Goal: Information Seeking & Learning: Learn about a topic

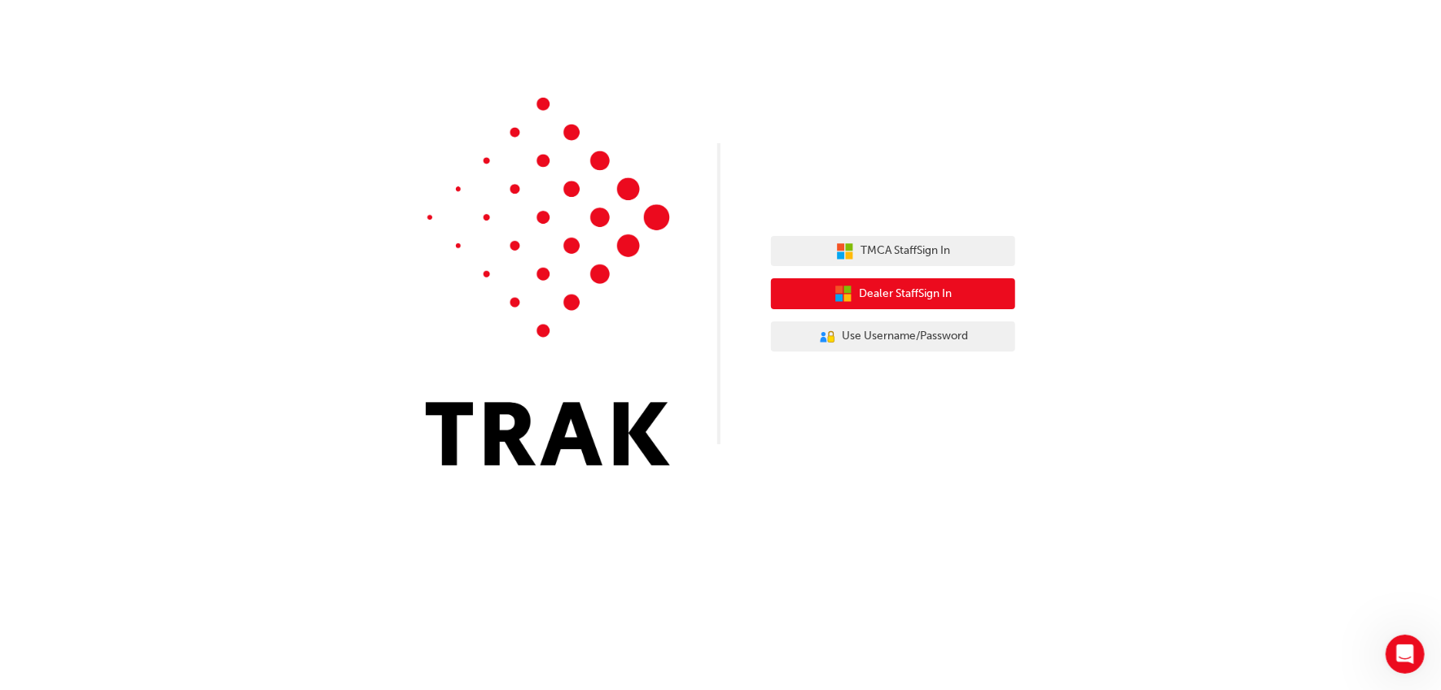
click at [882, 295] on span "Dealer Staff Sign In" at bounding box center [905, 294] width 93 height 19
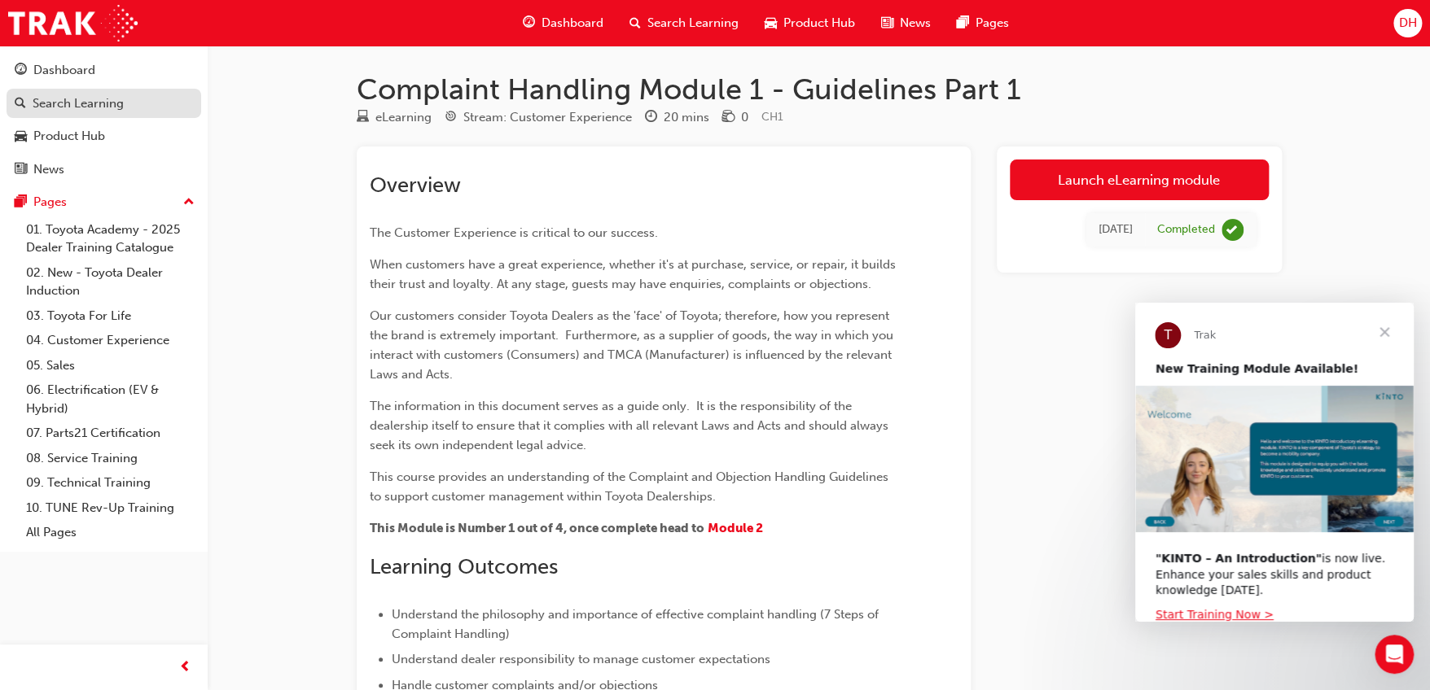
click at [99, 99] on div "Search Learning" at bounding box center [78, 103] width 91 height 19
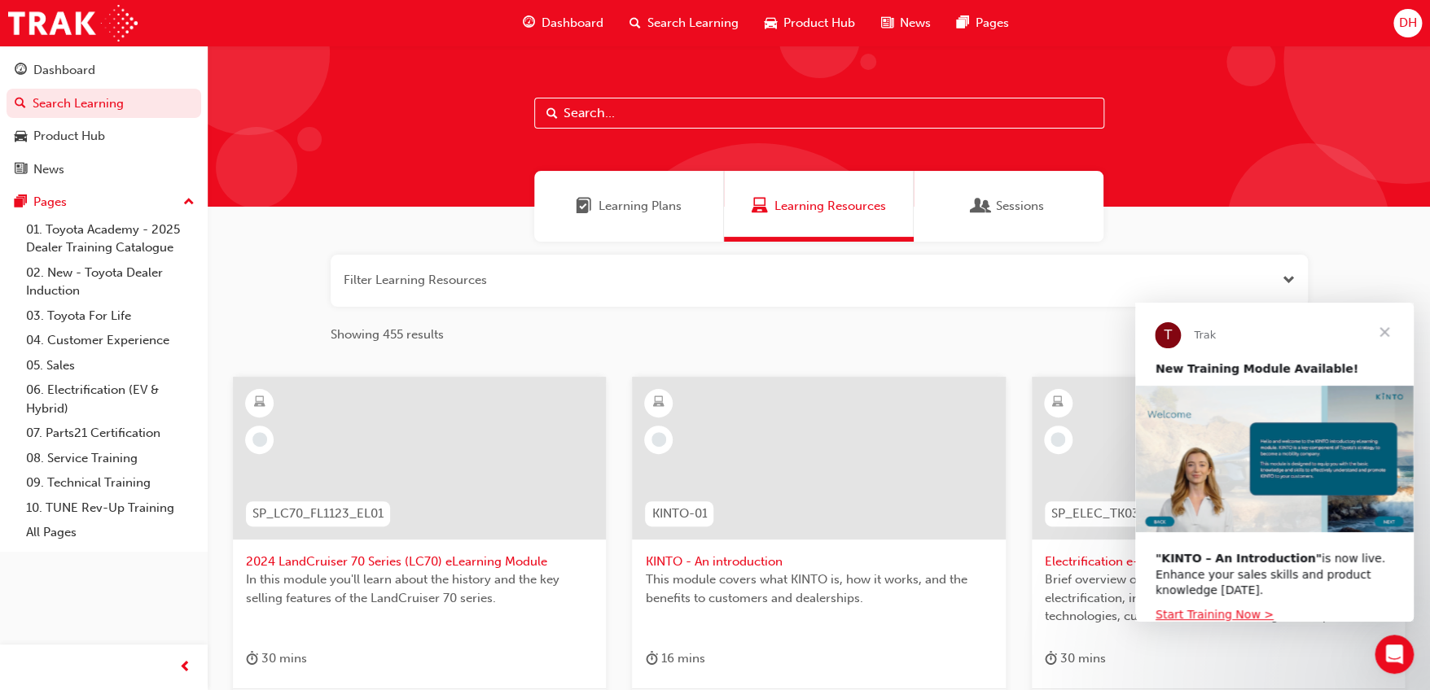
click at [617, 204] on span "Learning Plans" at bounding box center [639, 206] width 83 height 19
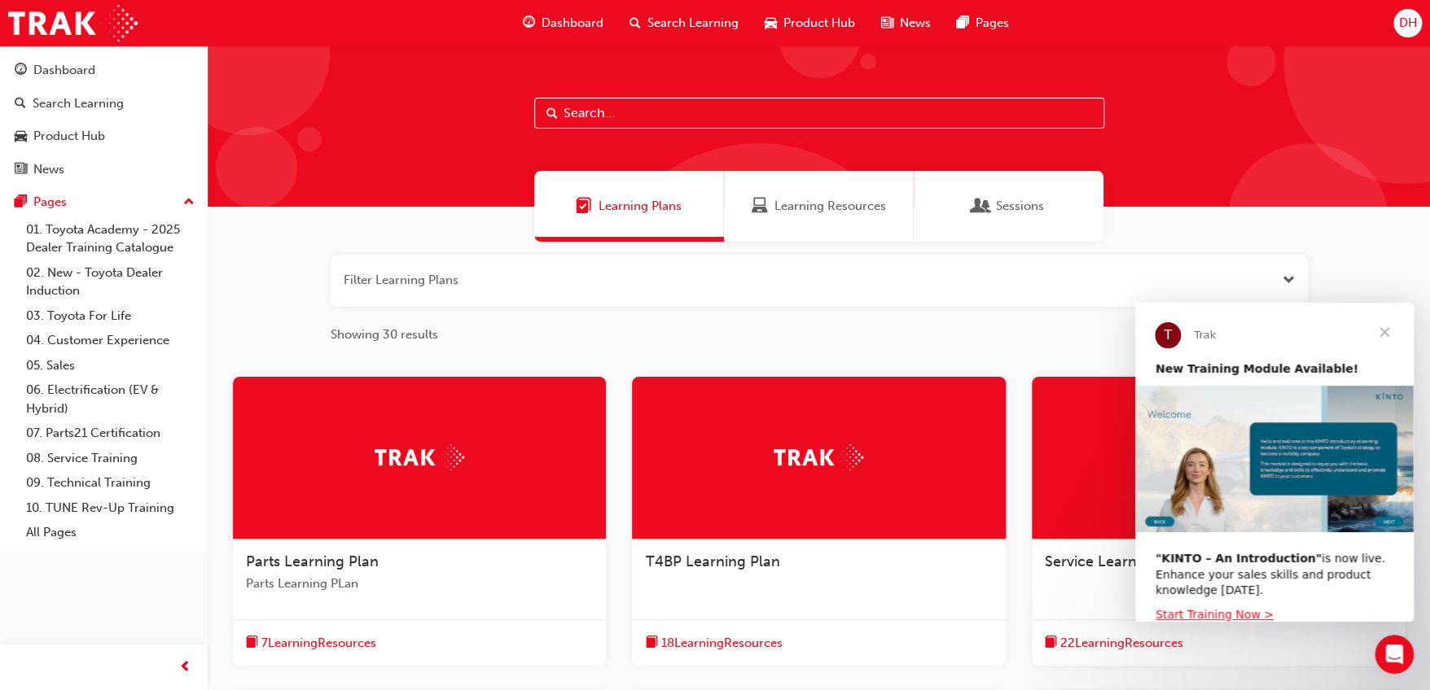
click at [1025, 205] on span "Sessions" at bounding box center [1020, 206] width 48 height 19
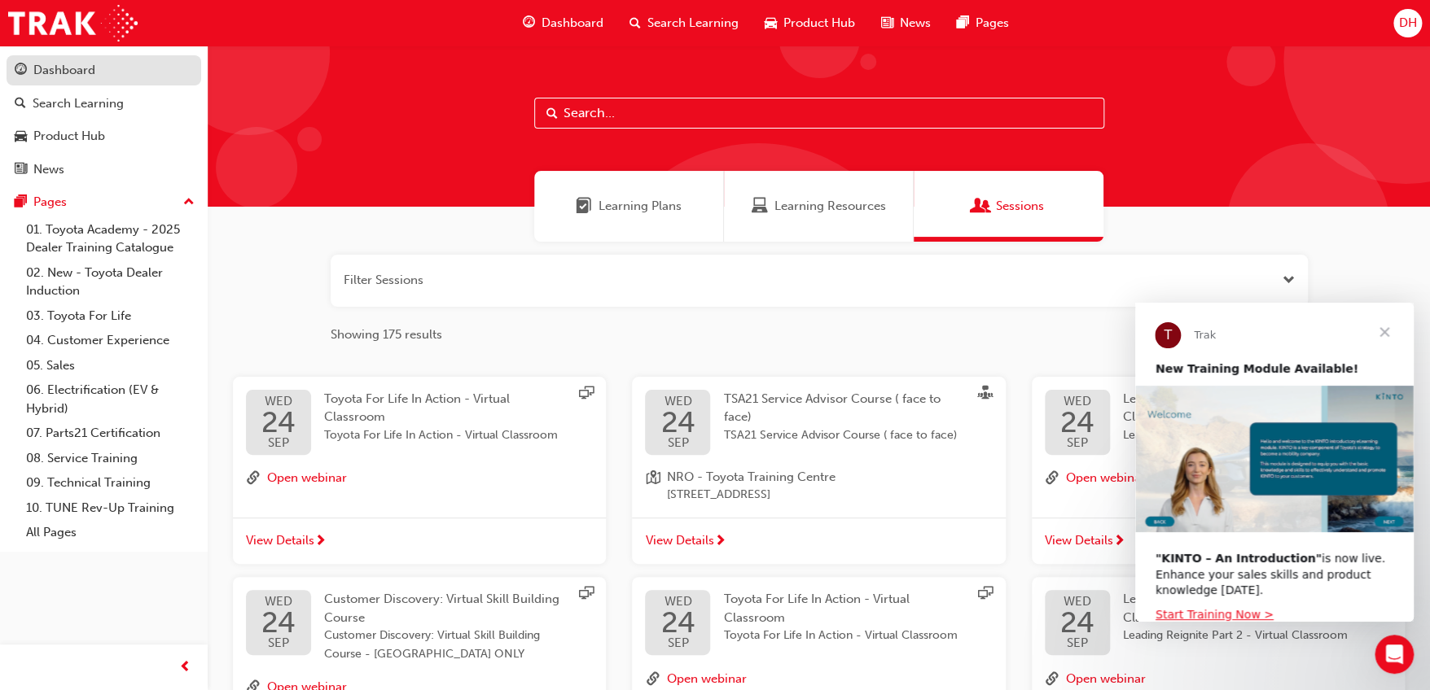
click at [68, 72] on div "Dashboard" at bounding box center [64, 70] width 62 height 19
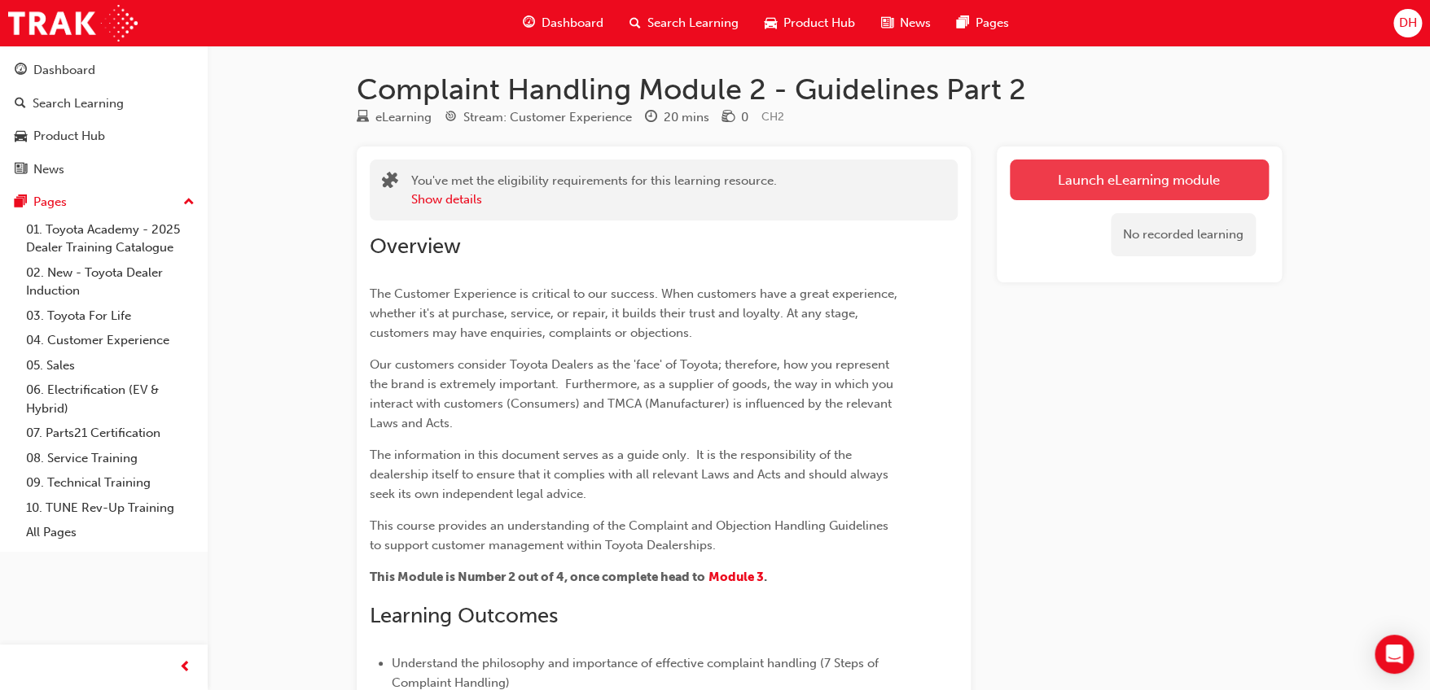
click at [1104, 175] on link "Launch eLearning module" at bounding box center [1139, 180] width 259 height 41
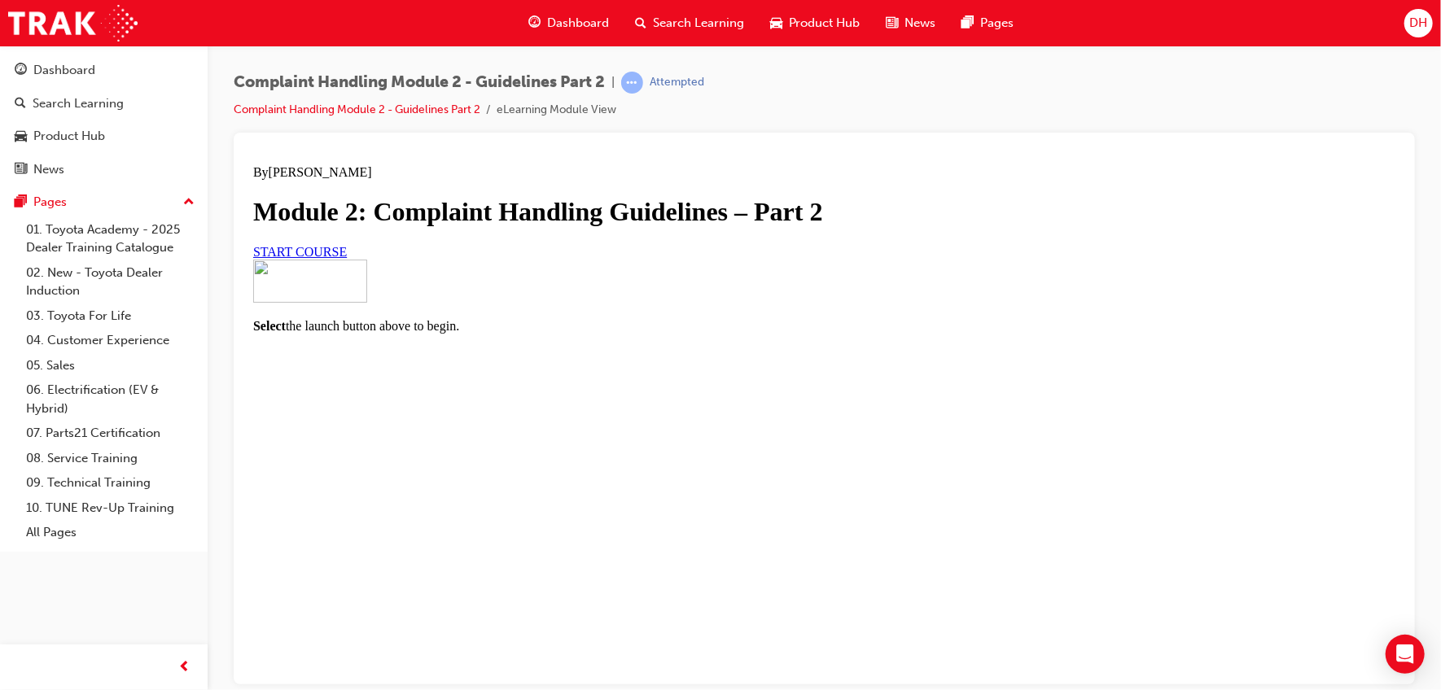
click at [346, 258] on link "START COURSE" at bounding box center [299, 251] width 94 height 14
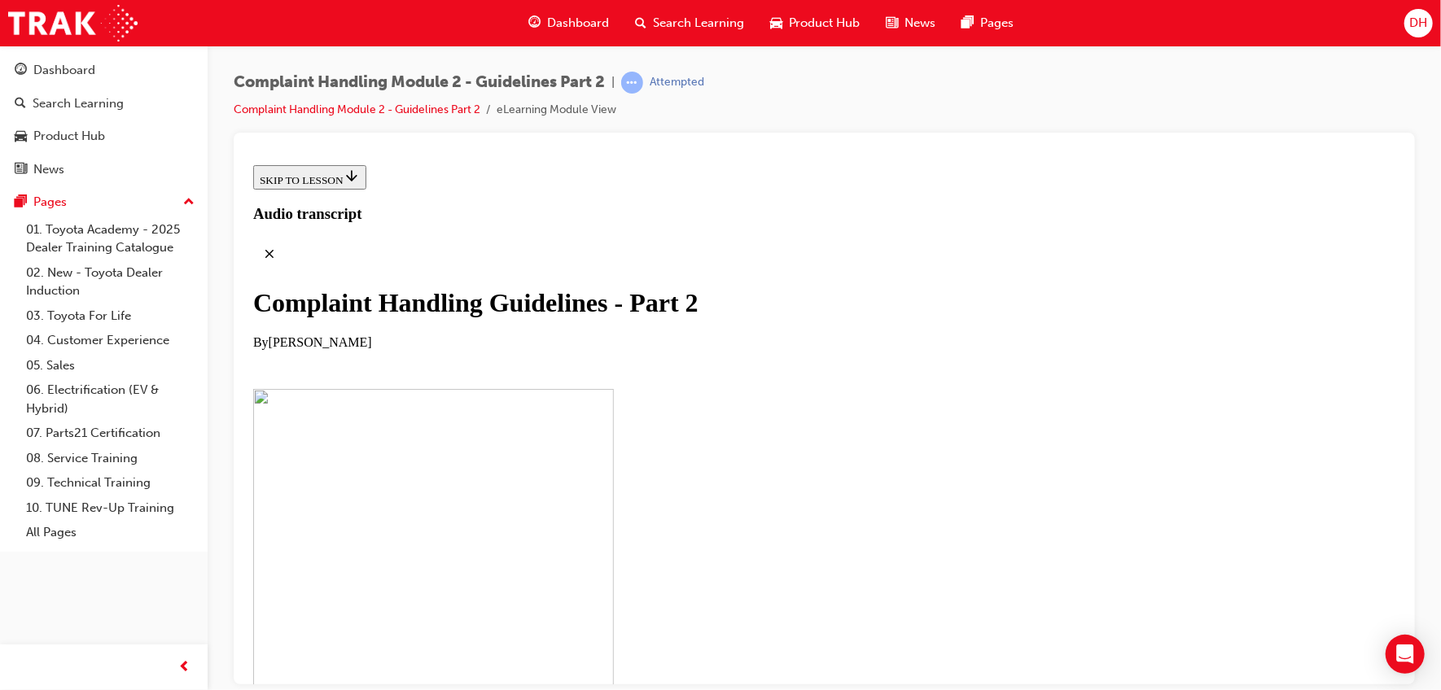
scroll to position [386, 0]
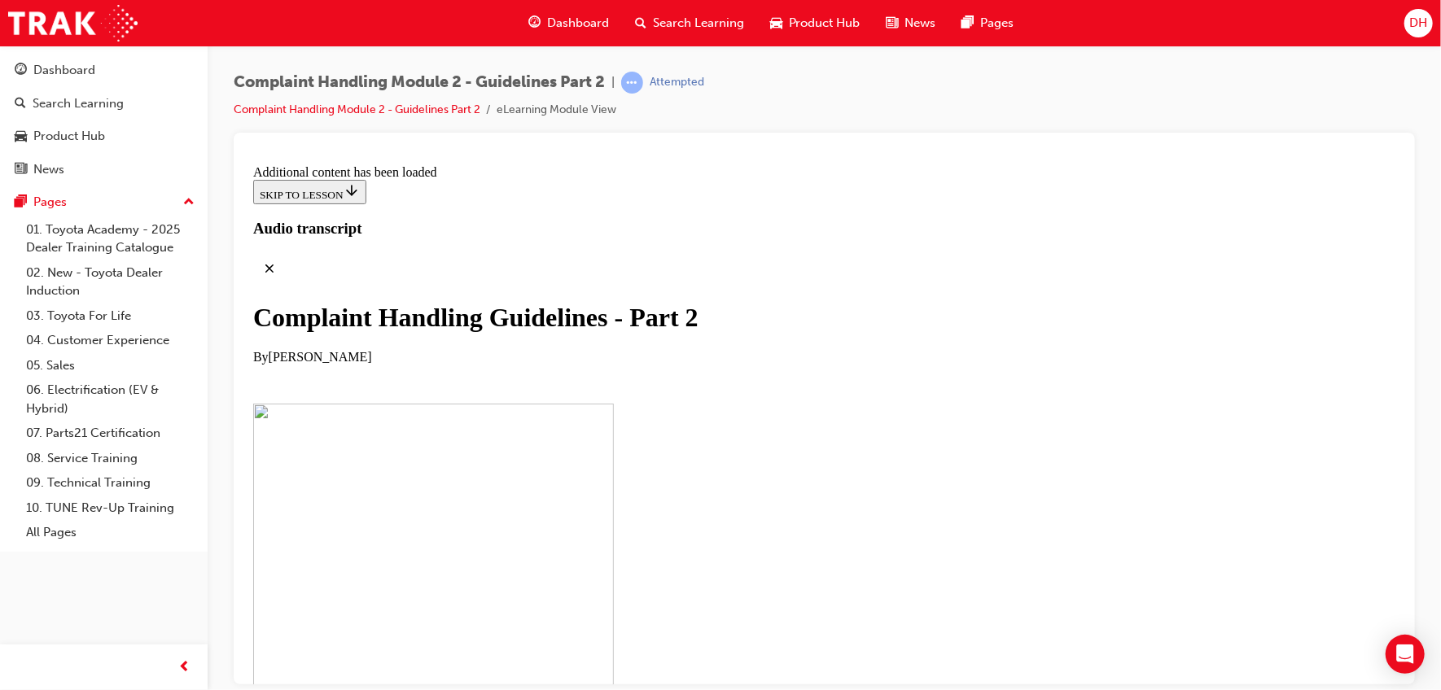
scroll to position [1273, 0]
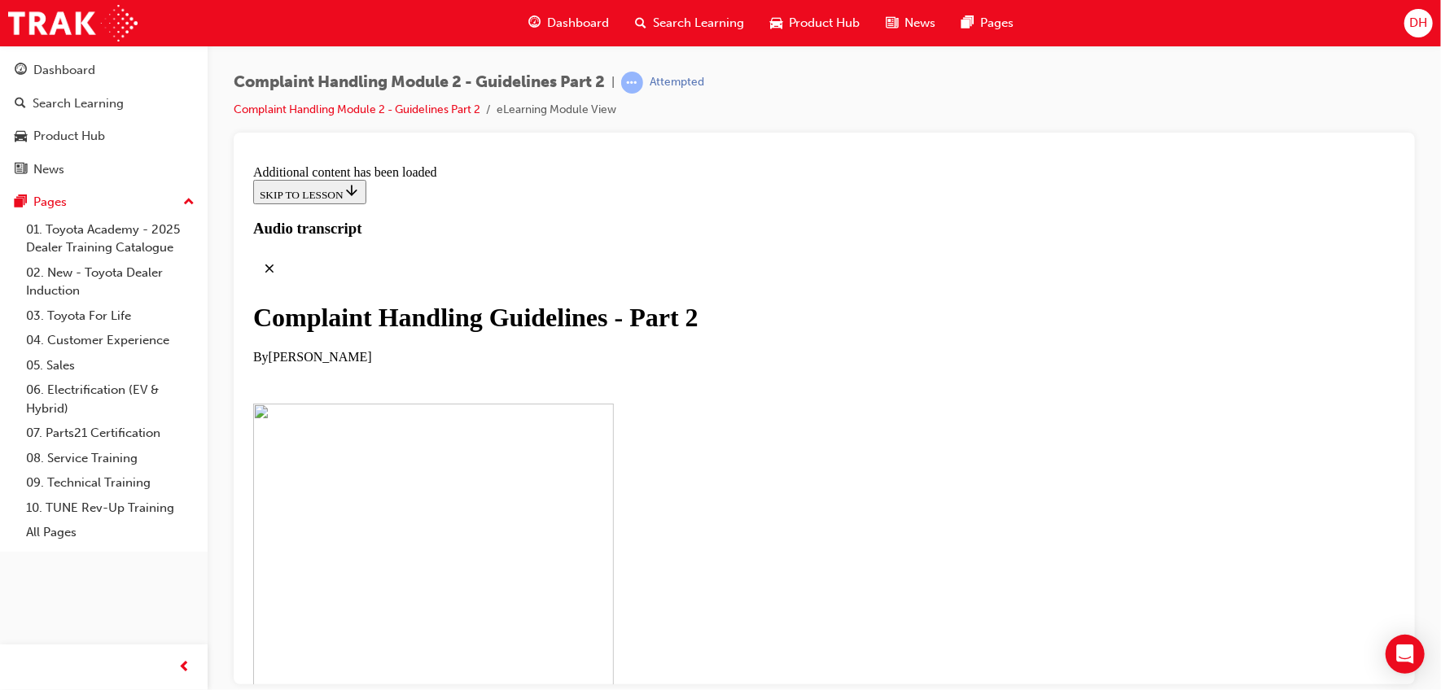
scroll to position [3331, 0]
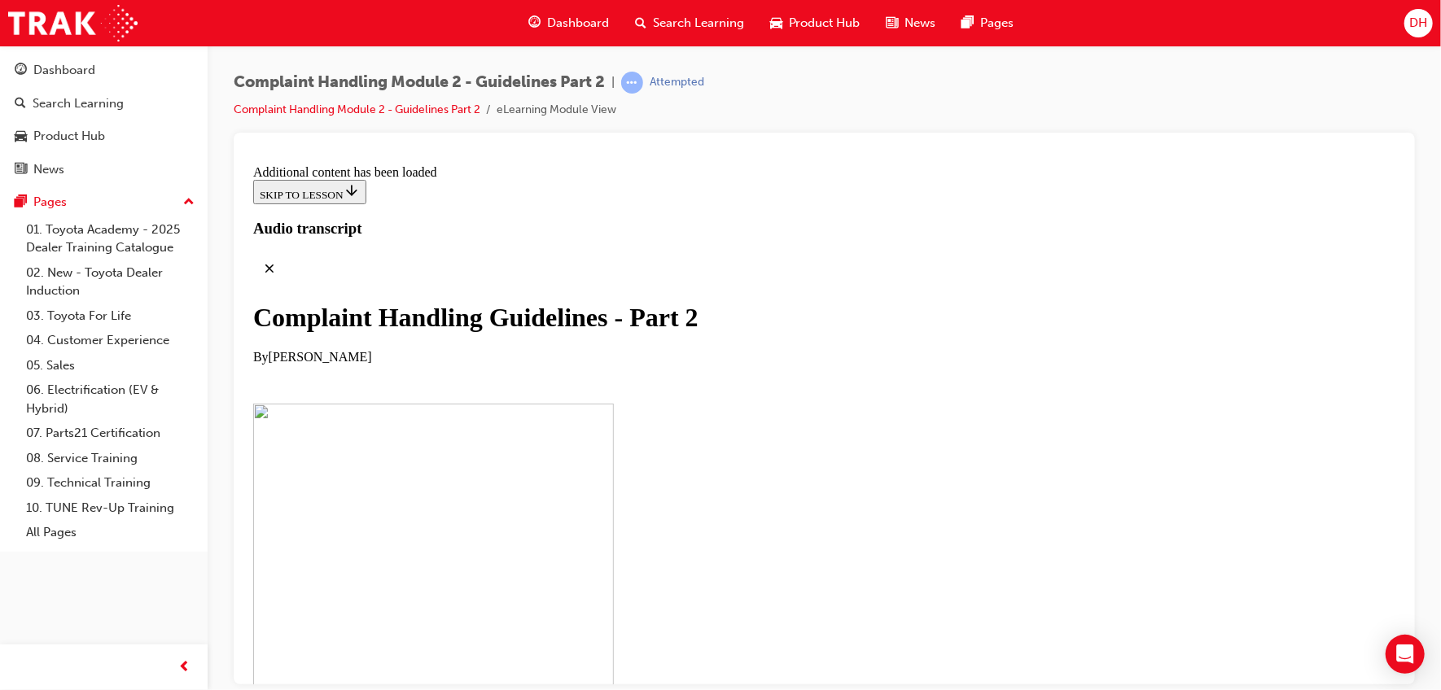
scroll to position [7052, 0]
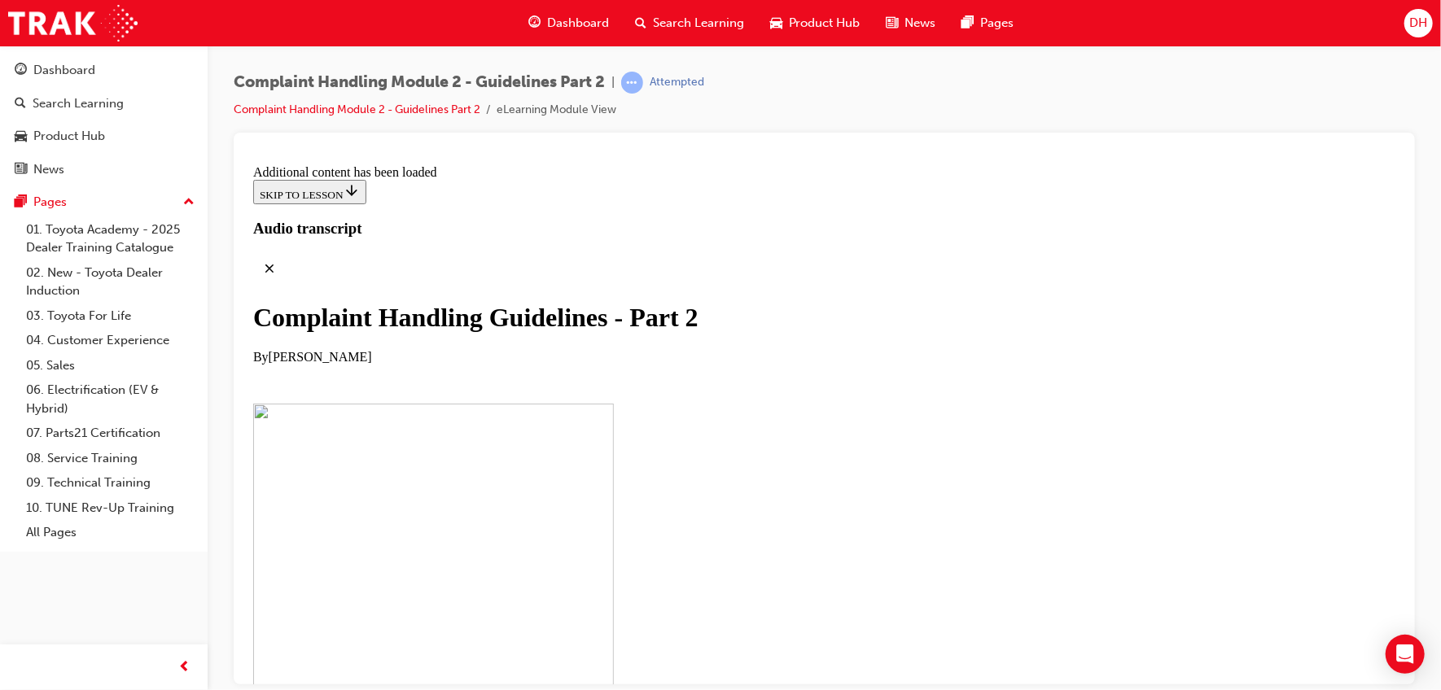
drag, startPoint x: 909, startPoint y: 543, endPoint x: 677, endPoint y: 538, distance: 232.1
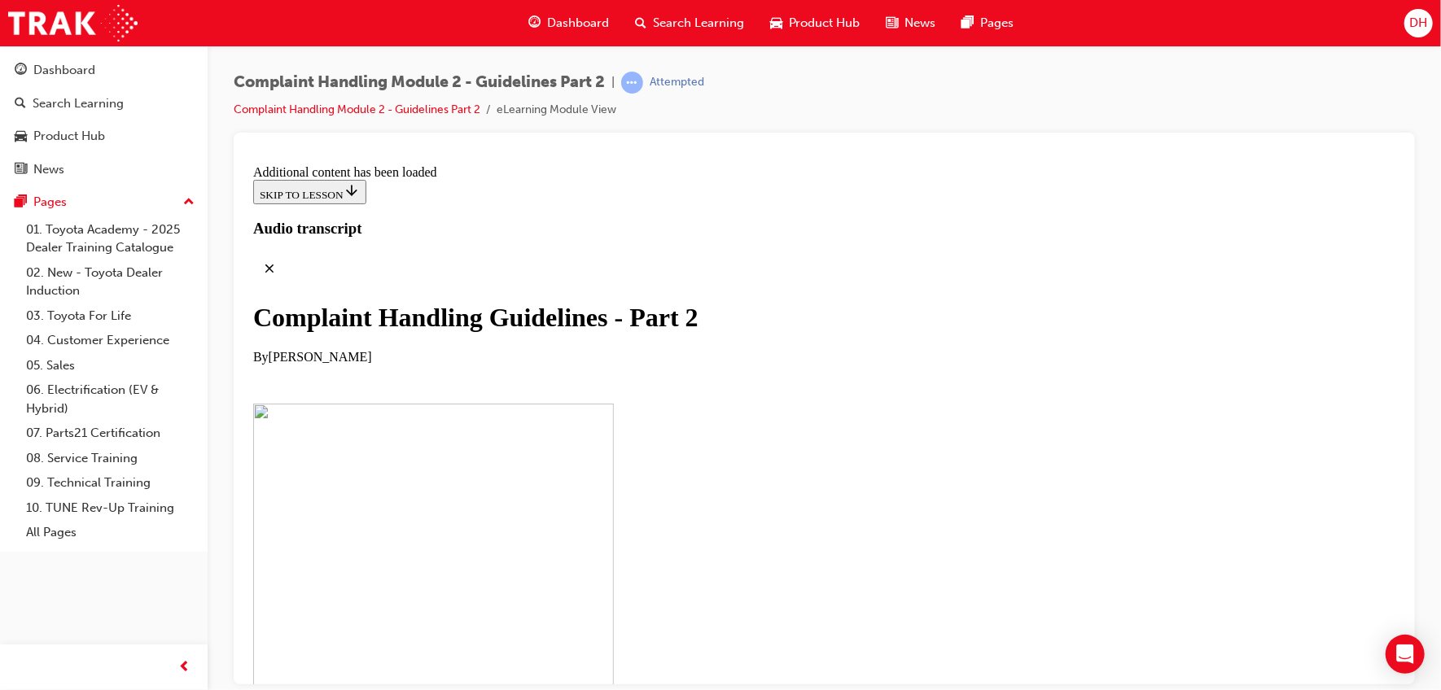
scroll to position [7823, 0]
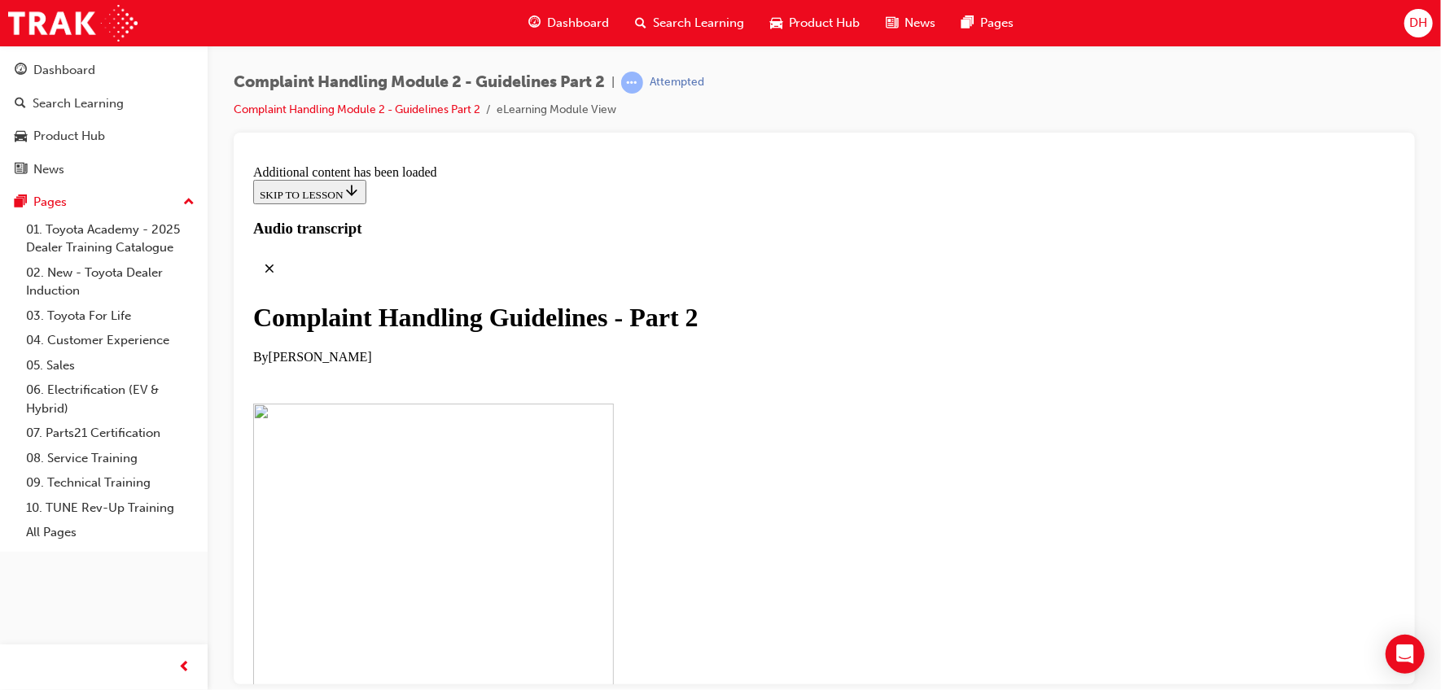
drag, startPoint x: 754, startPoint y: 612, endPoint x: 859, endPoint y: 500, distance: 153.8
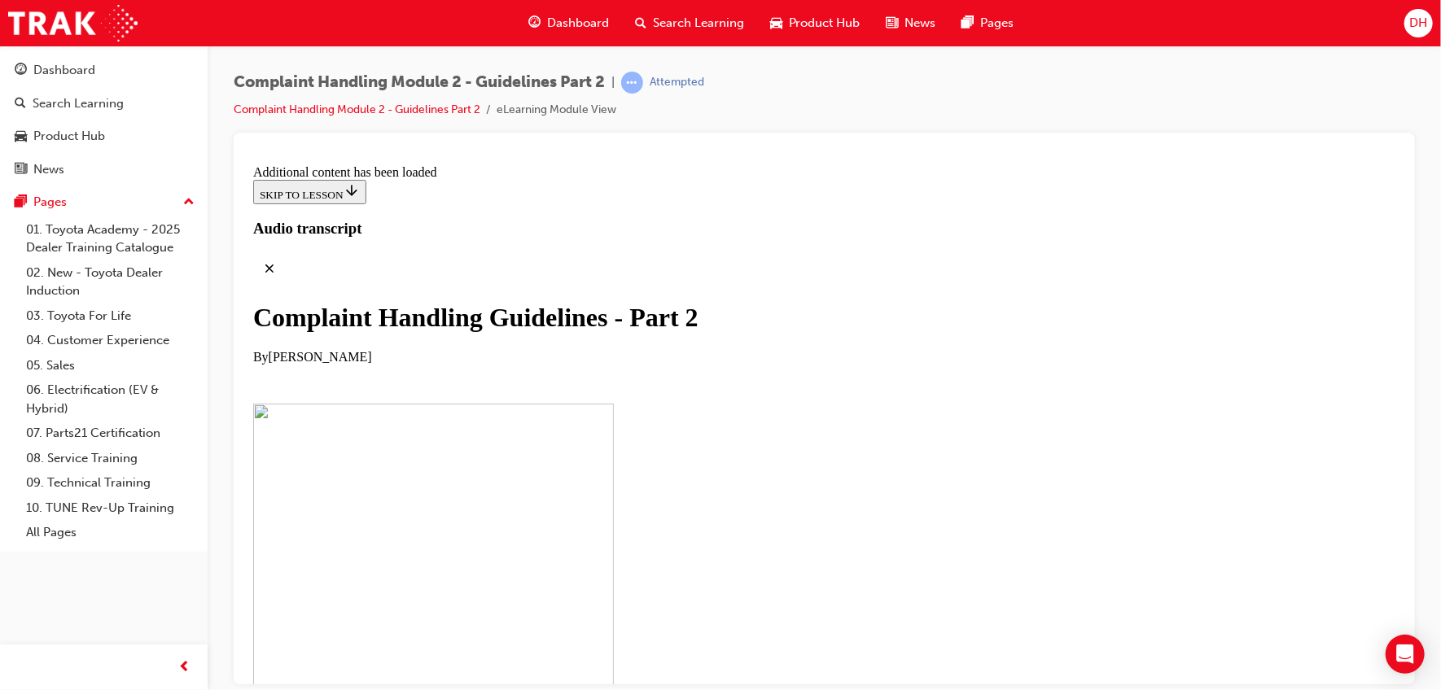
drag, startPoint x: 657, startPoint y: 418, endPoint x: 819, endPoint y: 431, distance: 162.5
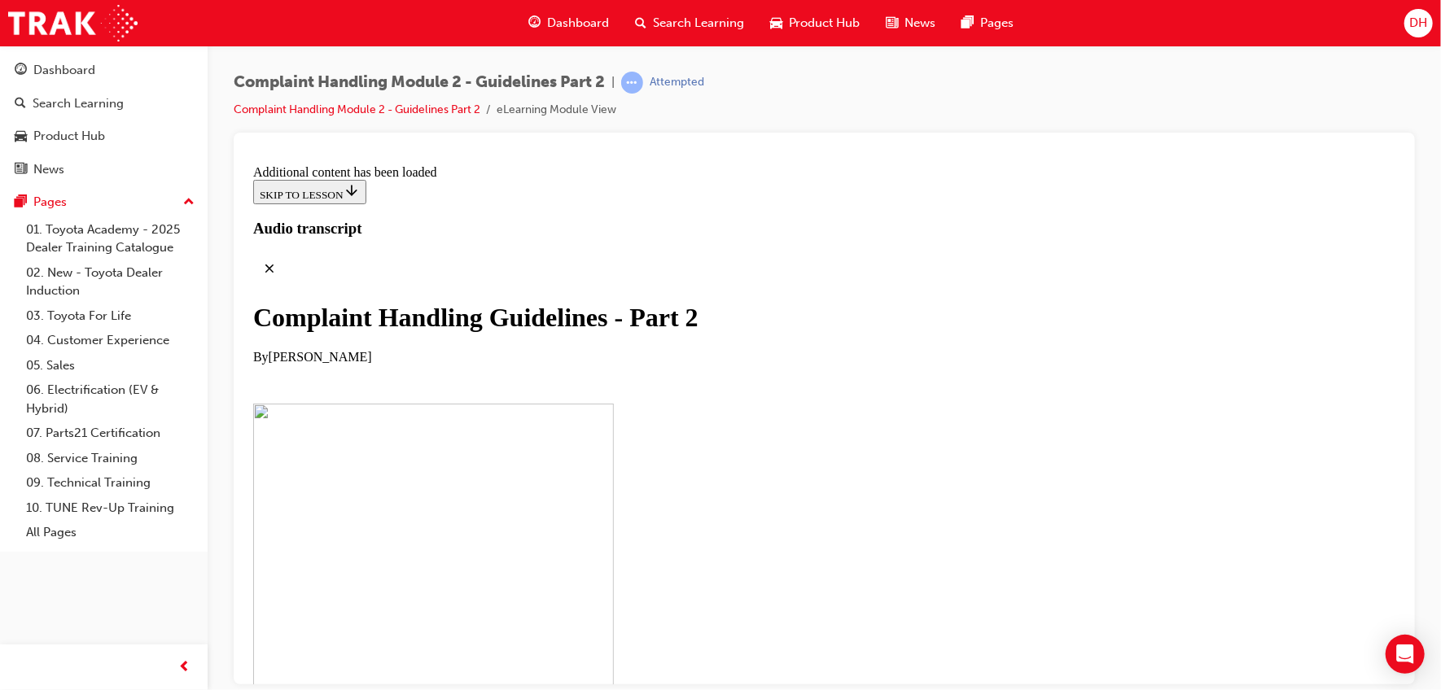
click at [1404, 470] on div at bounding box center [824, 409] width 1181 height 552
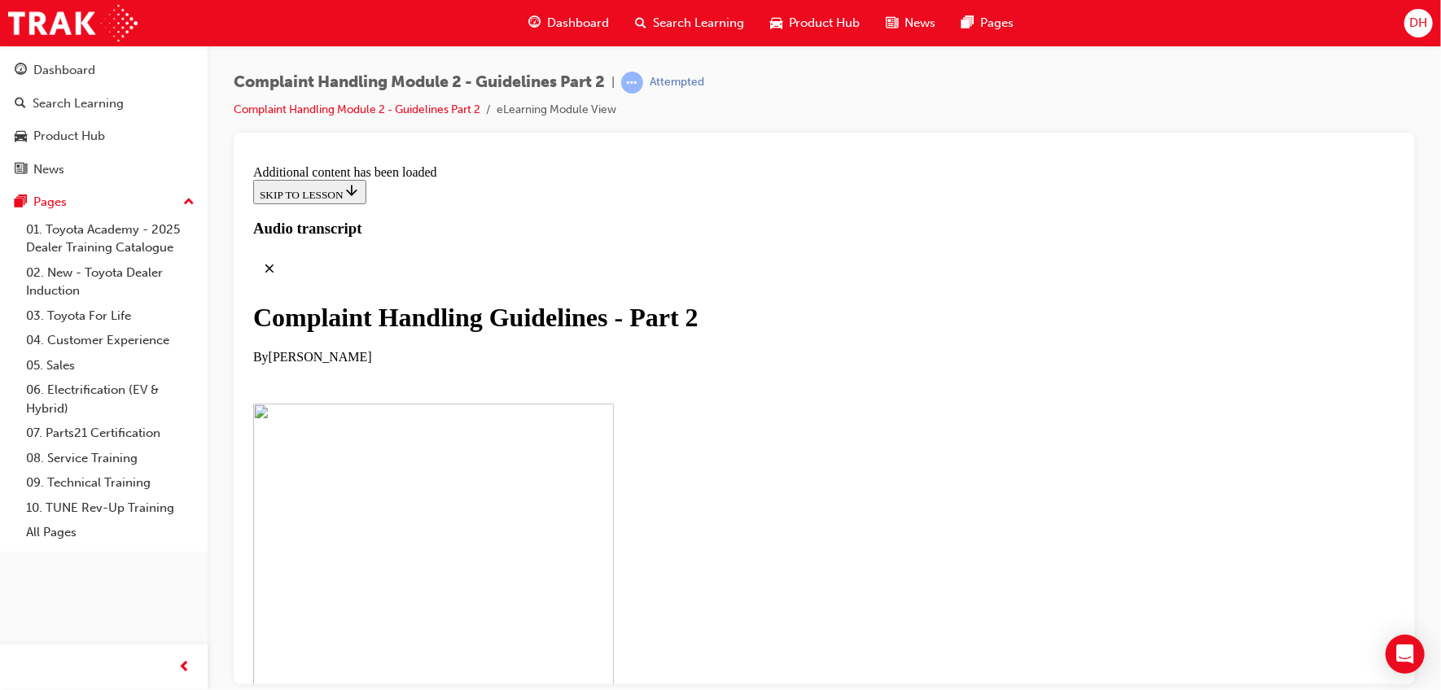
scroll to position [8007, 0]
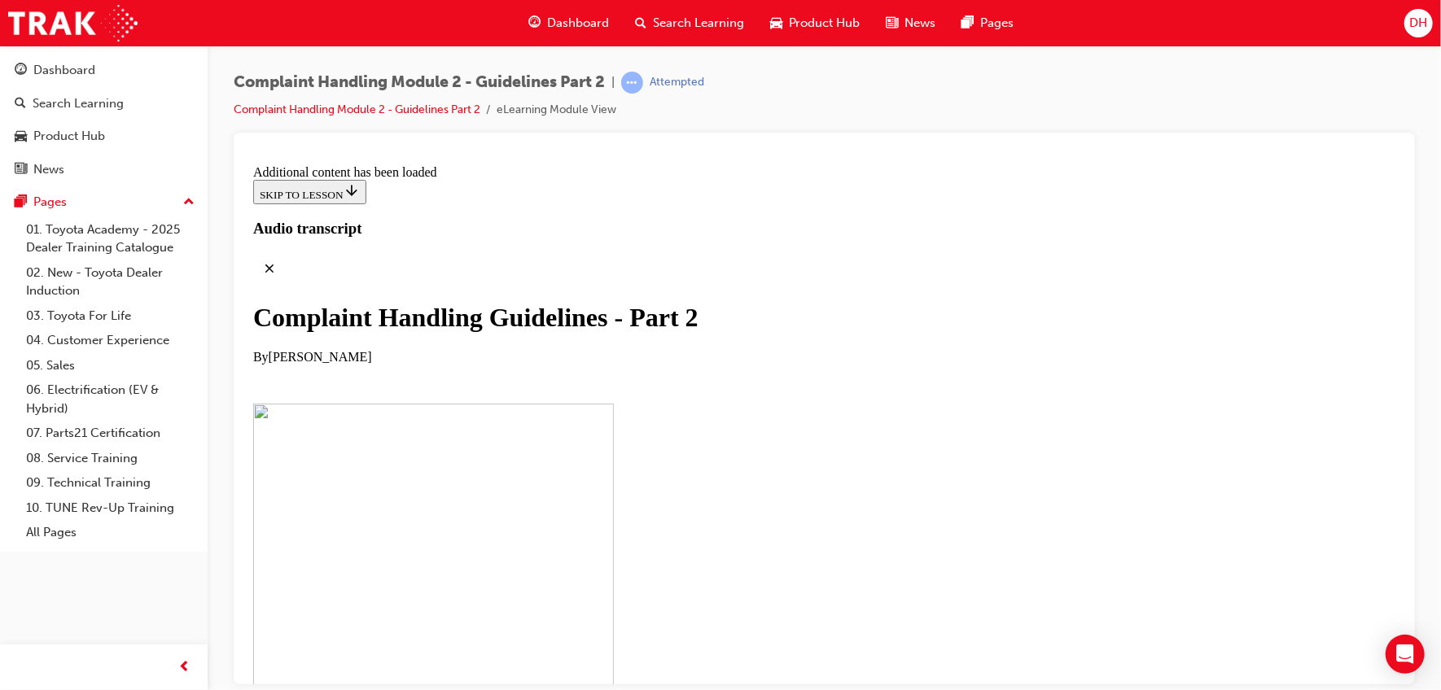
scroll to position [9722, 0]
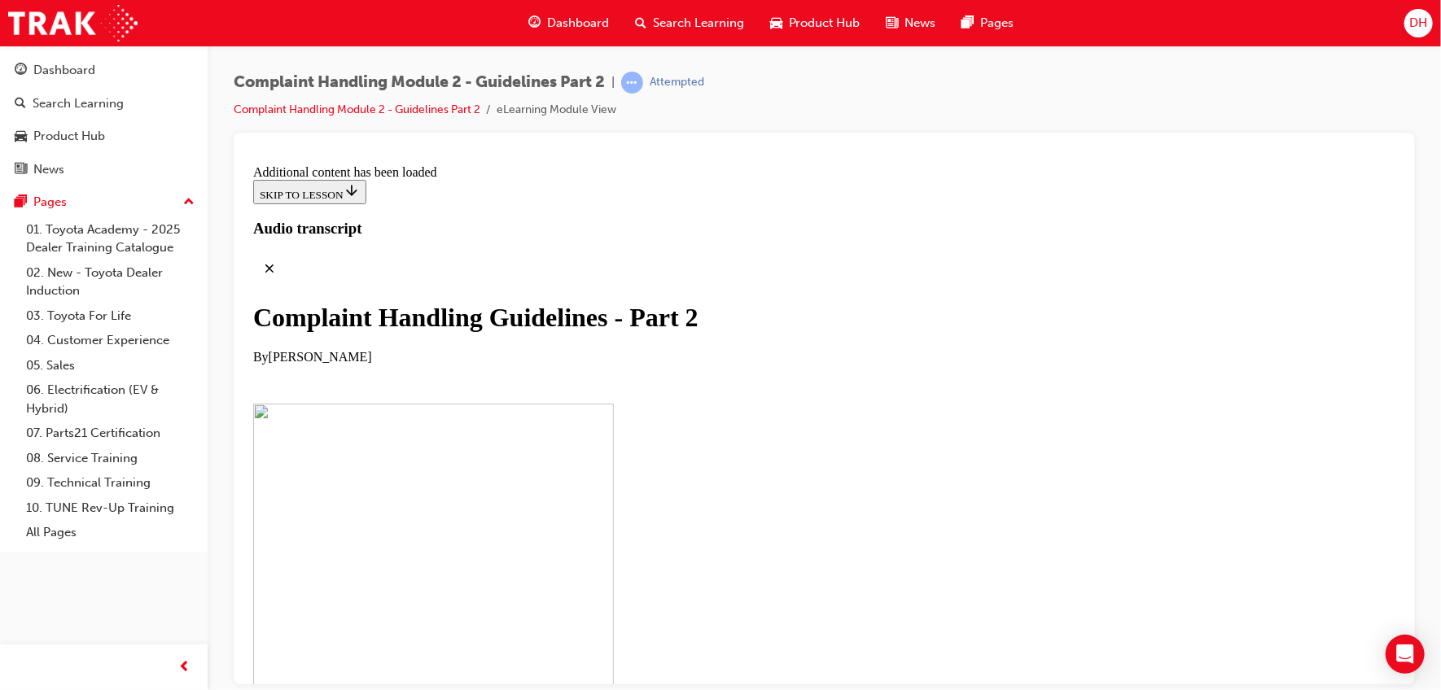
scroll to position [10425, 0]
checkbox input "true"
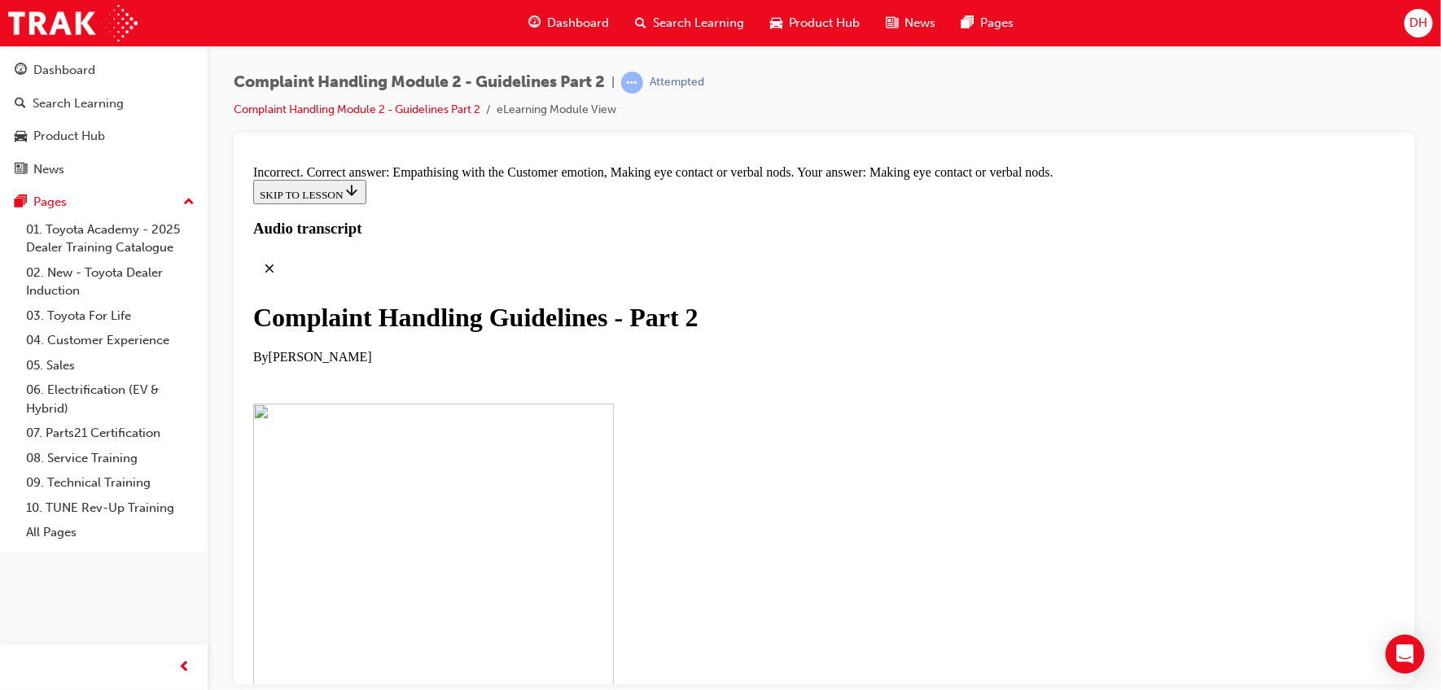
checkbox input "true"
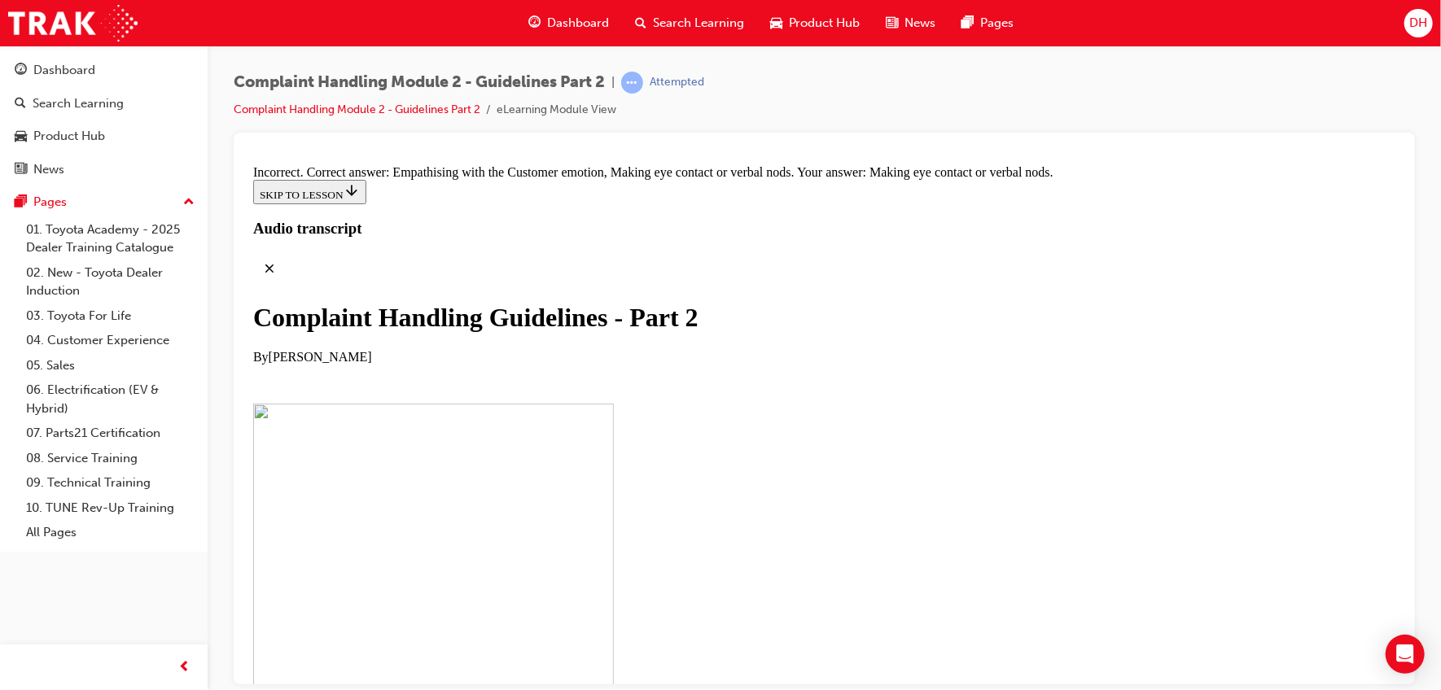
checkbox input "false"
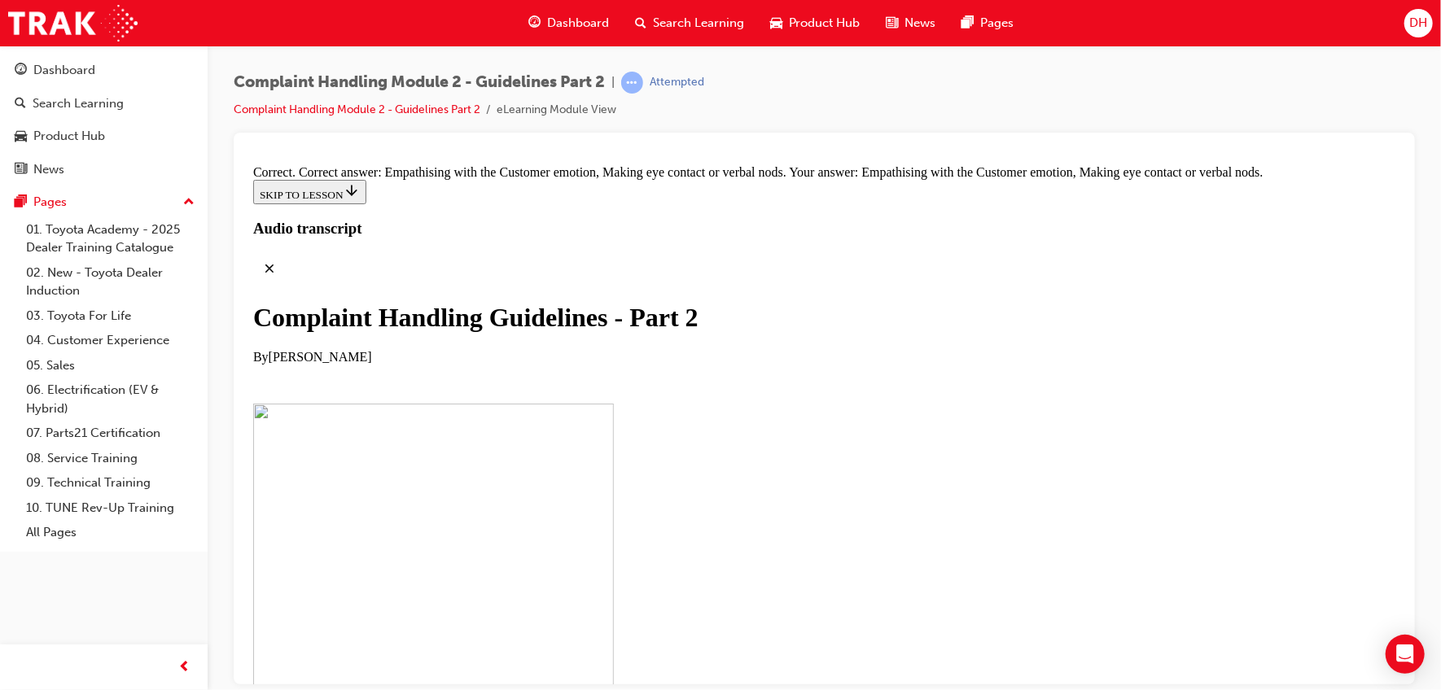
drag, startPoint x: 611, startPoint y: 463, endPoint x: 909, endPoint y: 296, distance: 340.8
drag, startPoint x: 639, startPoint y: 466, endPoint x: 912, endPoint y: 366, distance: 290.6
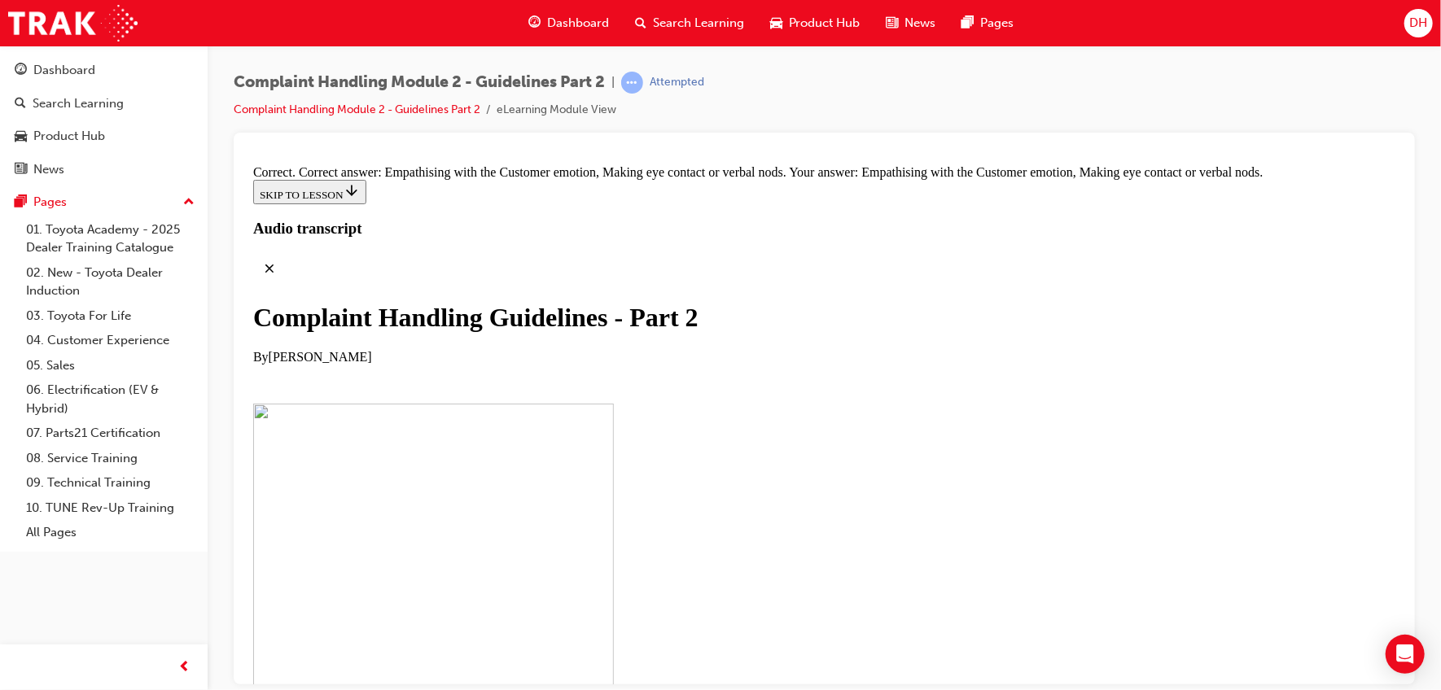
drag, startPoint x: 642, startPoint y: 547, endPoint x: 942, endPoint y: 272, distance: 407.4
drag, startPoint x: 648, startPoint y: 461, endPoint x: 928, endPoint y: 367, distance: 295.3
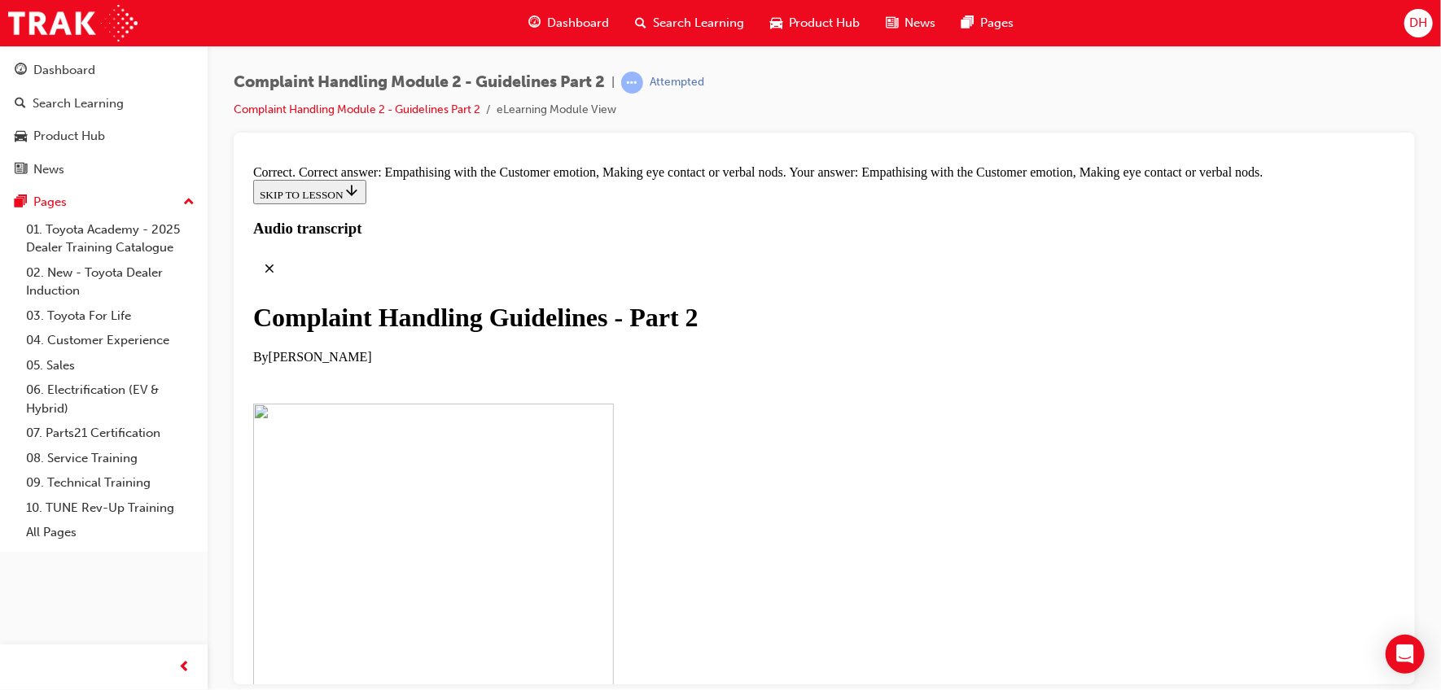
drag, startPoint x: 626, startPoint y: 468, endPoint x: 932, endPoint y: 445, distance: 307.0
drag, startPoint x: 647, startPoint y: 635, endPoint x: 914, endPoint y: 494, distance: 301.9
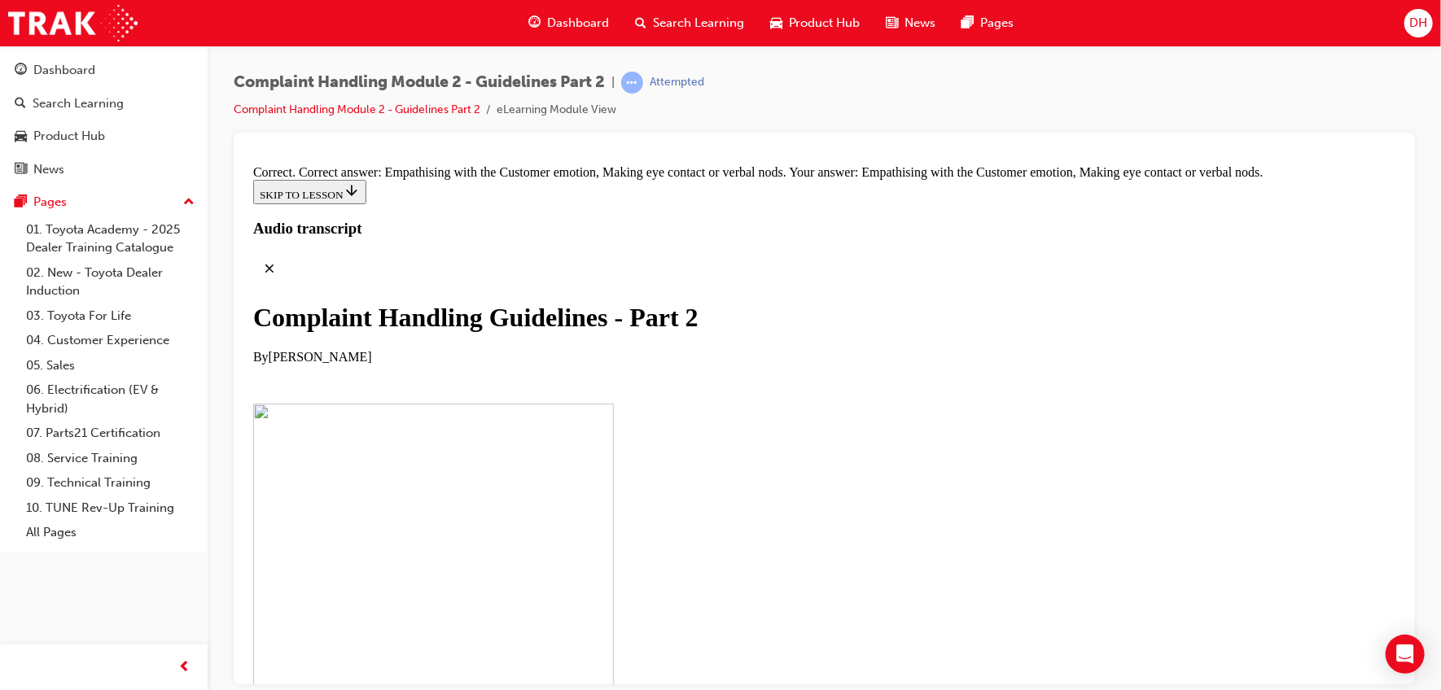
drag, startPoint x: 725, startPoint y: 475, endPoint x: 668, endPoint y: 578, distance: 118.1
drag, startPoint x: 642, startPoint y: 554, endPoint x: 951, endPoint y: 555, distance: 309.4
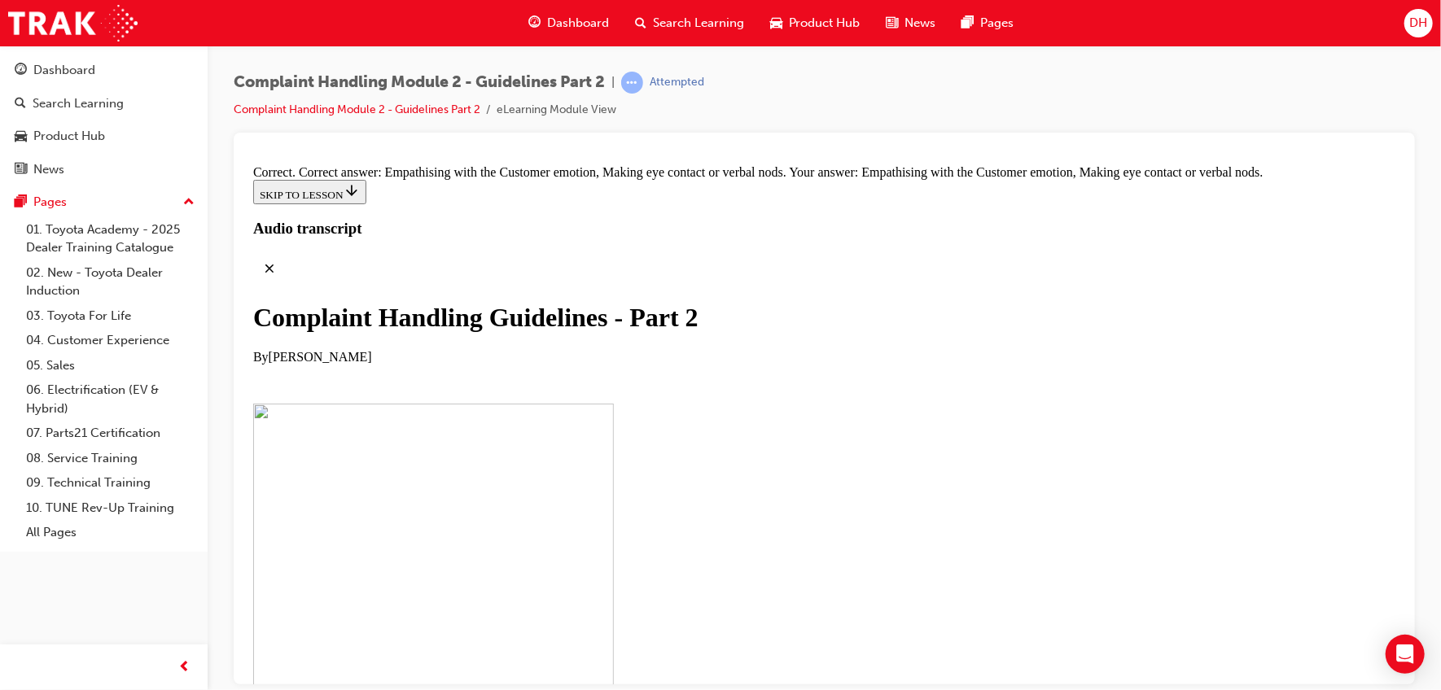
drag, startPoint x: 661, startPoint y: 468, endPoint x: 957, endPoint y: 465, distance: 295.6
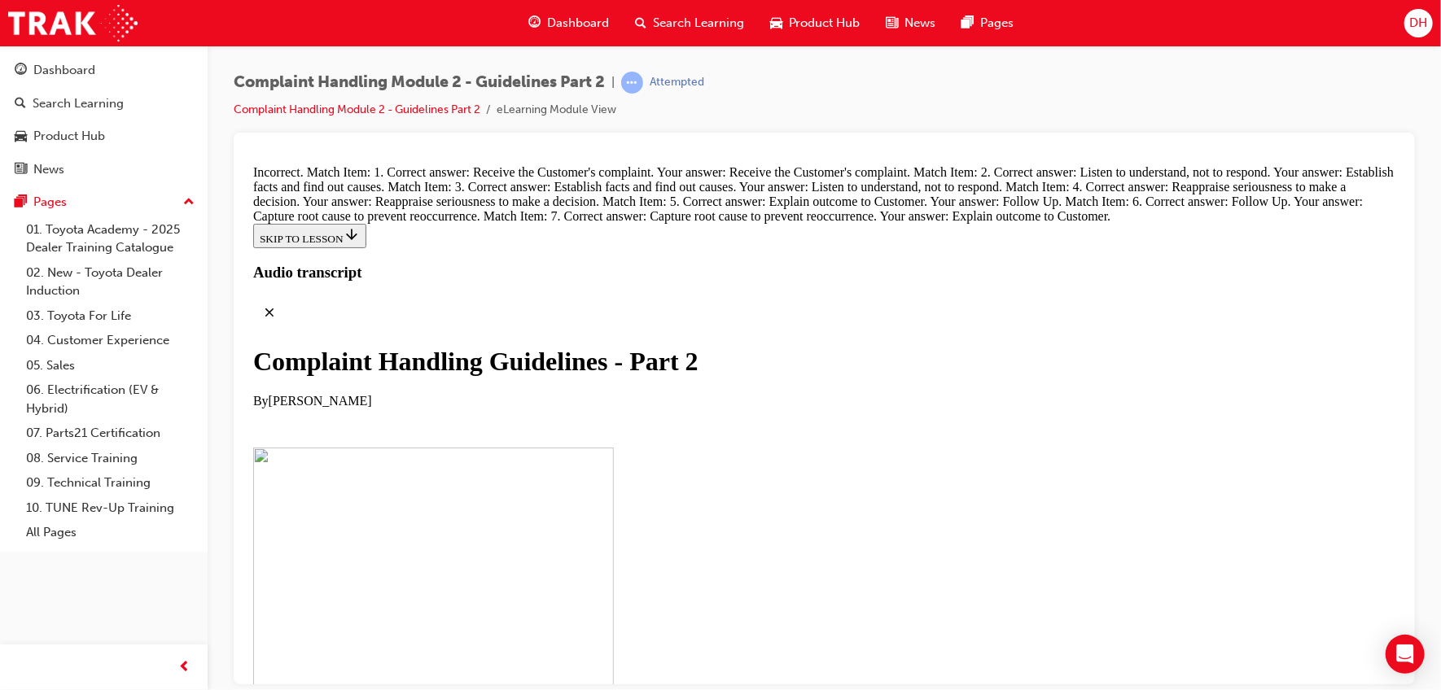
drag, startPoint x: 644, startPoint y: 522, endPoint x: 938, endPoint y: 182, distance: 449.1
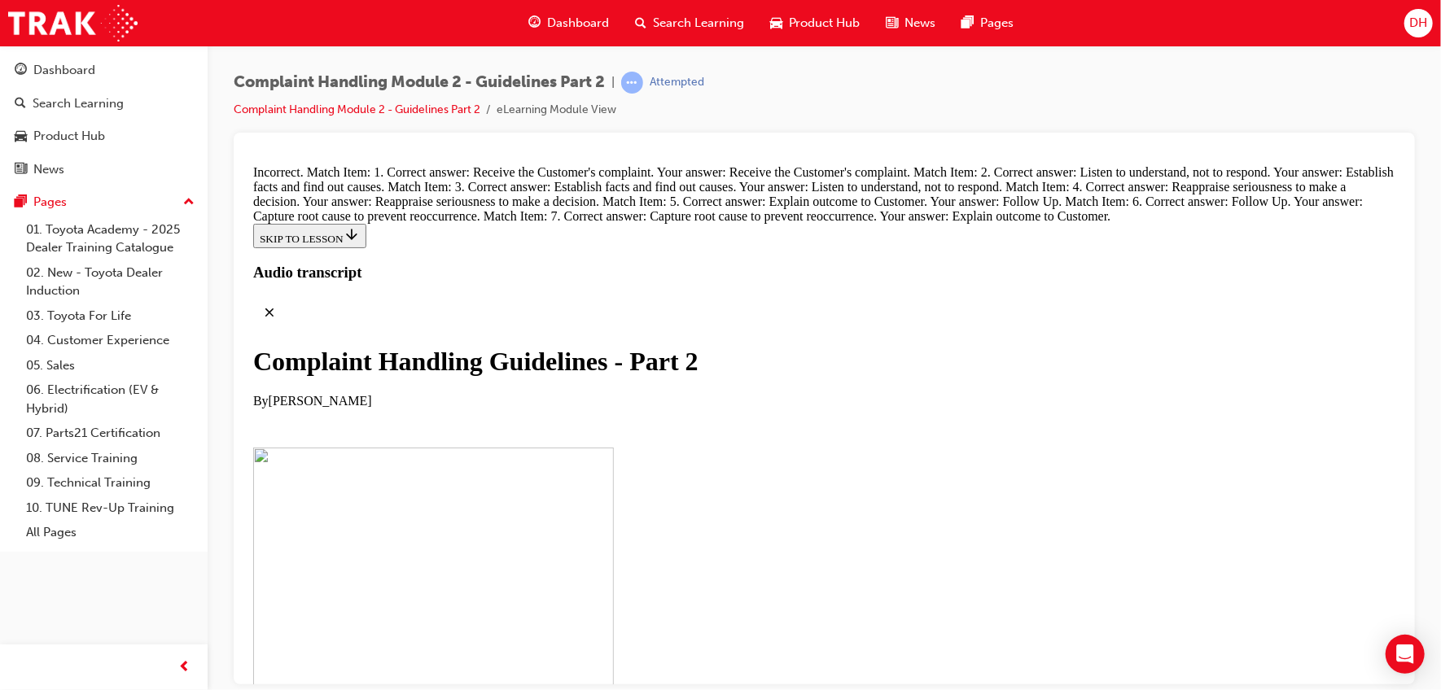
scroll to position [11021, 0]
drag, startPoint x: 703, startPoint y: 344, endPoint x: 678, endPoint y: 727, distance: 384.3
drag, startPoint x: 654, startPoint y: 382, endPoint x: 636, endPoint y: 312, distance: 72.3
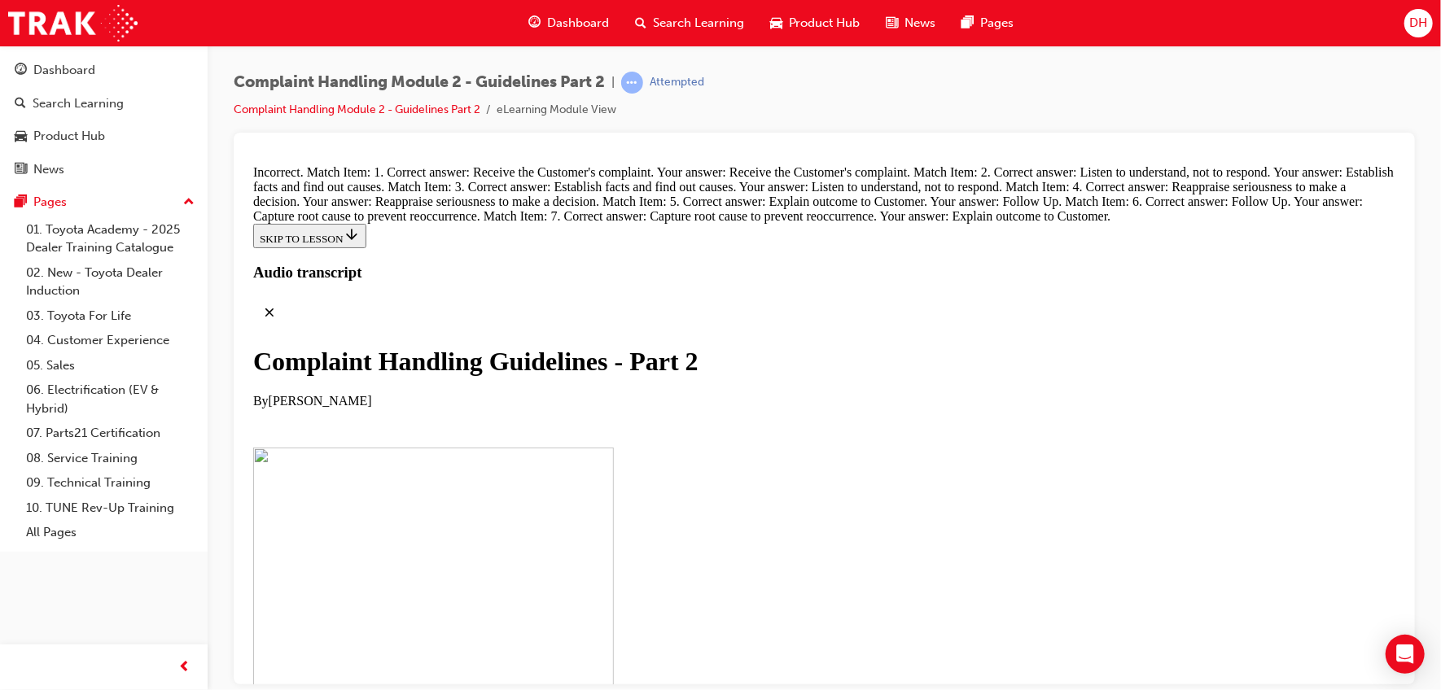
drag, startPoint x: 616, startPoint y: 413, endPoint x: 890, endPoint y: 316, distance: 290.2
drag, startPoint x: 645, startPoint y: 433, endPoint x: 909, endPoint y: 207, distance: 348.2
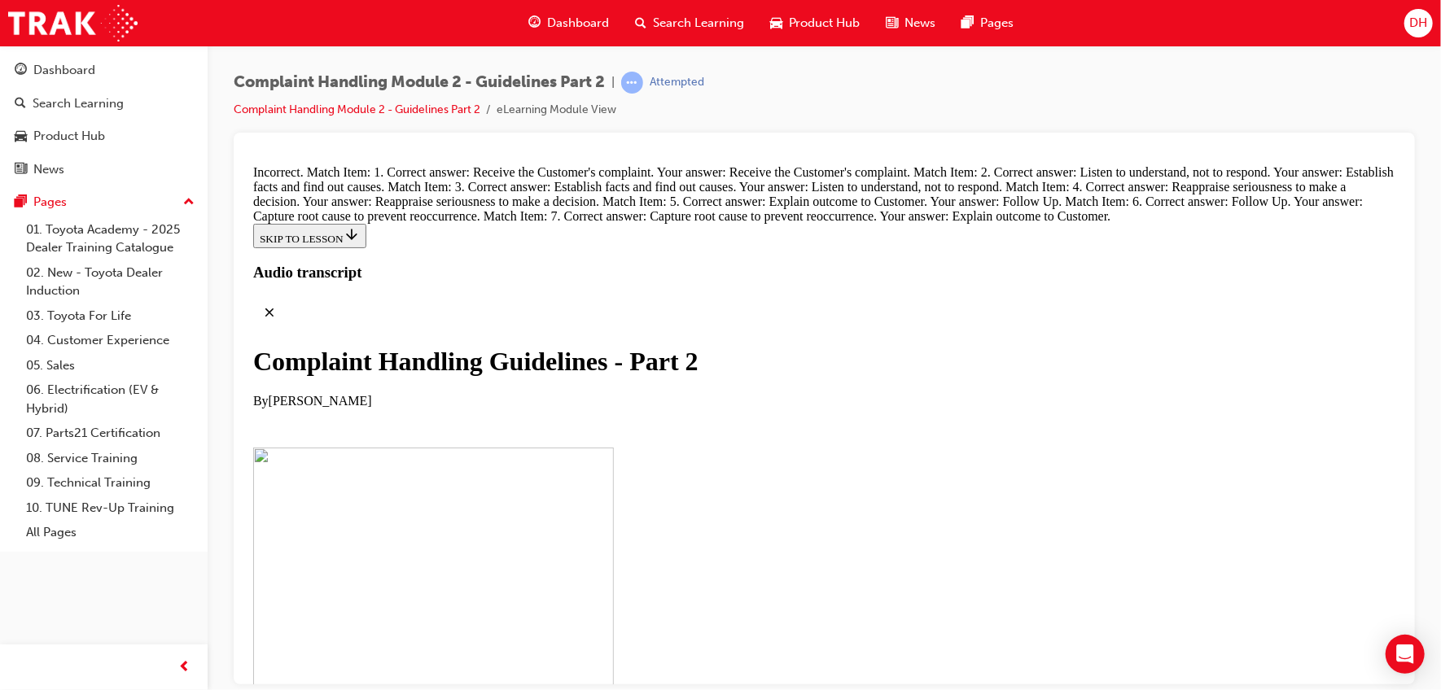
drag, startPoint x: 646, startPoint y: 506, endPoint x: 940, endPoint y: 326, distance: 344.4
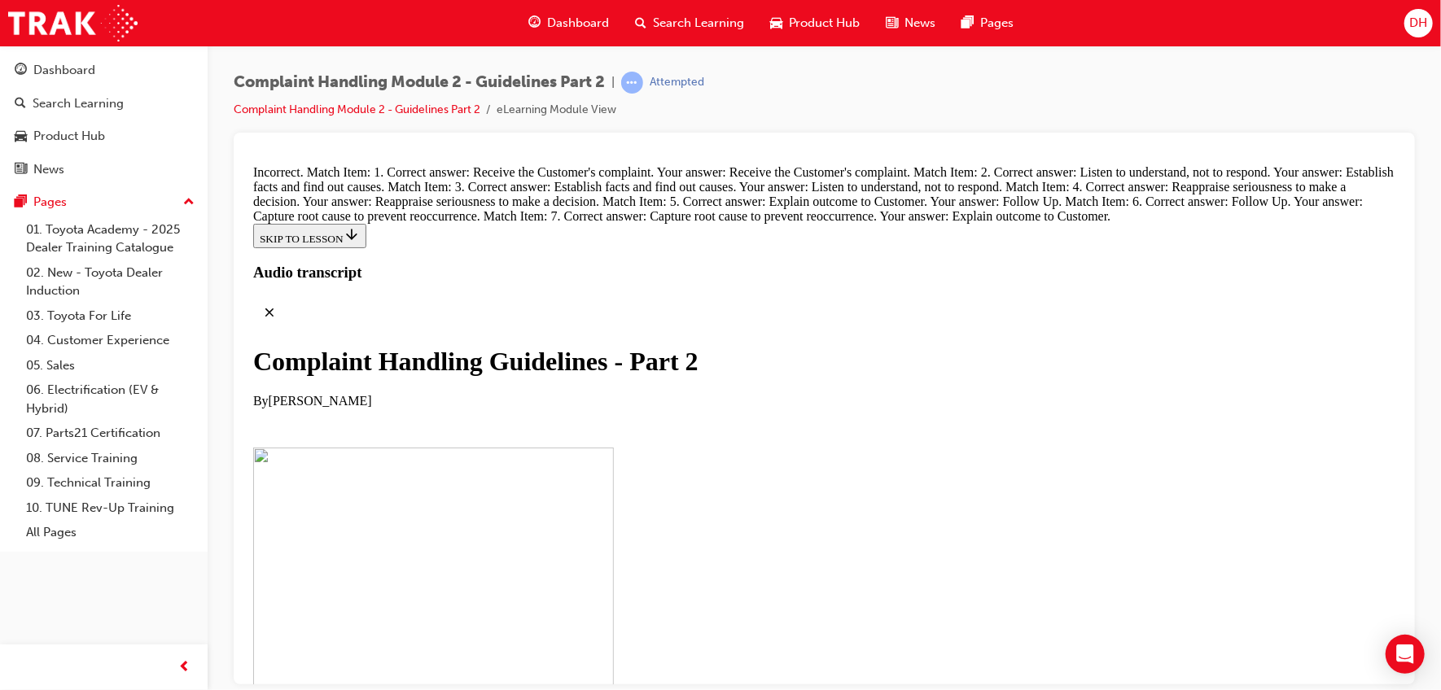
drag, startPoint x: 641, startPoint y: 340, endPoint x: 921, endPoint y: 329, distance: 280.3
drag, startPoint x: 734, startPoint y: 327, endPoint x: 712, endPoint y: 365, distance: 43.4
drag, startPoint x: 619, startPoint y: 331, endPoint x: 888, endPoint y: 318, distance: 269.8
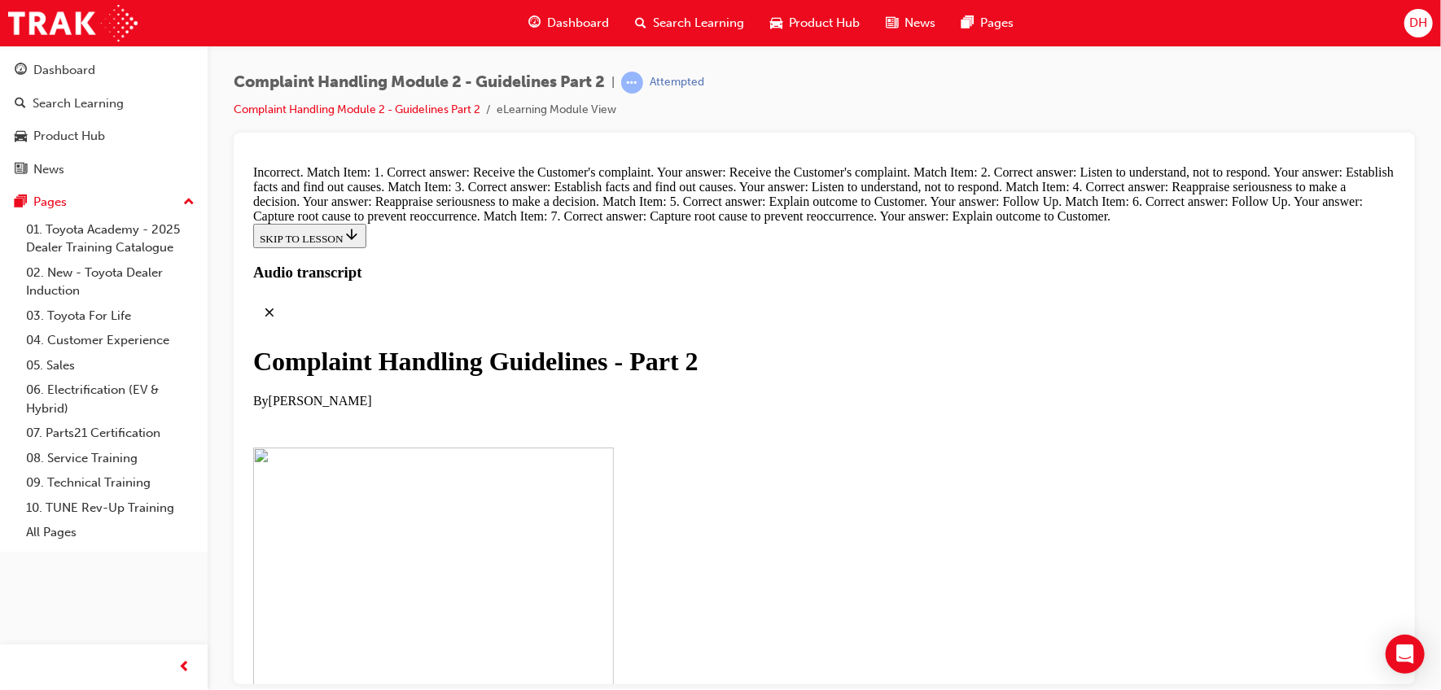
drag, startPoint x: 618, startPoint y: 510, endPoint x: 928, endPoint y: 392, distance: 331.6
drag, startPoint x: 647, startPoint y: 503, endPoint x: 919, endPoint y: 474, distance: 273.5
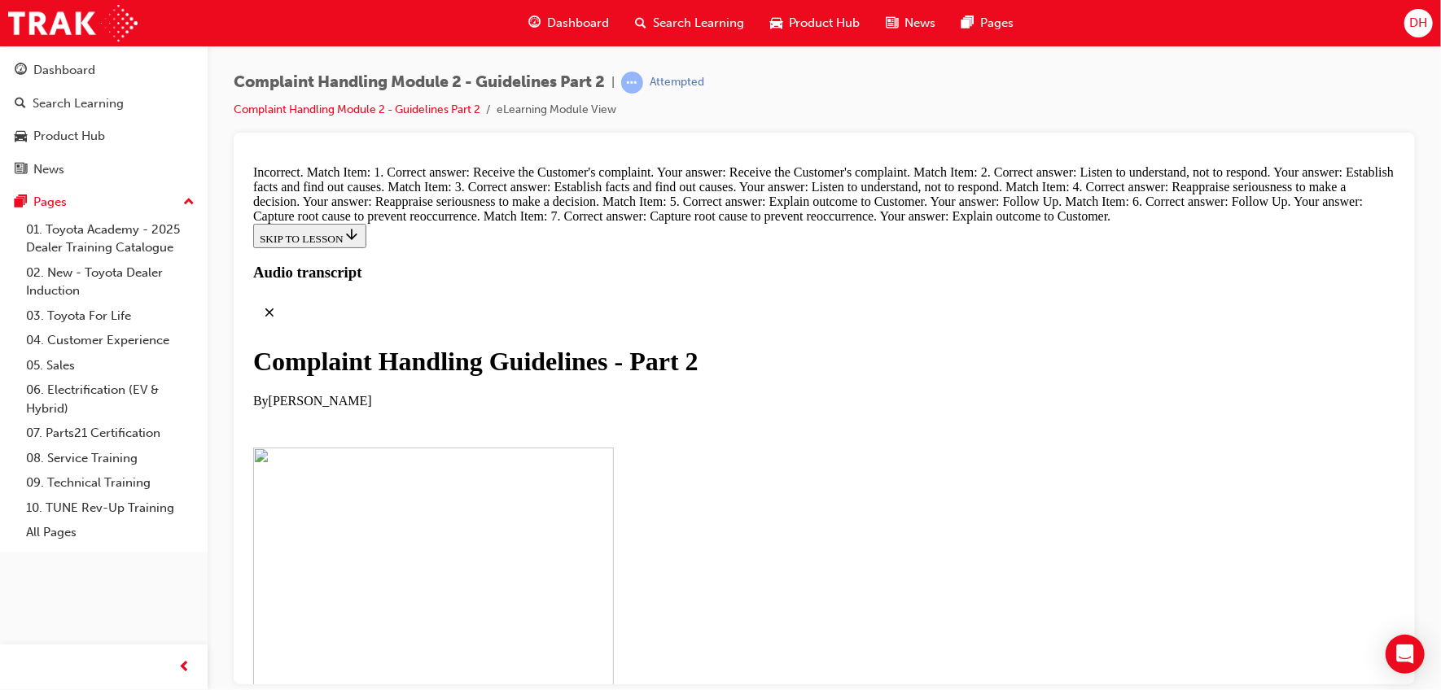
scroll to position [11363, 0]
drag, startPoint x: 633, startPoint y: 605, endPoint x: 919, endPoint y: 558, distance: 289.7
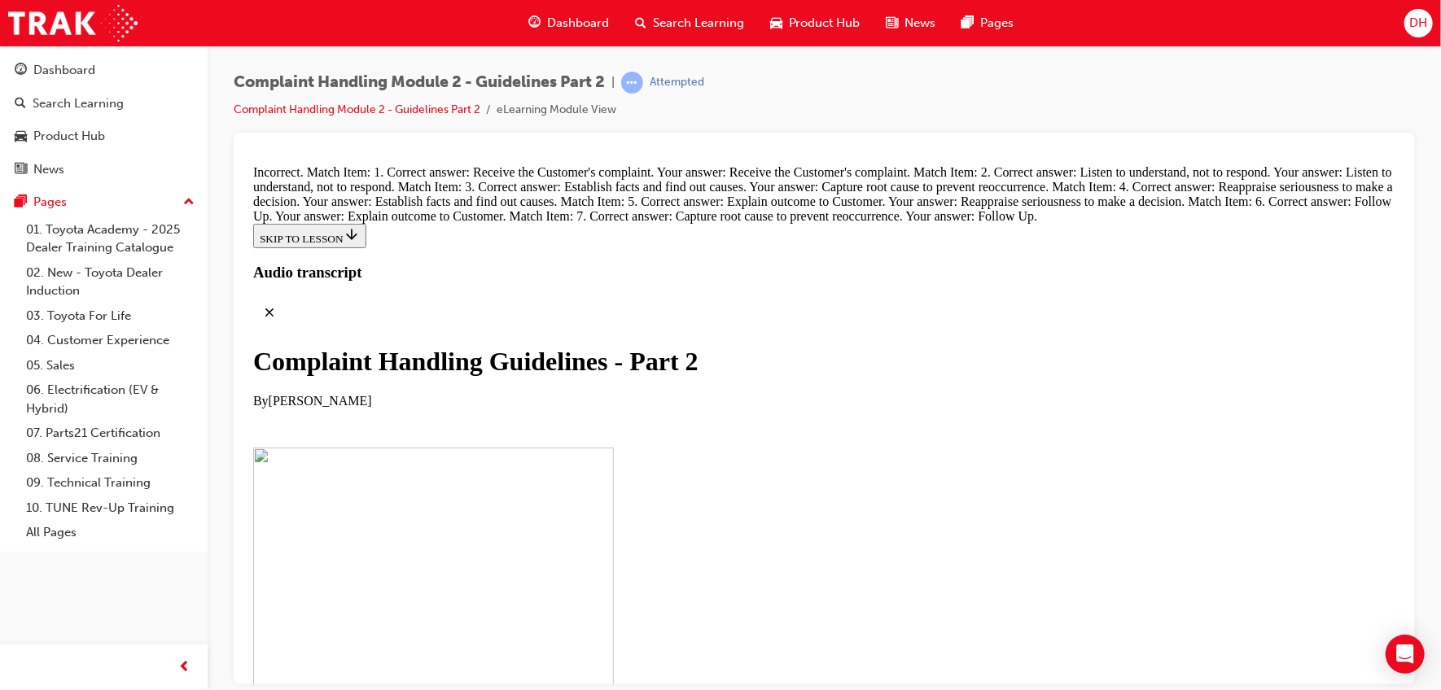
drag, startPoint x: 638, startPoint y: 439, endPoint x: 930, endPoint y: 267, distance: 338.3
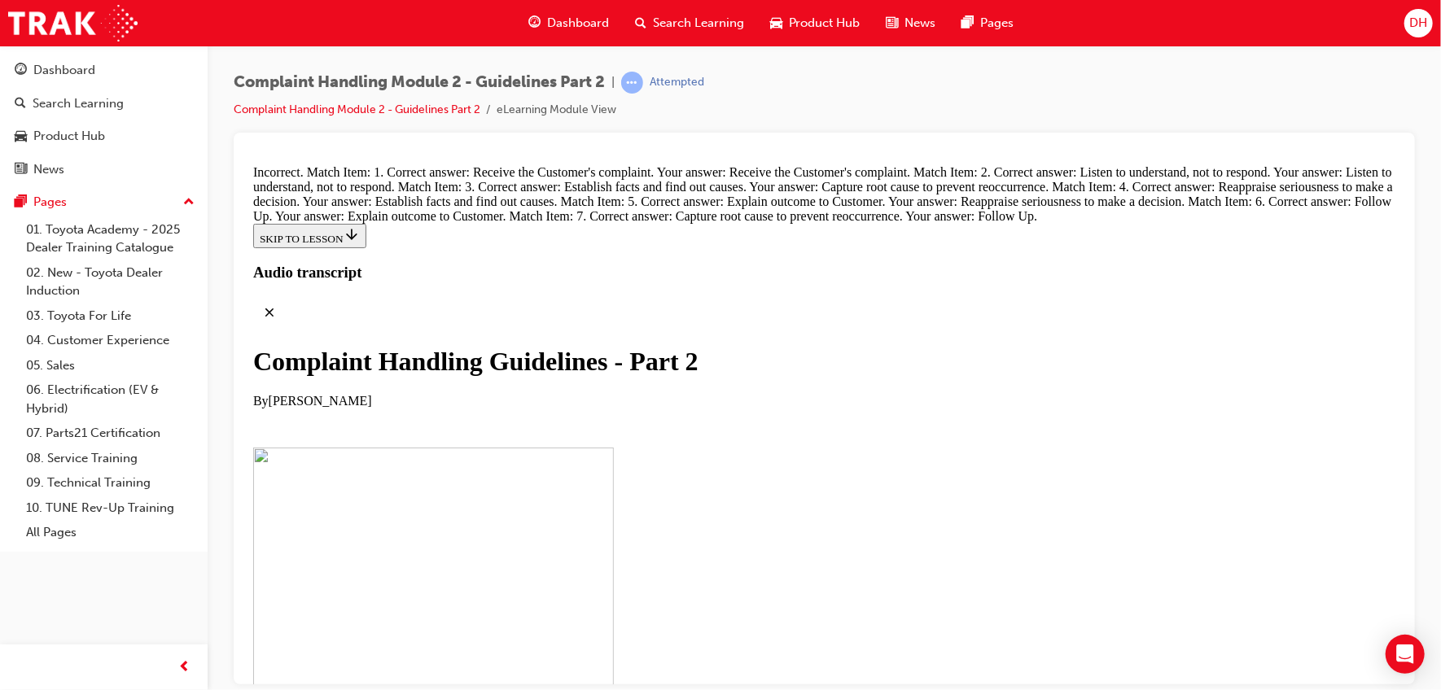
scroll to position [10978, 0]
drag, startPoint x: 654, startPoint y: 445, endPoint x: 909, endPoint y: 464, distance: 256.4
drag, startPoint x: 678, startPoint y: 481, endPoint x: 957, endPoint y: 558, distance: 289.6
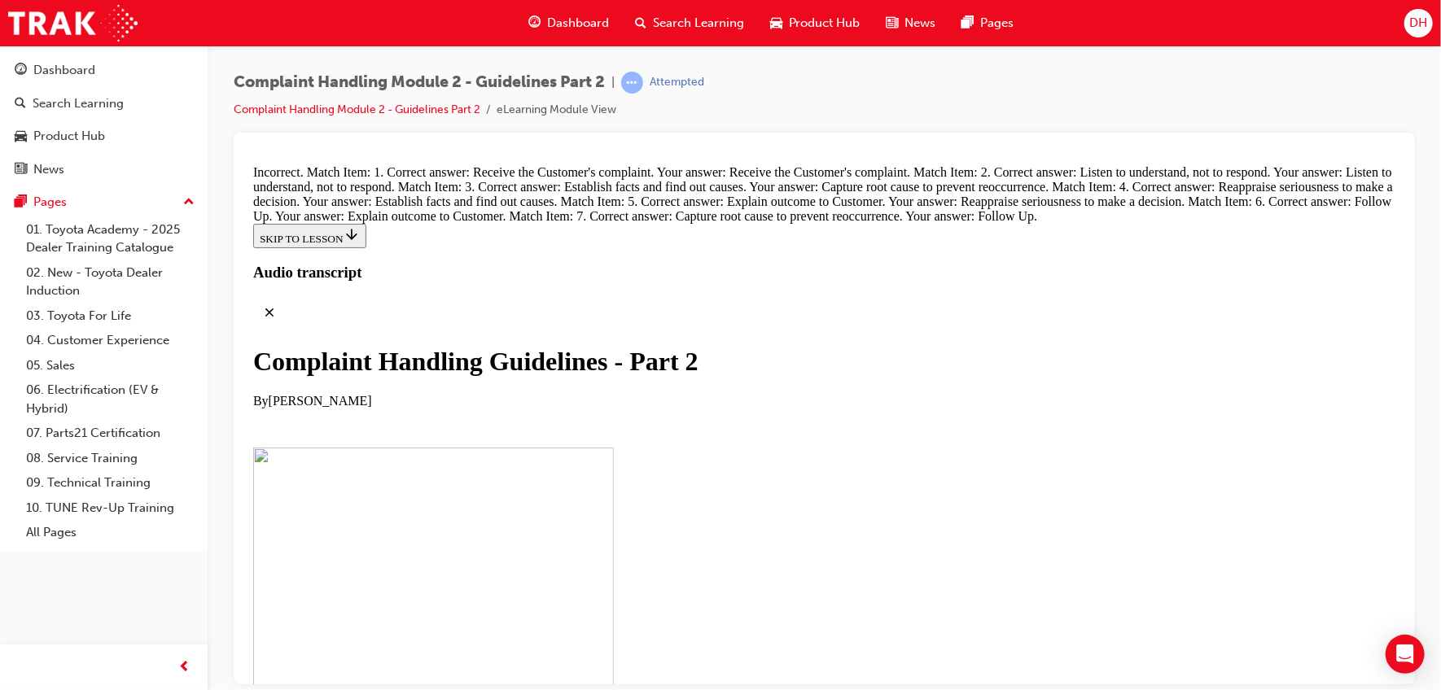
drag, startPoint x: 665, startPoint y: 484, endPoint x: 944, endPoint y: 234, distance: 374.8
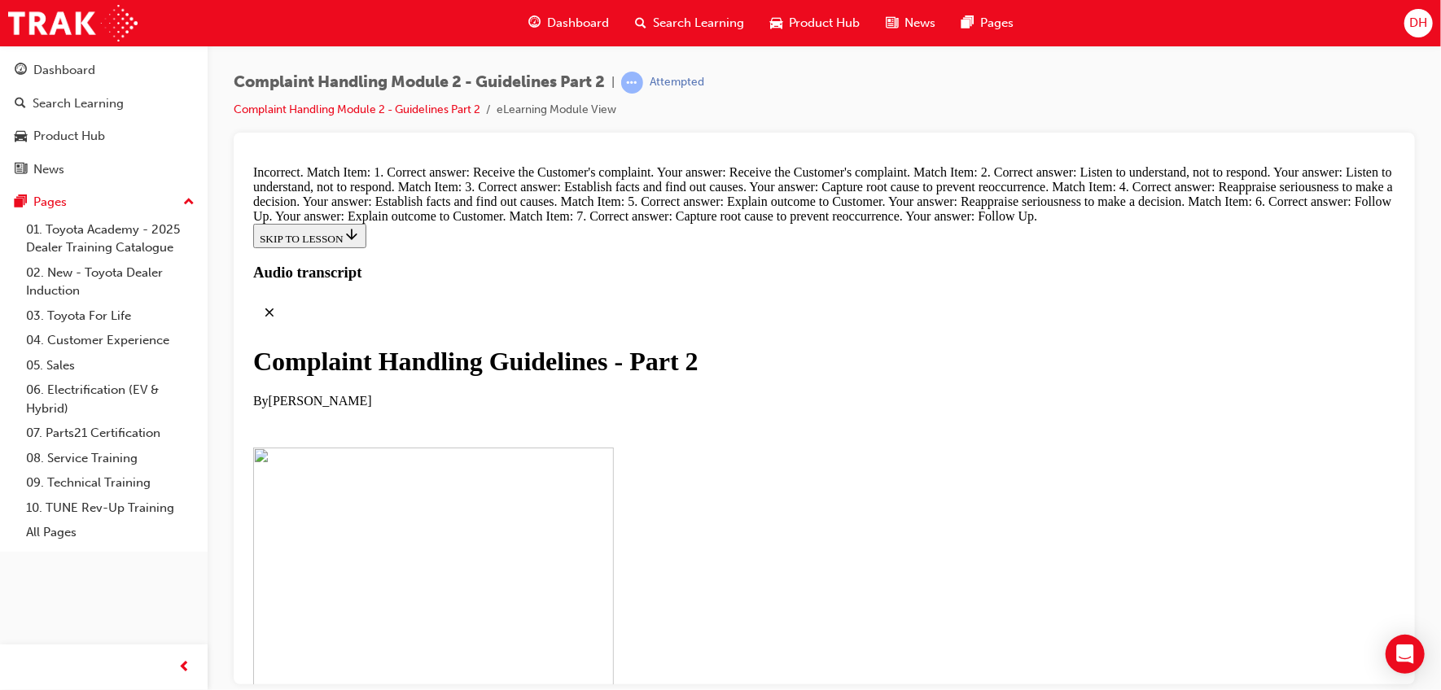
drag, startPoint x: 944, startPoint y: 234, endPoint x: 958, endPoint y: 213, distance: 24.6
drag, startPoint x: 674, startPoint y: 546, endPoint x: 944, endPoint y: 462, distance: 282.8
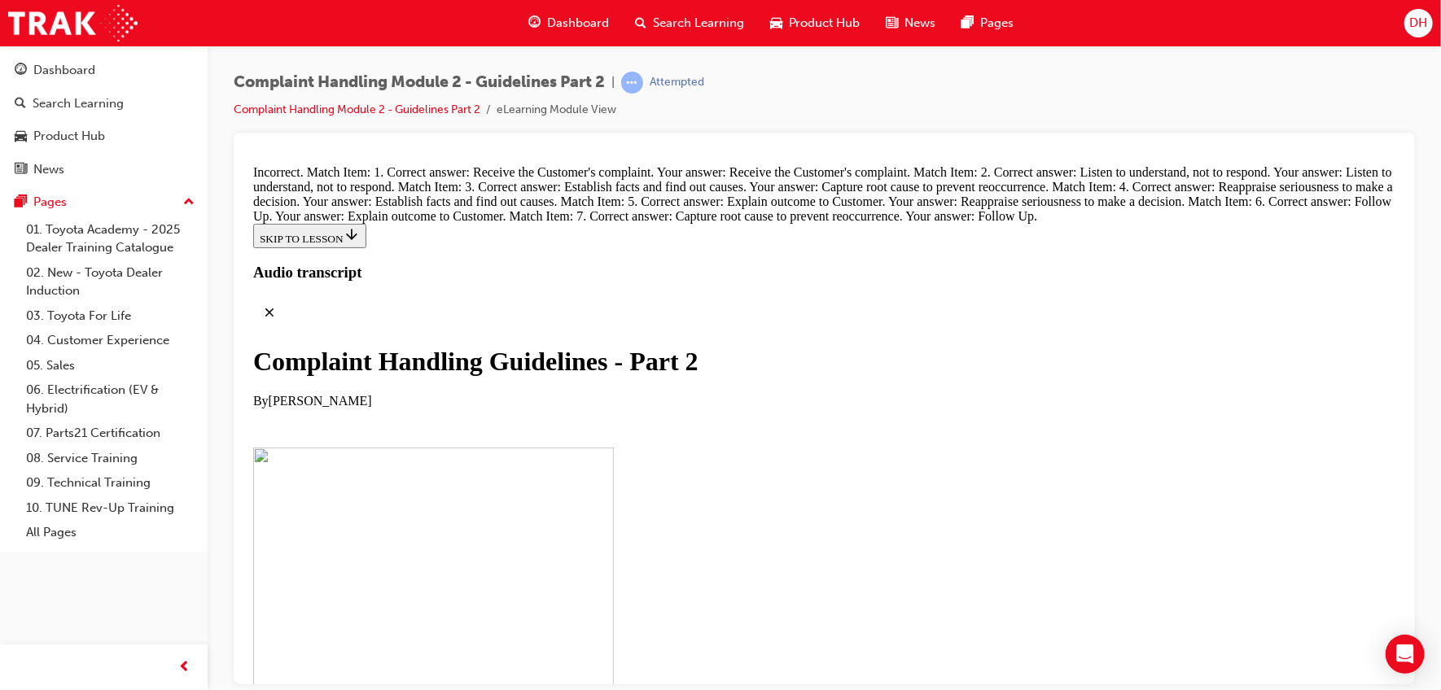
drag, startPoint x: 645, startPoint y: 553, endPoint x: 930, endPoint y: 365, distance: 341.4
drag, startPoint x: 664, startPoint y: 450, endPoint x: 953, endPoint y: 447, distance: 289.1
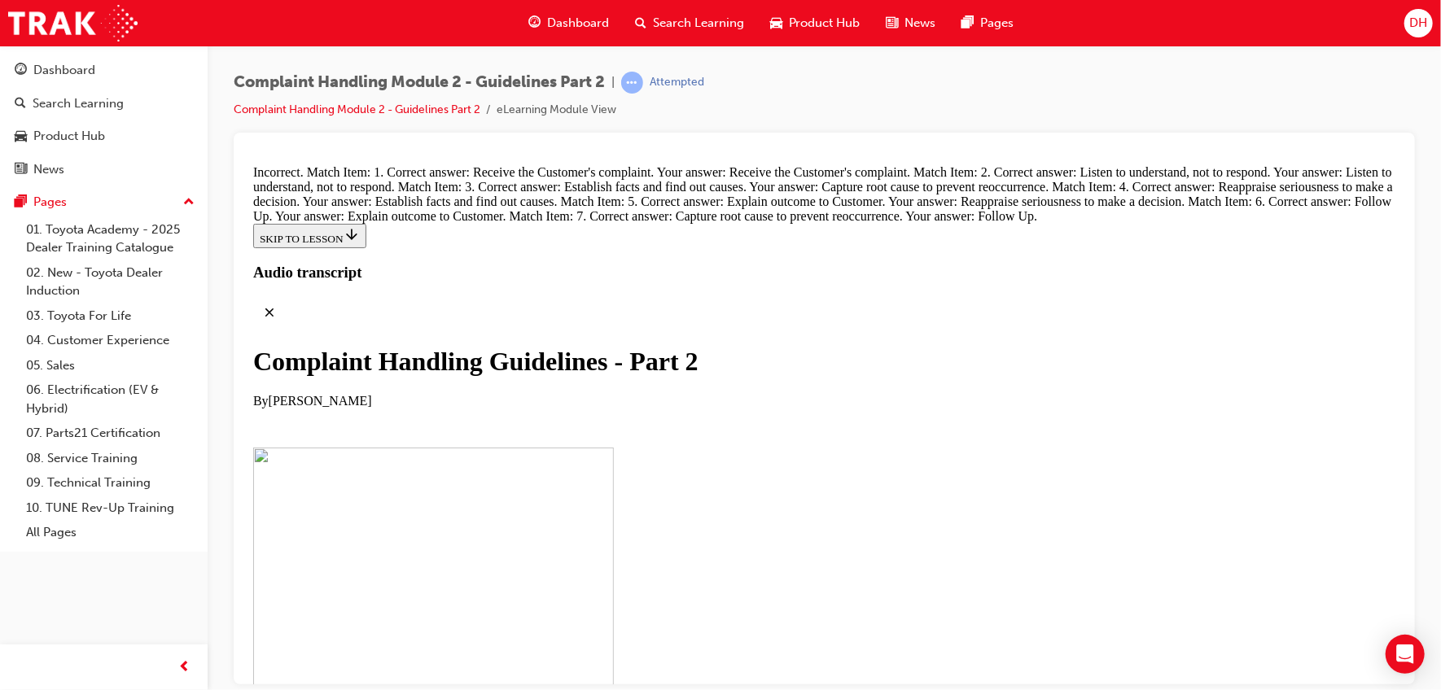
scroll to position [11433, 0]
drag, startPoint x: 634, startPoint y: 266, endPoint x: 931, endPoint y: 262, distance: 296.4
drag, startPoint x: 638, startPoint y: 354, endPoint x: 903, endPoint y: 341, distance: 264.9
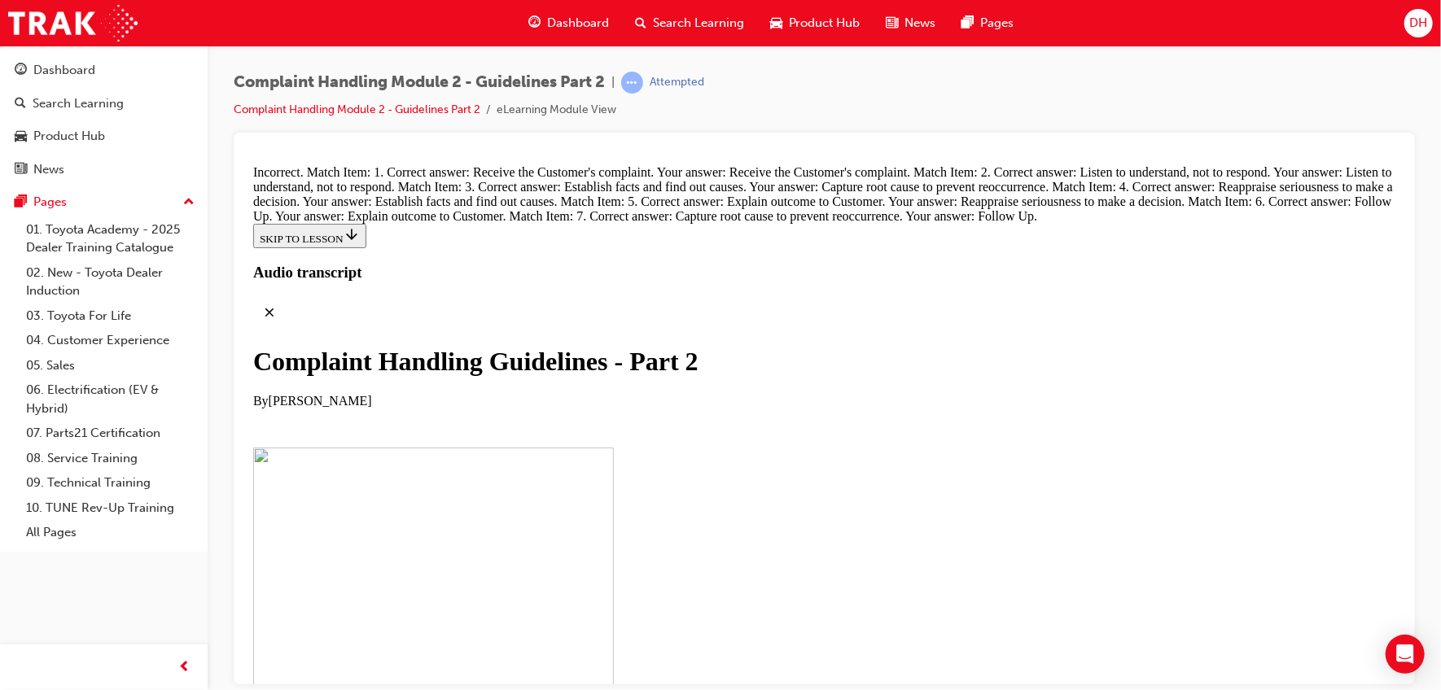
drag, startPoint x: 629, startPoint y: 433, endPoint x: 914, endPoint y: 420, distance: 285.3
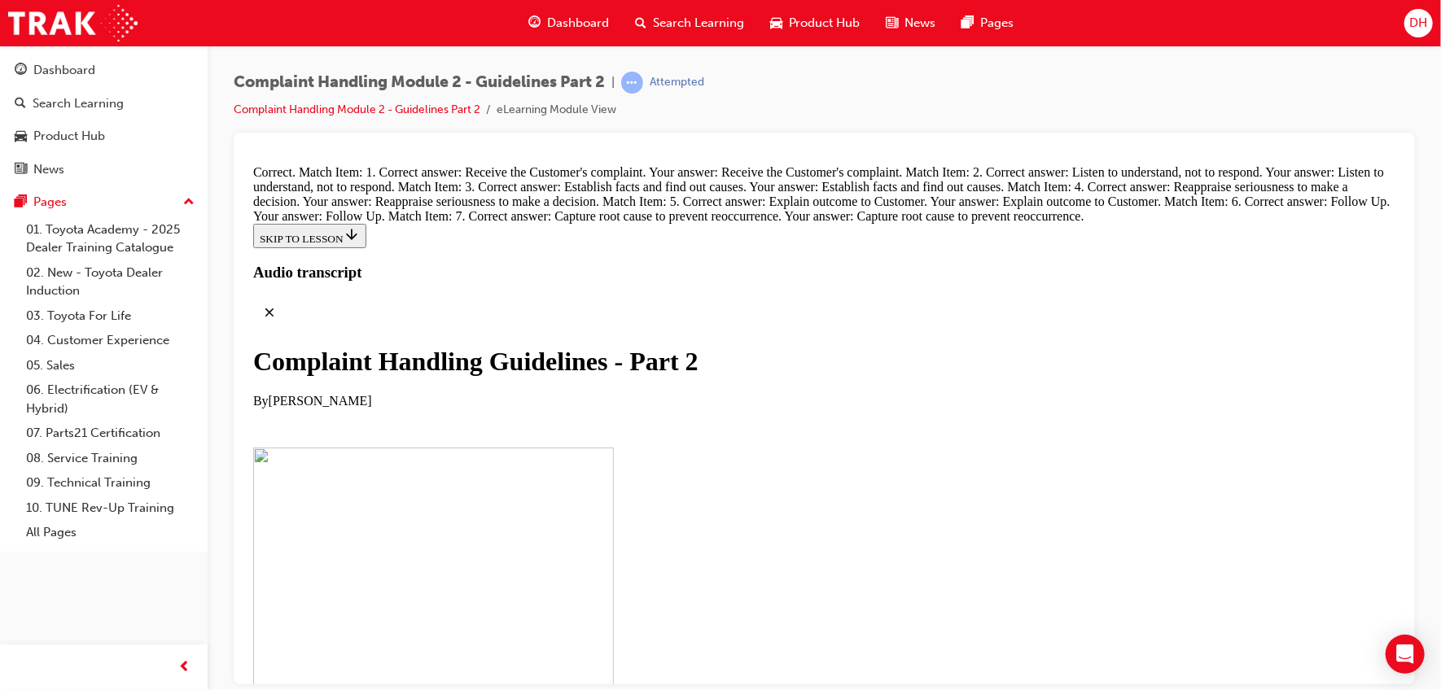
radio input "true"
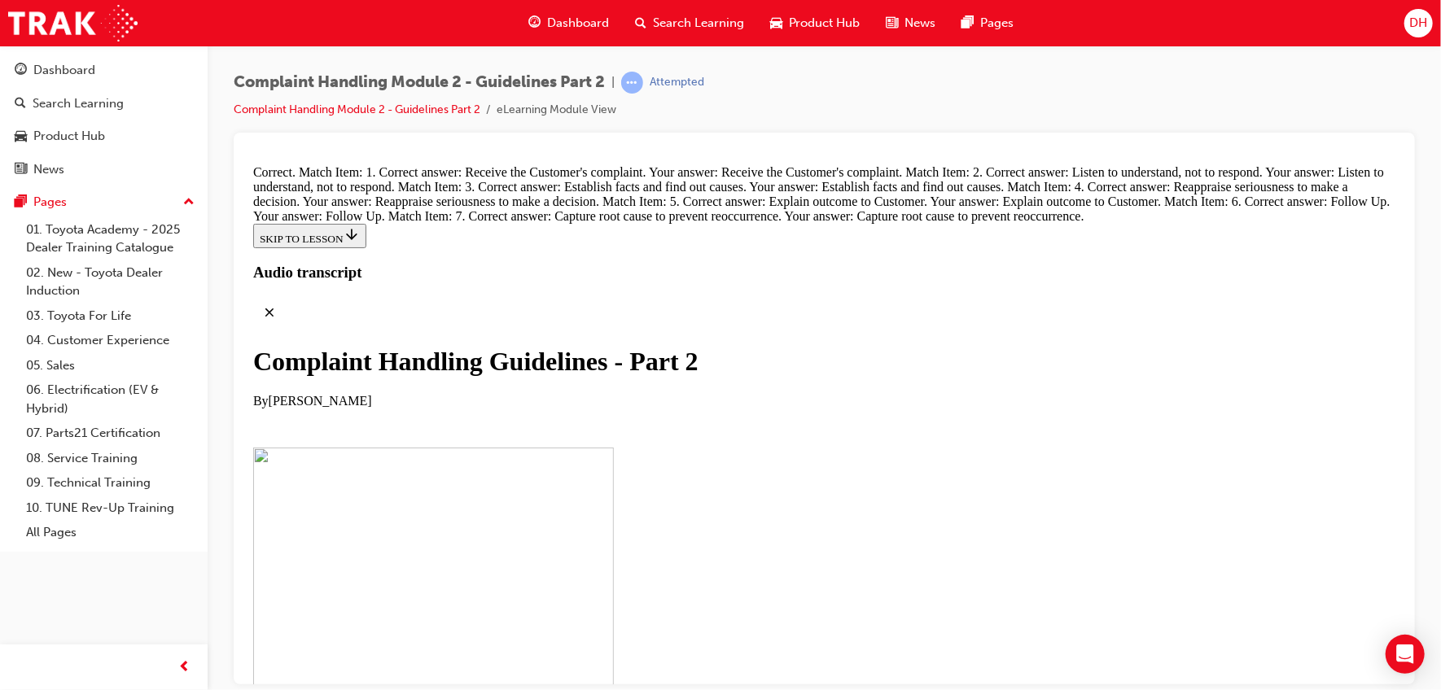
radio input "true"
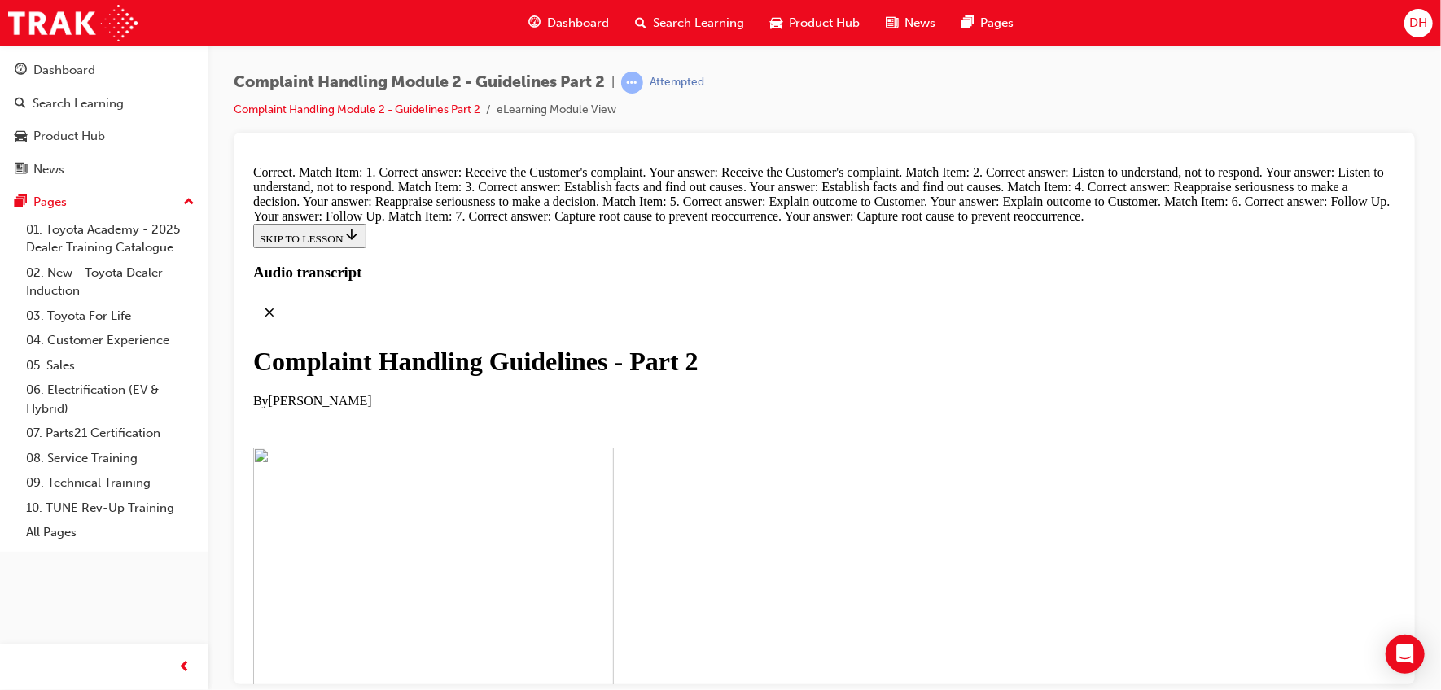
radio input "true"
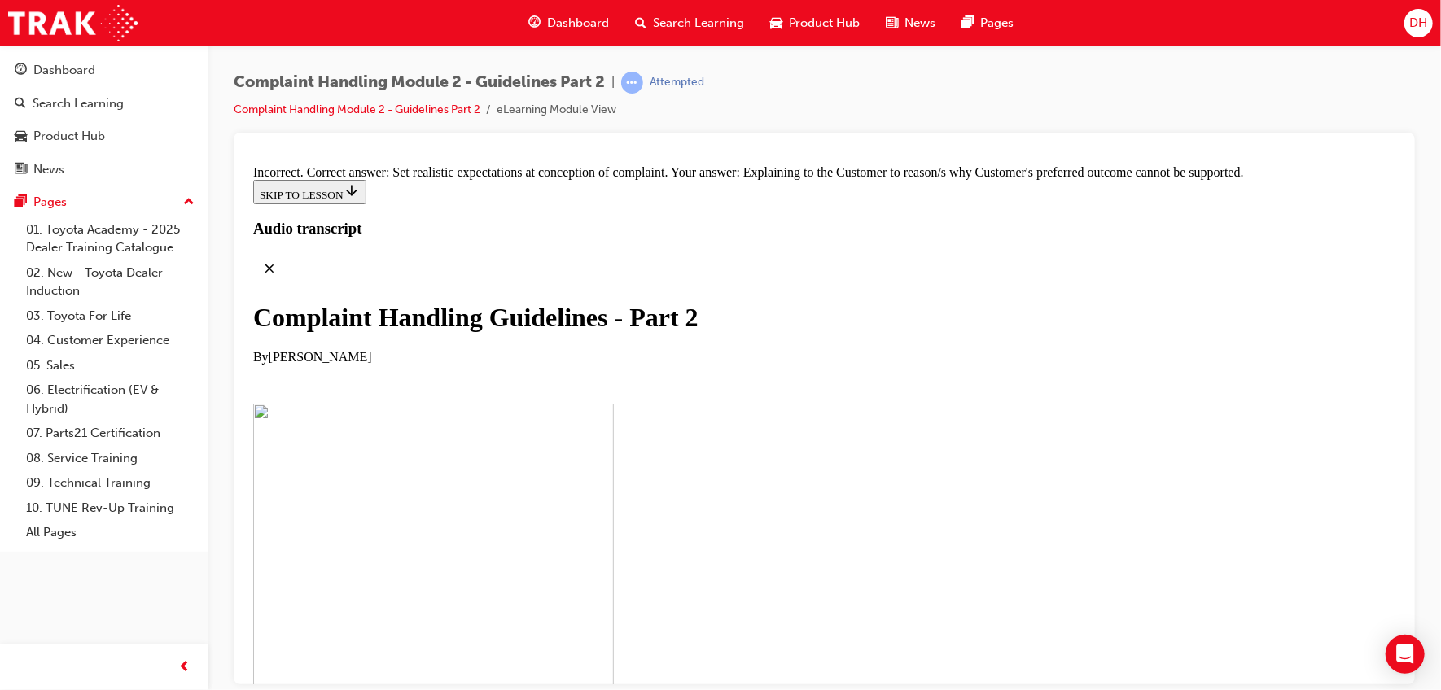
scroll to position [12194, 0]
drag, startPoint x: 817, startPoint y: 553, endPoint x: 832, endPoint y: 553, distance: 14.7
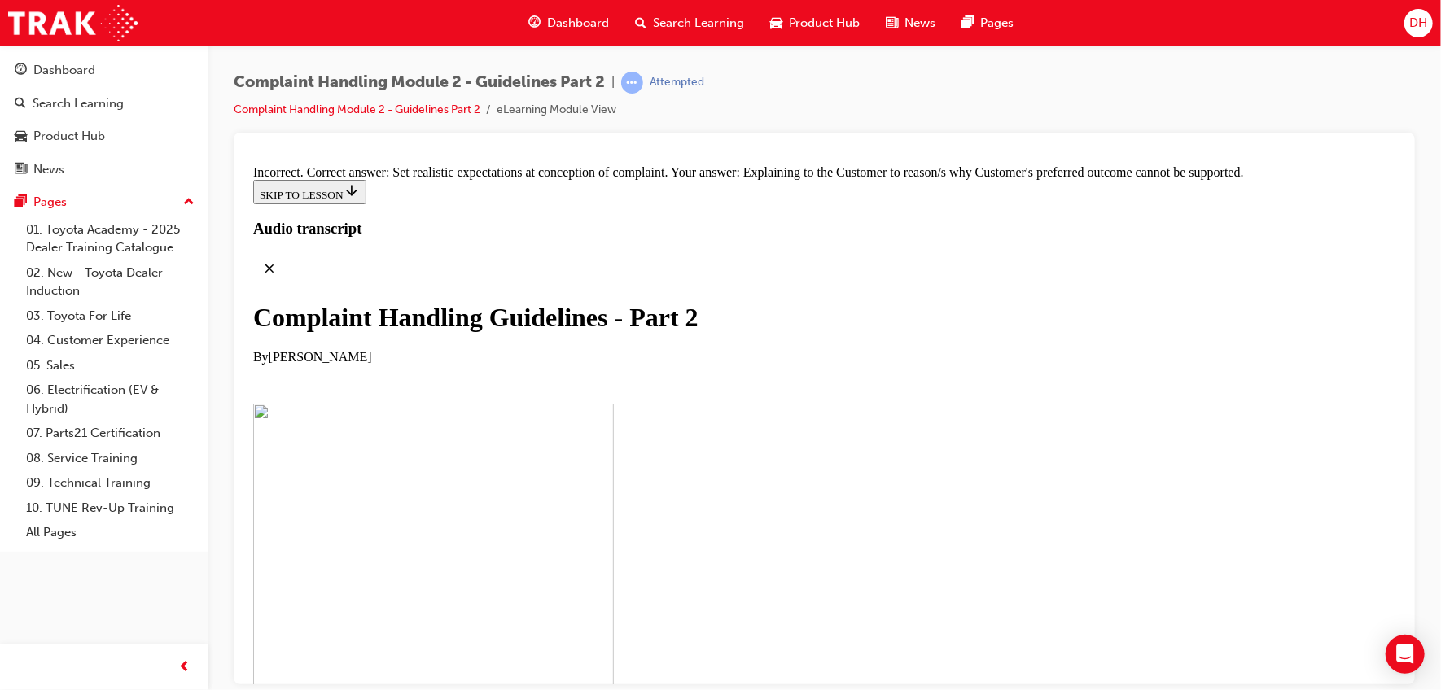
radio input "true"
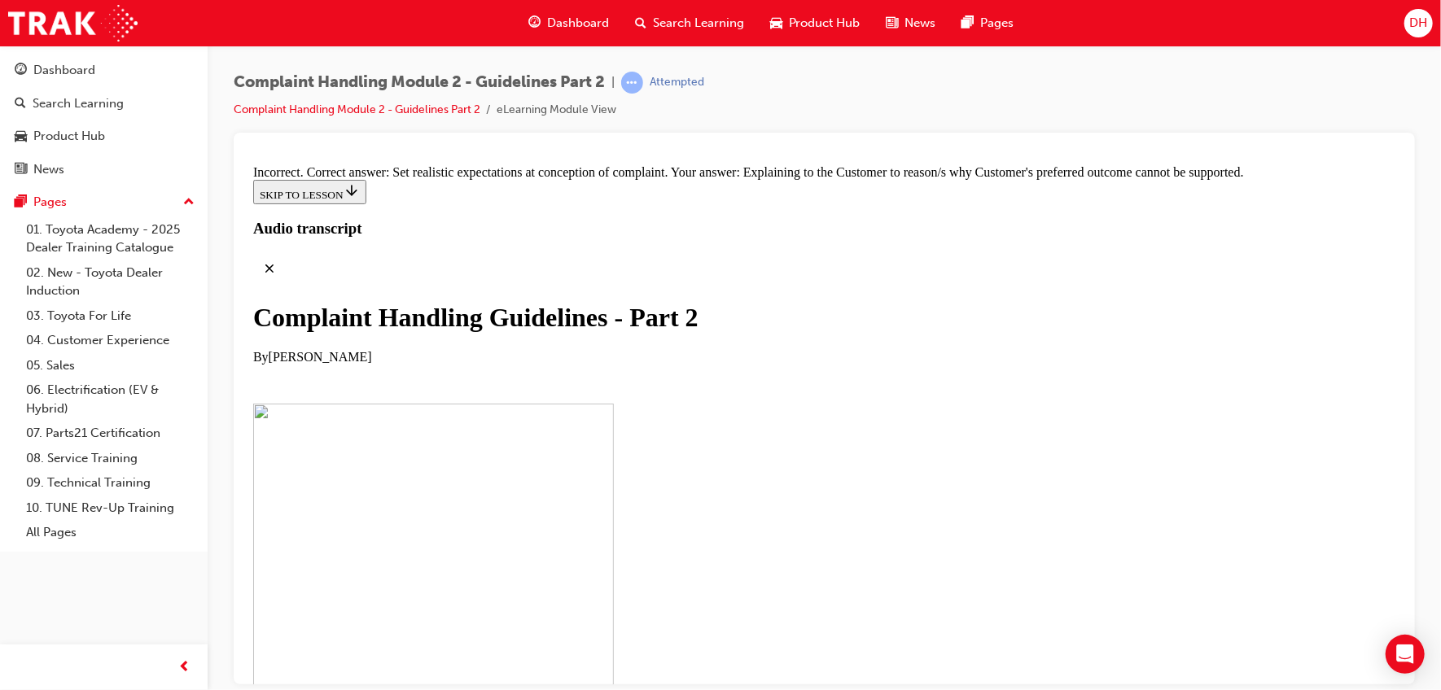
radio input "true"
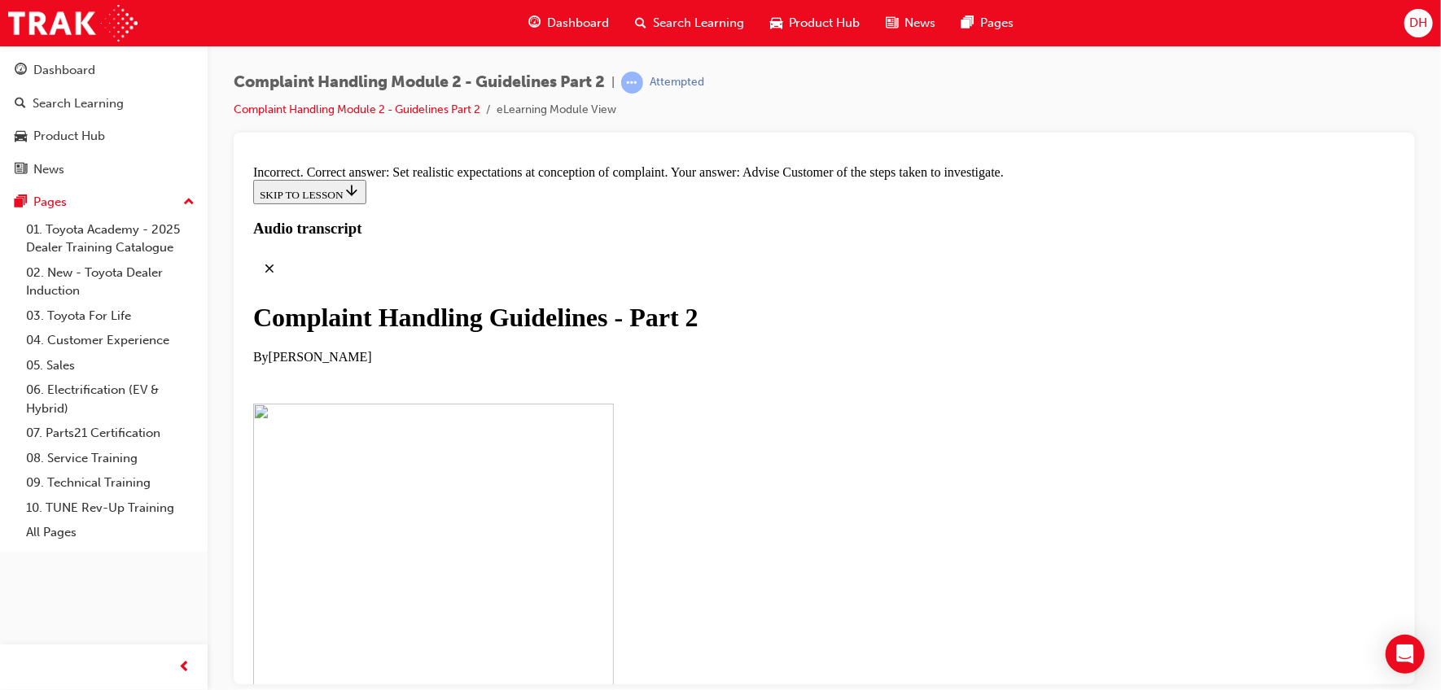
radio input "true"
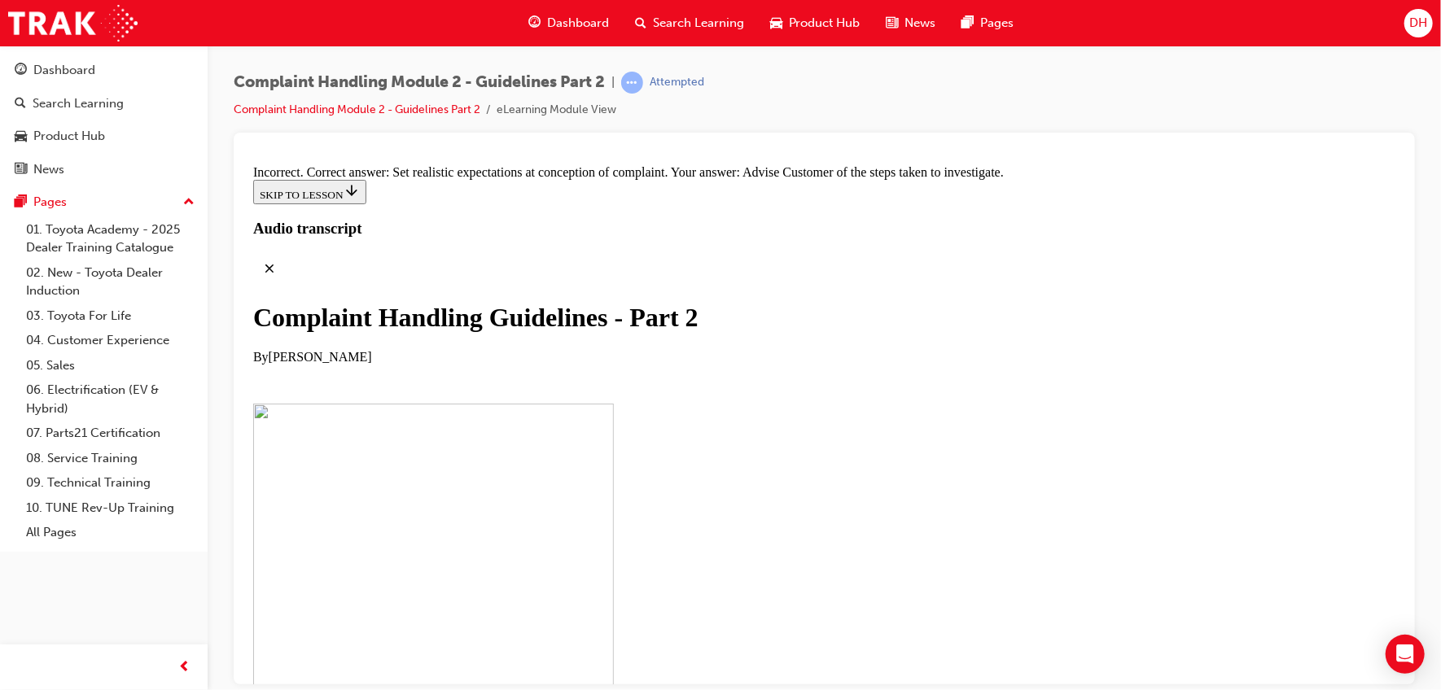
scroll to position [12057, 0]
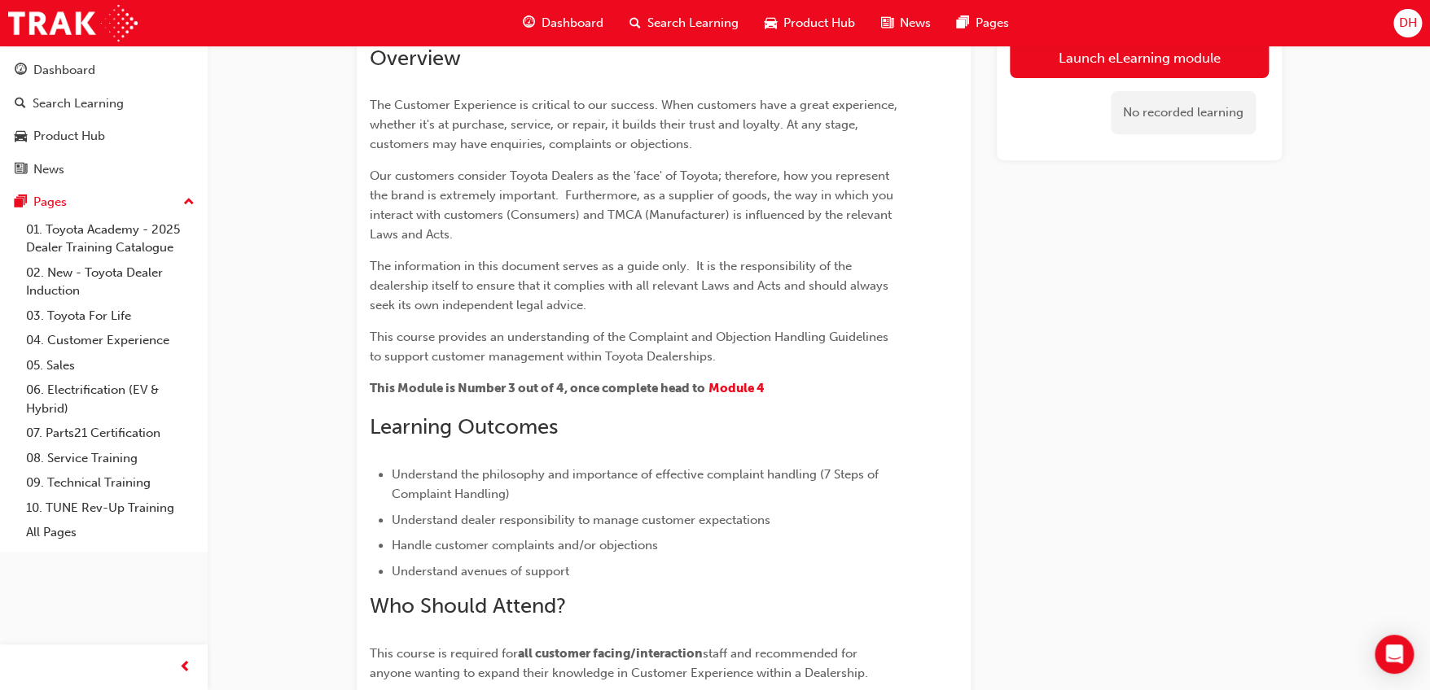
scroll to position [429, 0]
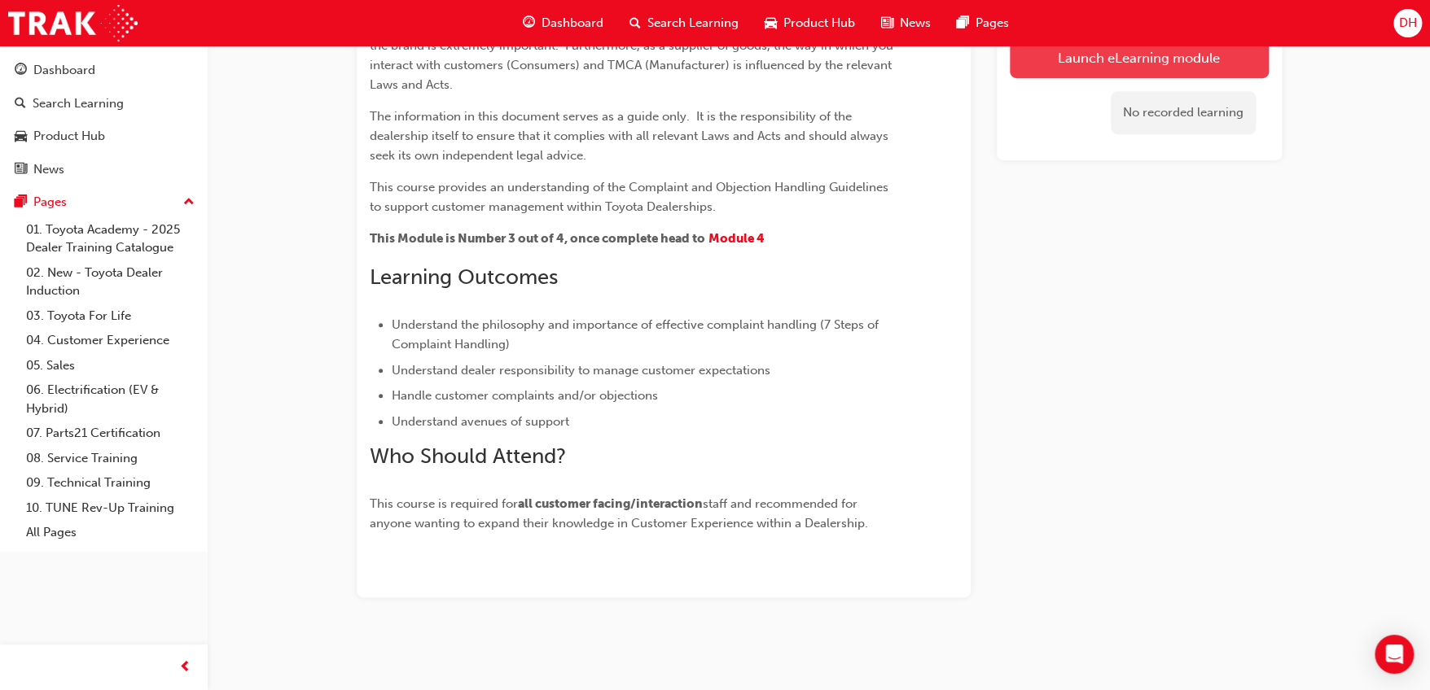
click at [1089, 59] on button "Launch eLearning module" at bounding box center [1139, 57] width 259 height 41
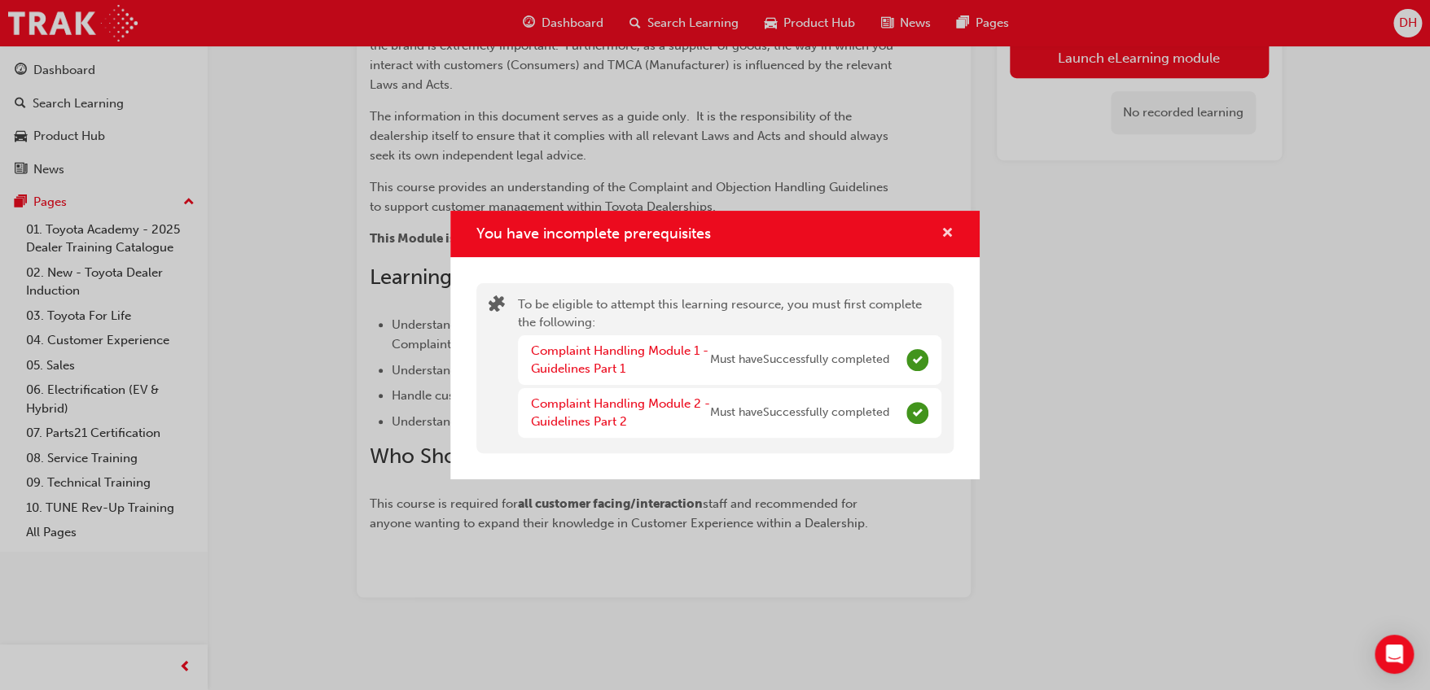
click at [948, 234] on span "cross-icon" at bounding box center [947, 234] width 12 height 15
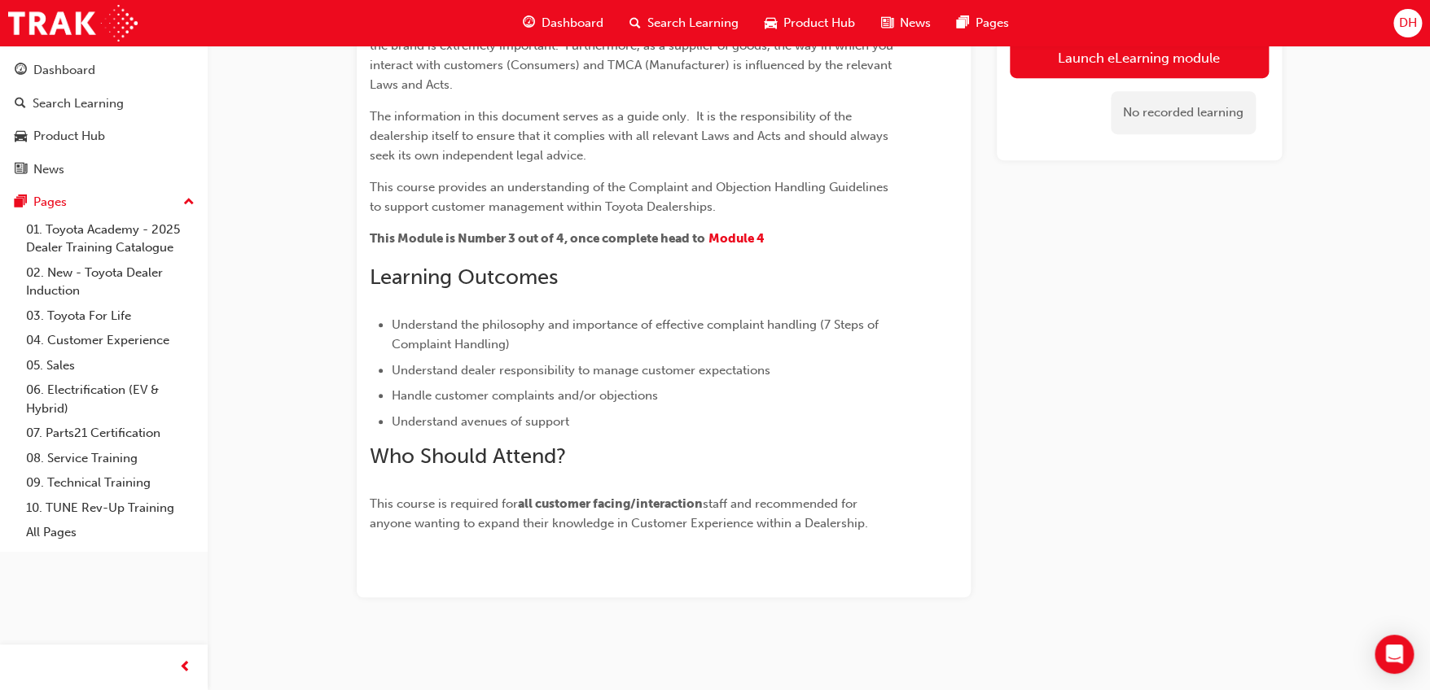
click at [737, 226] on div "Overview The Customer Experience is critical to our success. When customers hav…" at bounding box center [634, 215] width 529 height 638
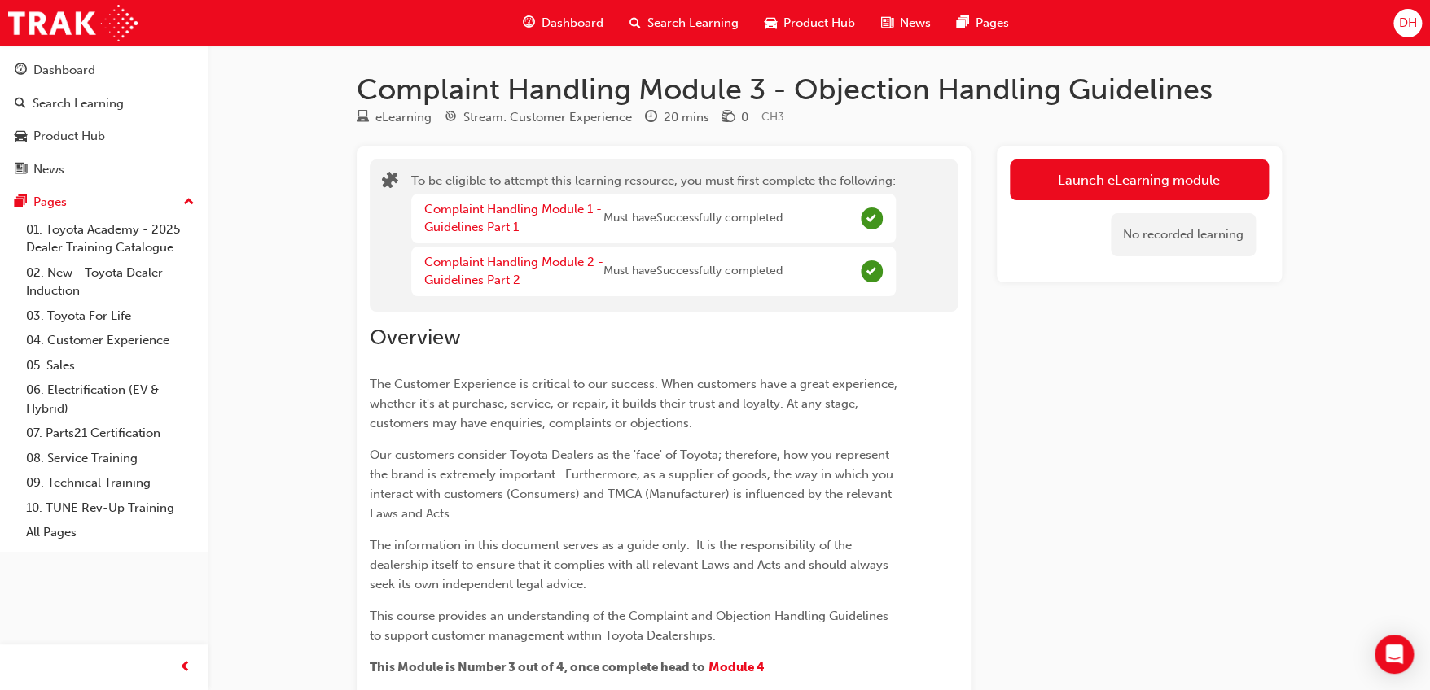
scroll to position [0, 0]
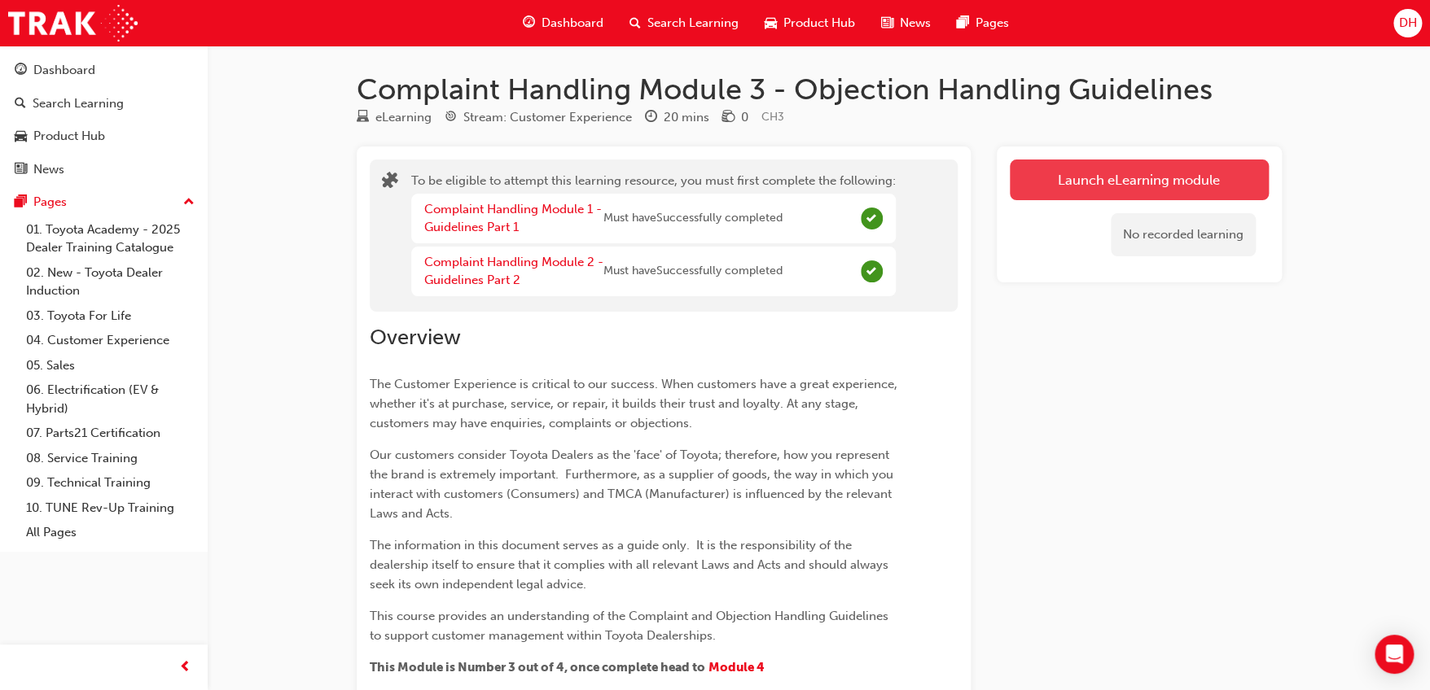
click at [1084, 188] on button "Launch eLearning module" at bounding box center [1139, 180] width 259 height 41
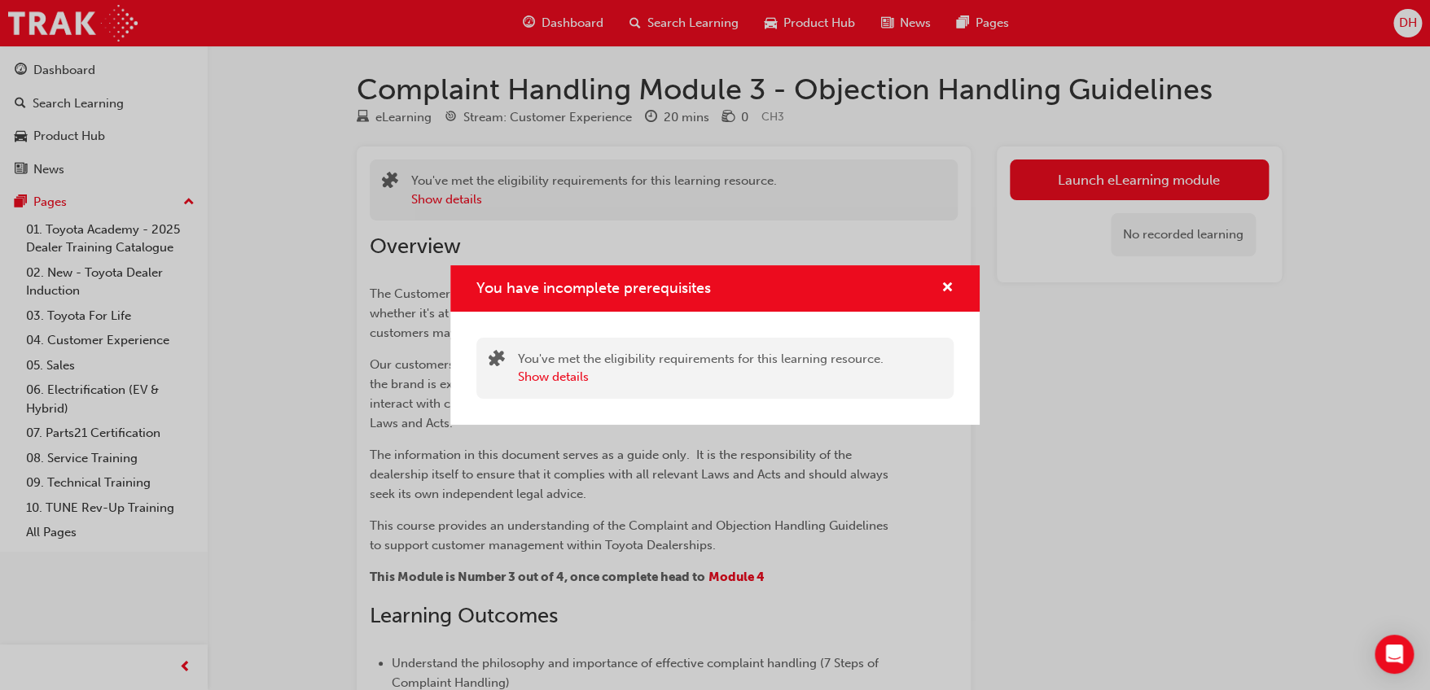
drag, startPoint x: 732, startPoint y: 375, endPoint x: 742, endPoint y: 375, distance: 9.8
click at [739, 375] on div "Show details" at bounding box center [701, 377] width 366 height 19
click at [556, 375] on button "Show details" at bounding box center [553, 377] width 71 height 19
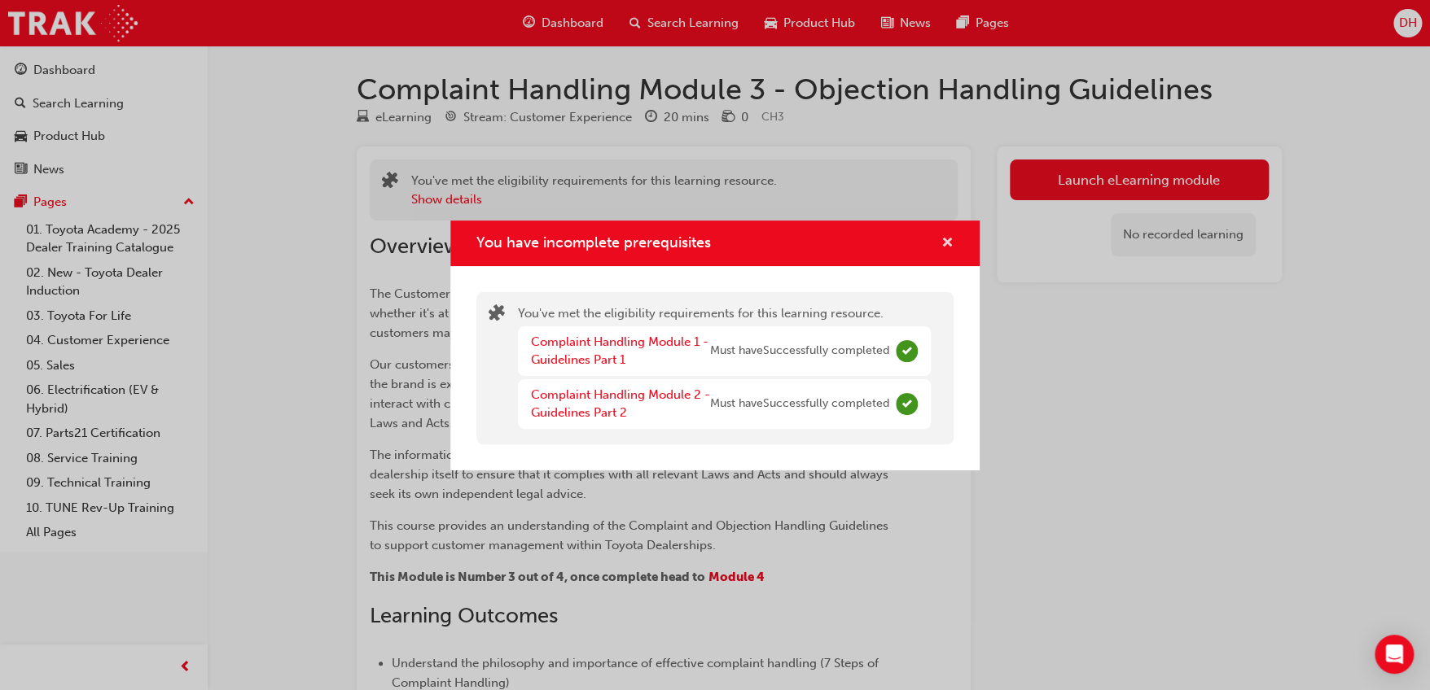
click at [946, 248] on span "cross-icon" at bounding box center [947, 244] width 12 height 15
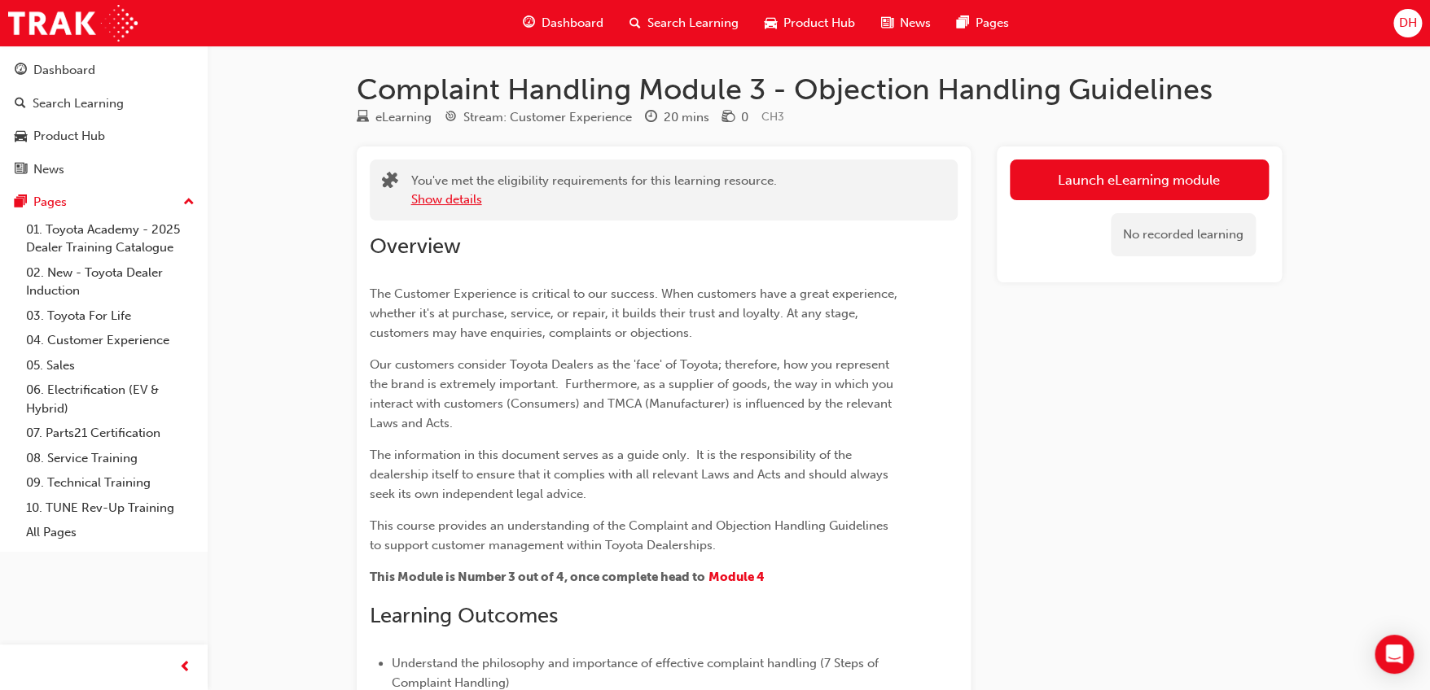
click at [462, 191] on button "Show details" at bounding box center [446, 200] width 71 height 19
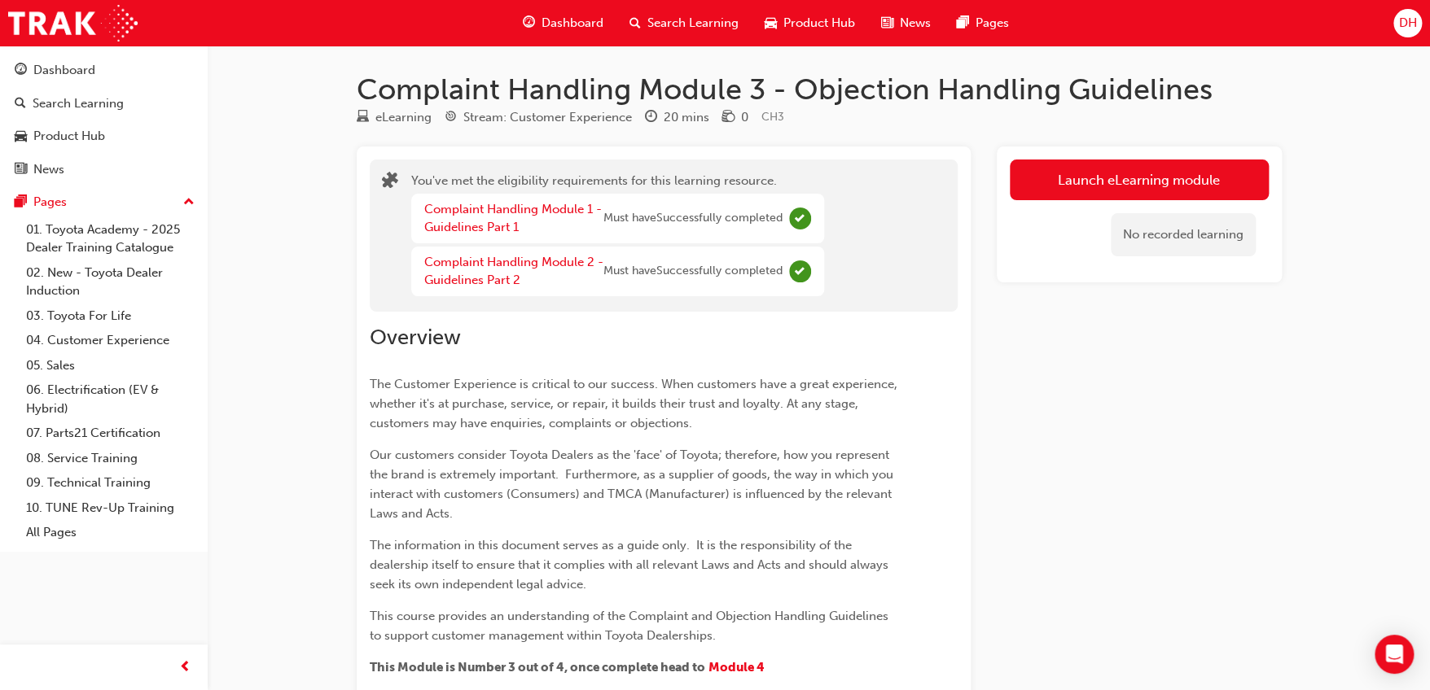
click at [694, 94] on h1 "Complaint Handling Module 3 - Objection Handling Guidelines" at bounding box center [819, 90] width 925 height 36
drag, startPoint x: 506, startPoint y: 116, endPoint x: 550, endPoint y: 123, distance: 45.3
click at [506, 116] on div "Stream: Customer Experience" at bounding box center [547, 117] width 169 height 19
click at [701, 120] on div "20 mins" at bounding box center [687, 117] width 46 height 19
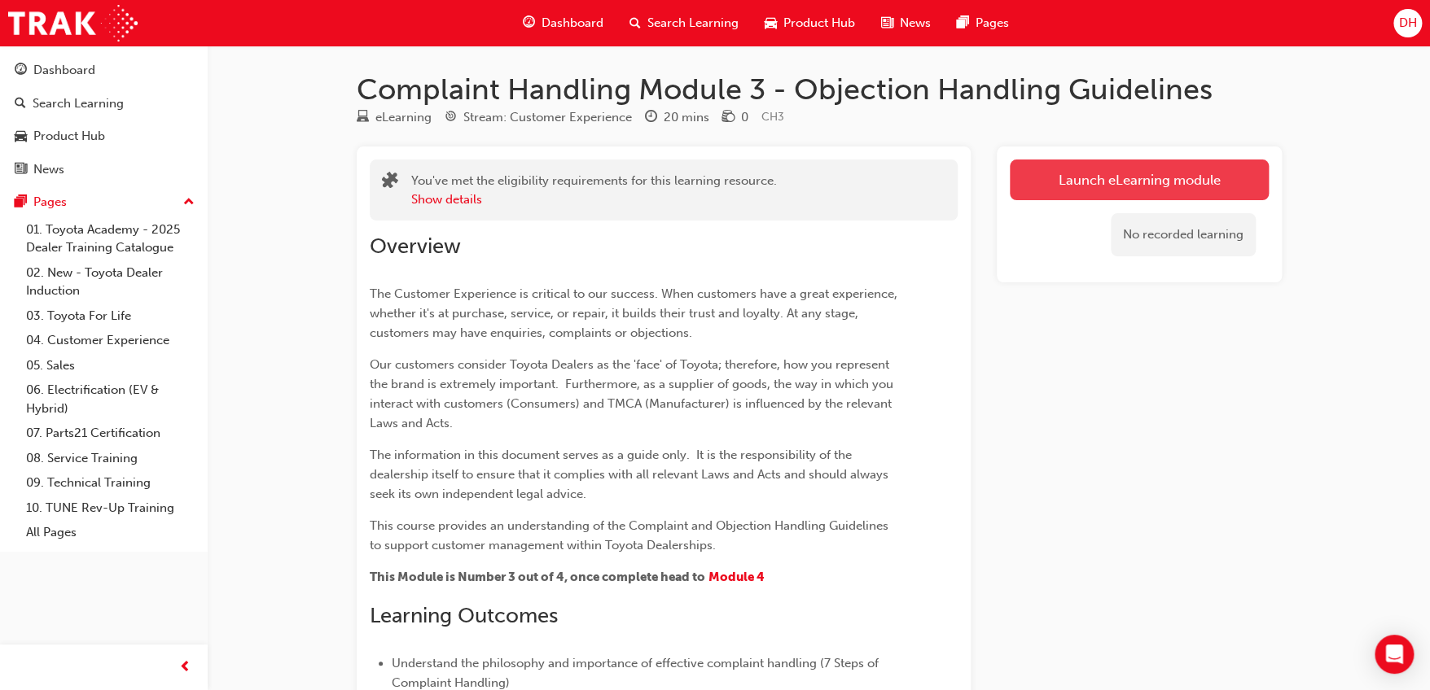
click at [1120, 164] on link "Launch eLearning module" at bounding box center [1139, 180] width 259 height 41
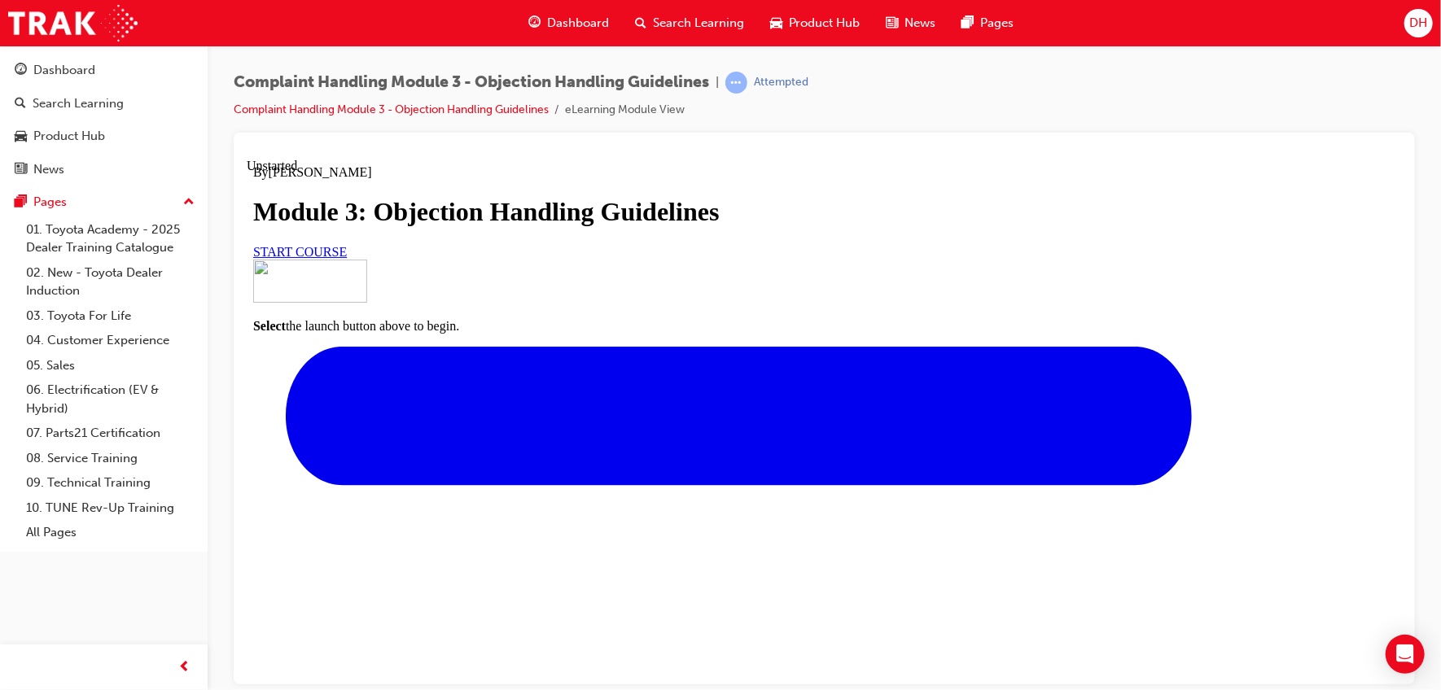
click at [346, 258] on link "START COURSE" at bounding box center [299, 251] width 94 height 14
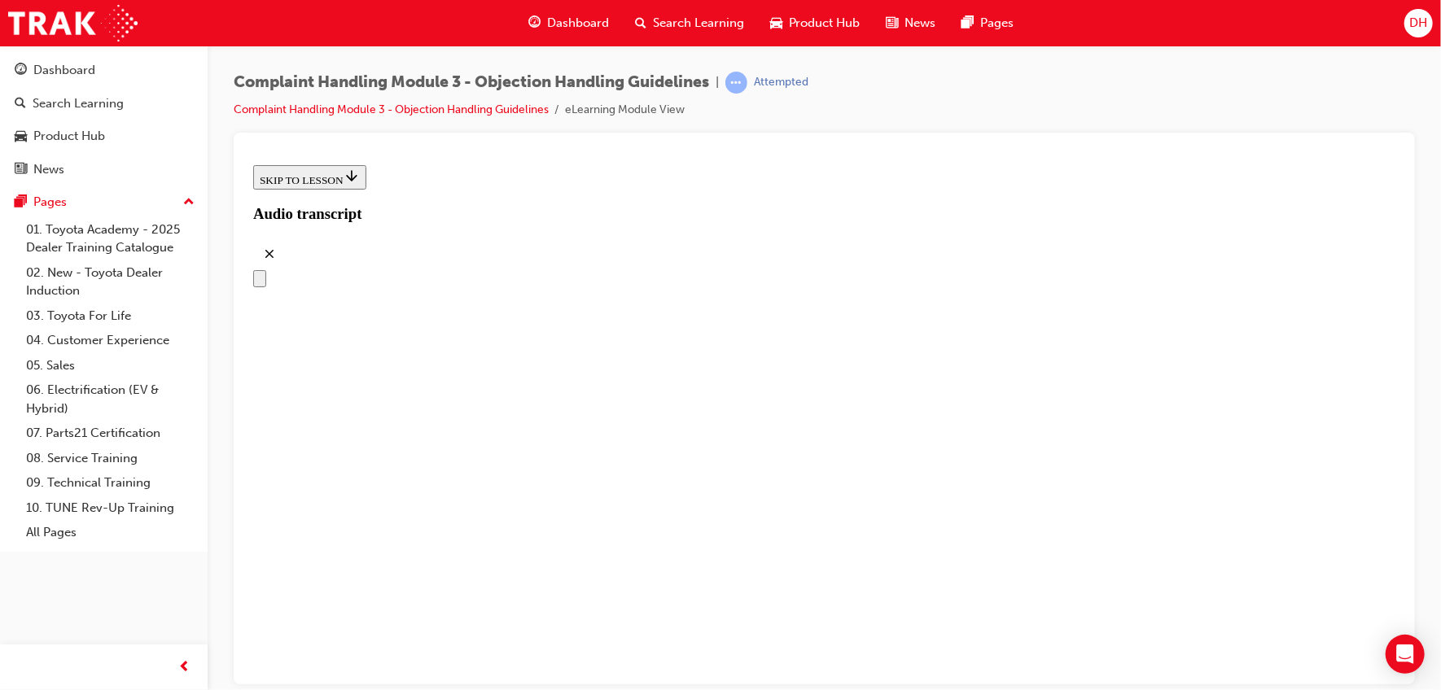
scroll to position [284, 0]
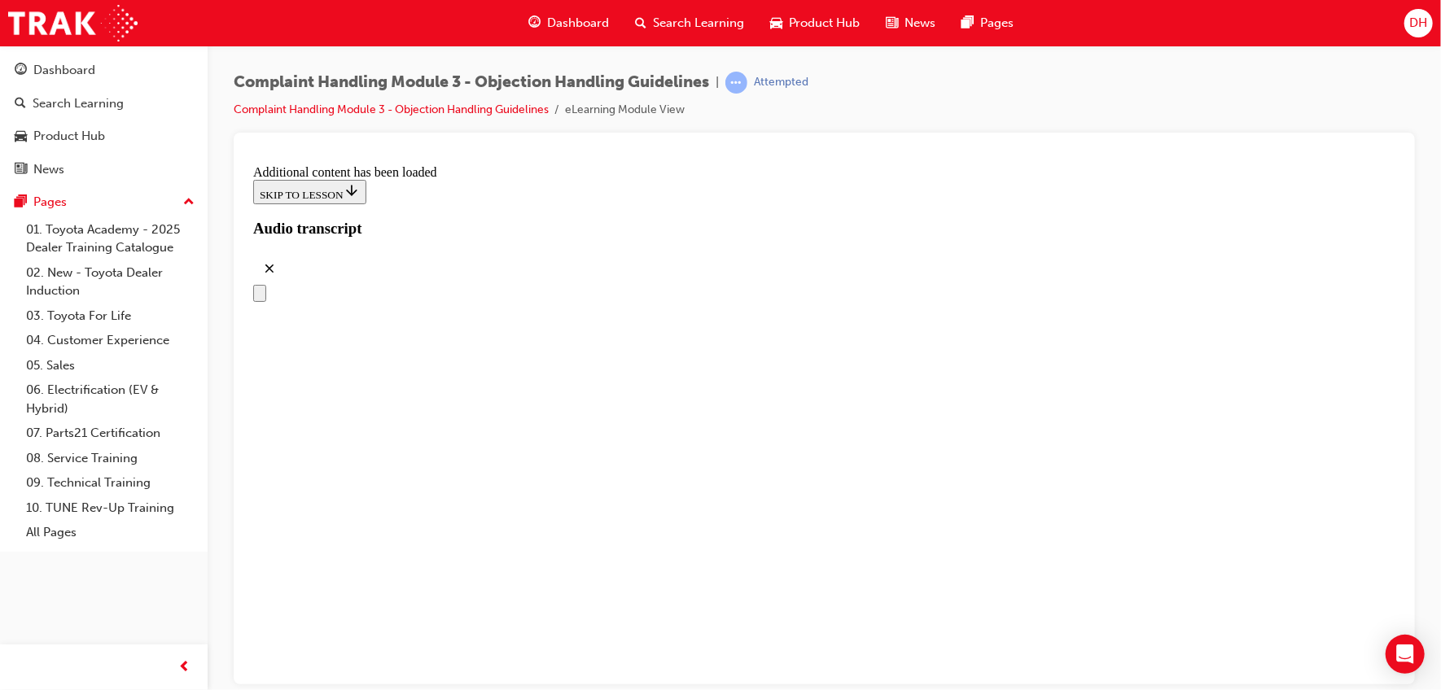
scroll to position [1967, 0]
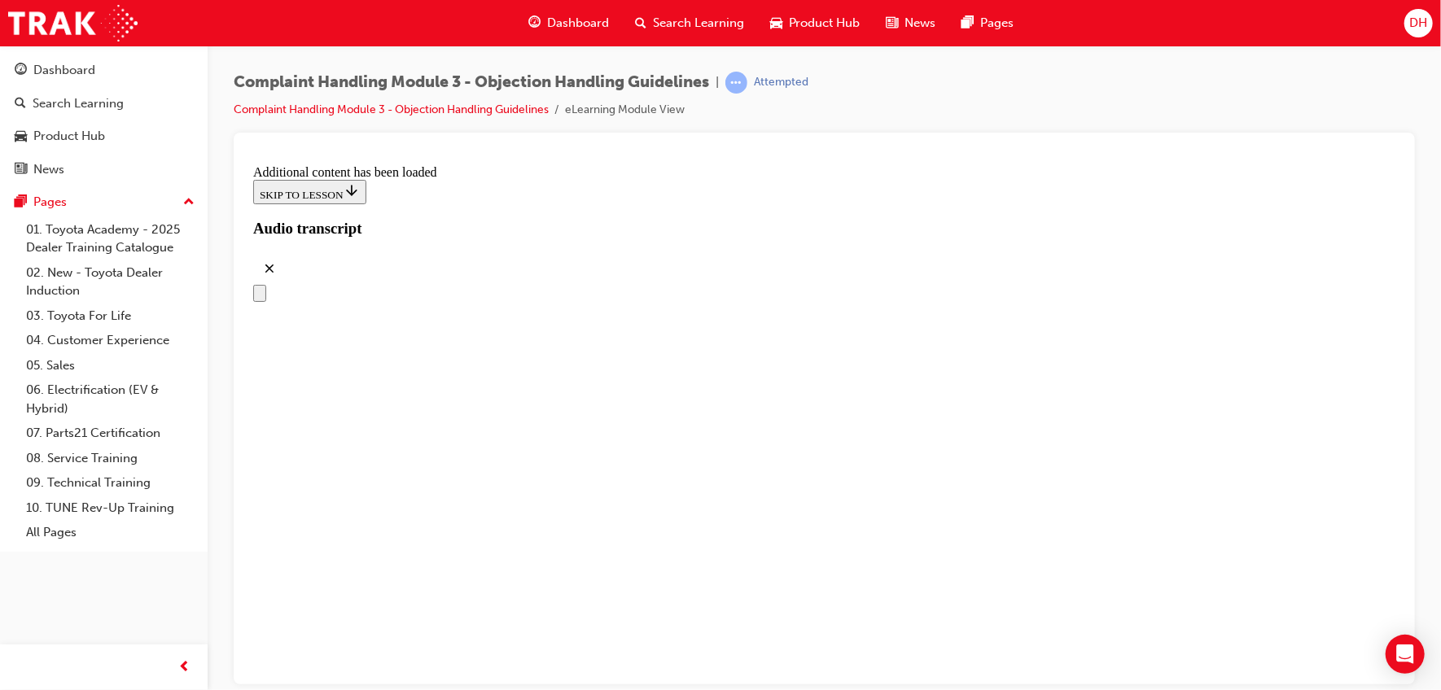
scroll to position [5344, 0]
drag, startPoint x: 647, startPoint y: 265, endPoint x: 944, endPoint y: 260, distance: 296.4
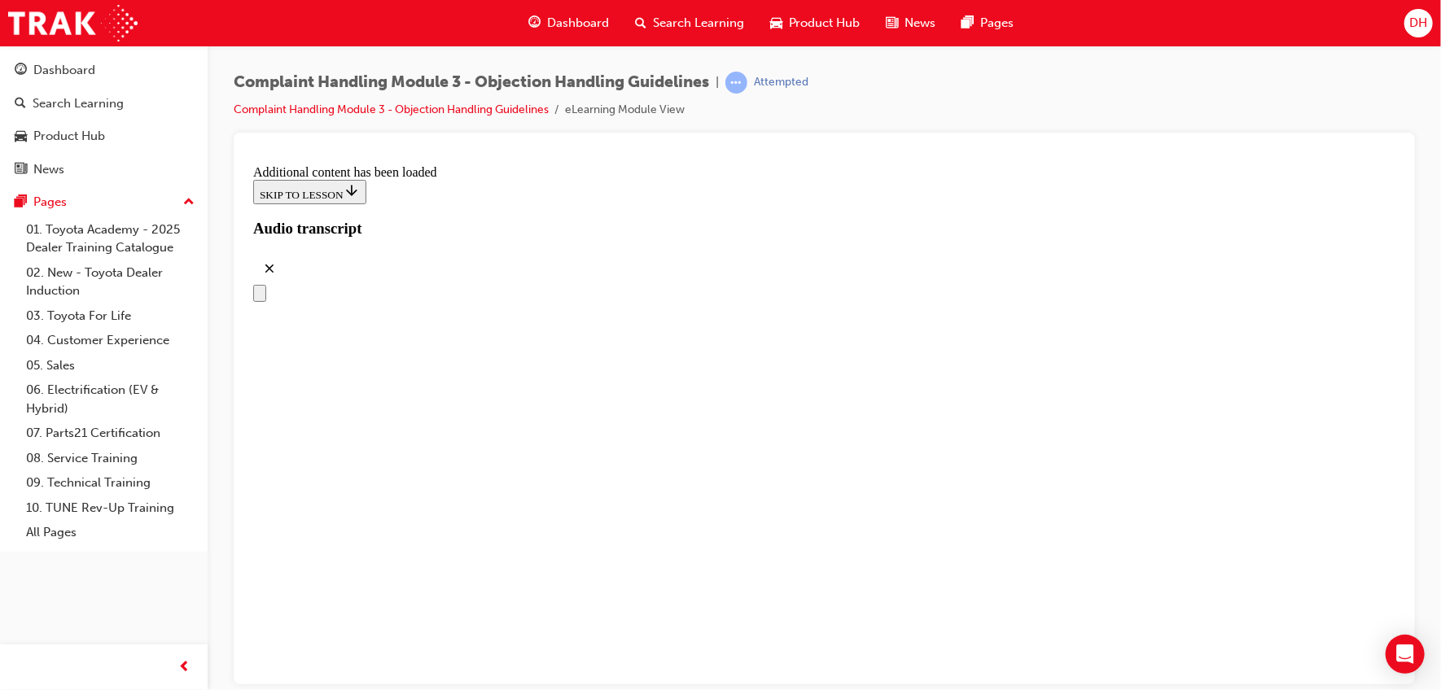
drag, startPoint x: 633, startPoint y: 418, endPoint x: 917, endPoint y: 334, distance: 295.7
drag, startPoint x: 647, startPoint y: 426, endPoint x: 927, endPoint y: 405, distance: 280.0
drag, startPoint x: 617, startPoint y: 502, endPoint x: 632, endPoint y: 516, distance: 20.7
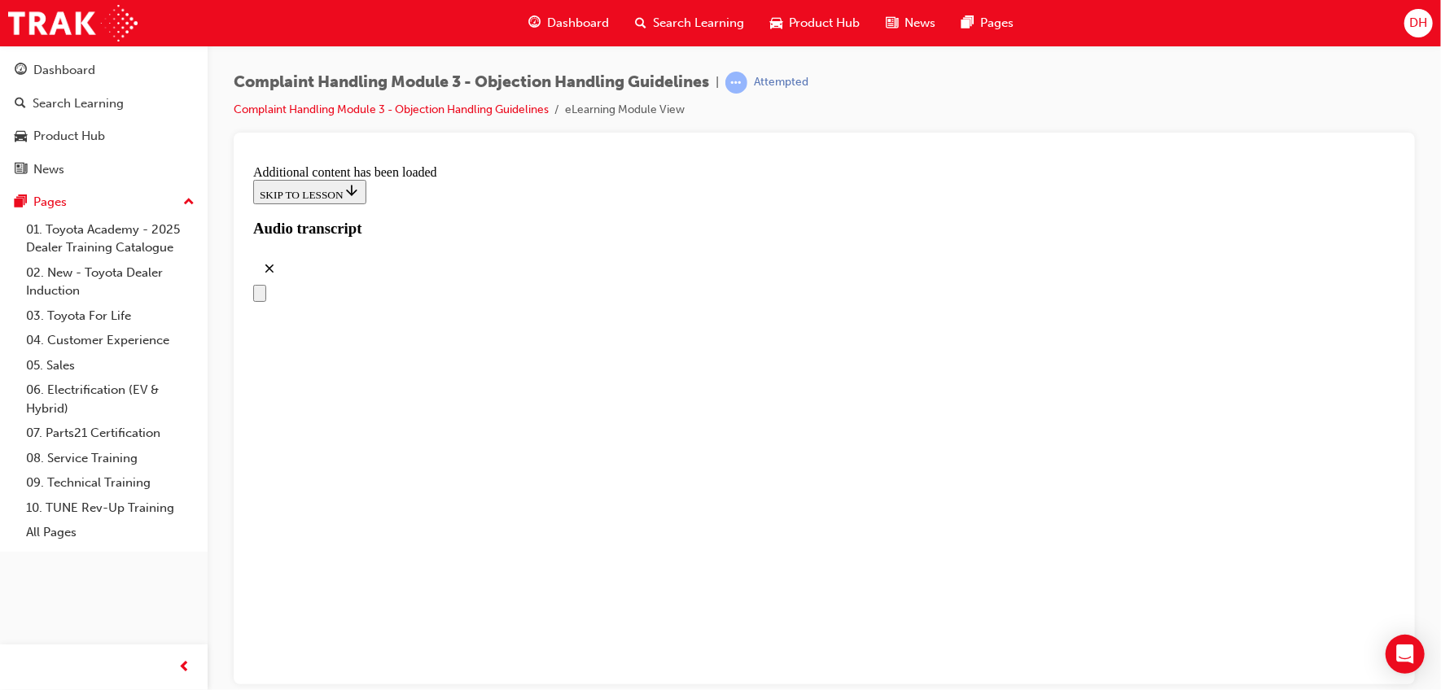
drag, startPoint x: 628, startPoint y: 594, endPoint x: 921, endPoint y: 507, distance: 305.8
drag, startPoint x: 620, startPoint y: 599, endPoint x: 922, endPoint y: 559, distance: 304.8
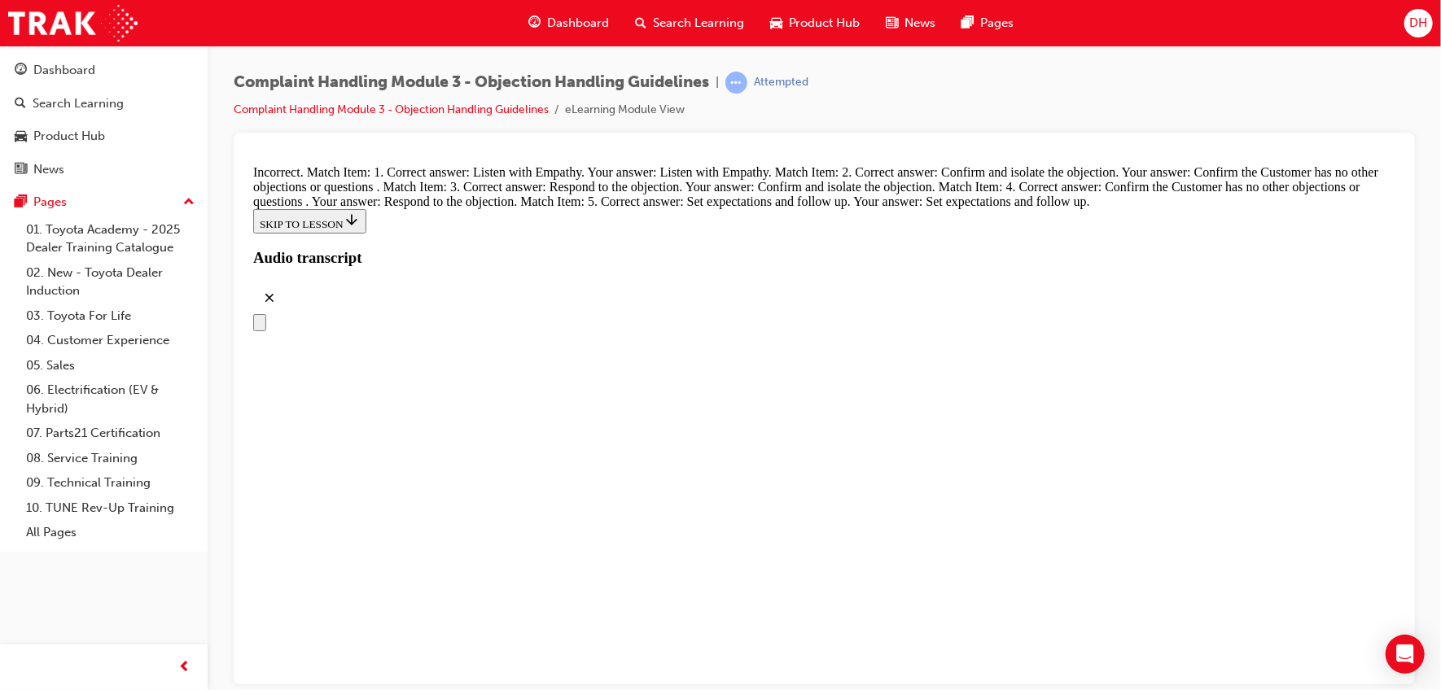
drag, startPoint x: 678, startPoint y: 257, endPoint x: 971, endPoint y: 257, distance: 293.1
drag, startPoint x: 661, startPoint y: 433, endPoint x: 954, endPoint y: 353, distance: 303.8
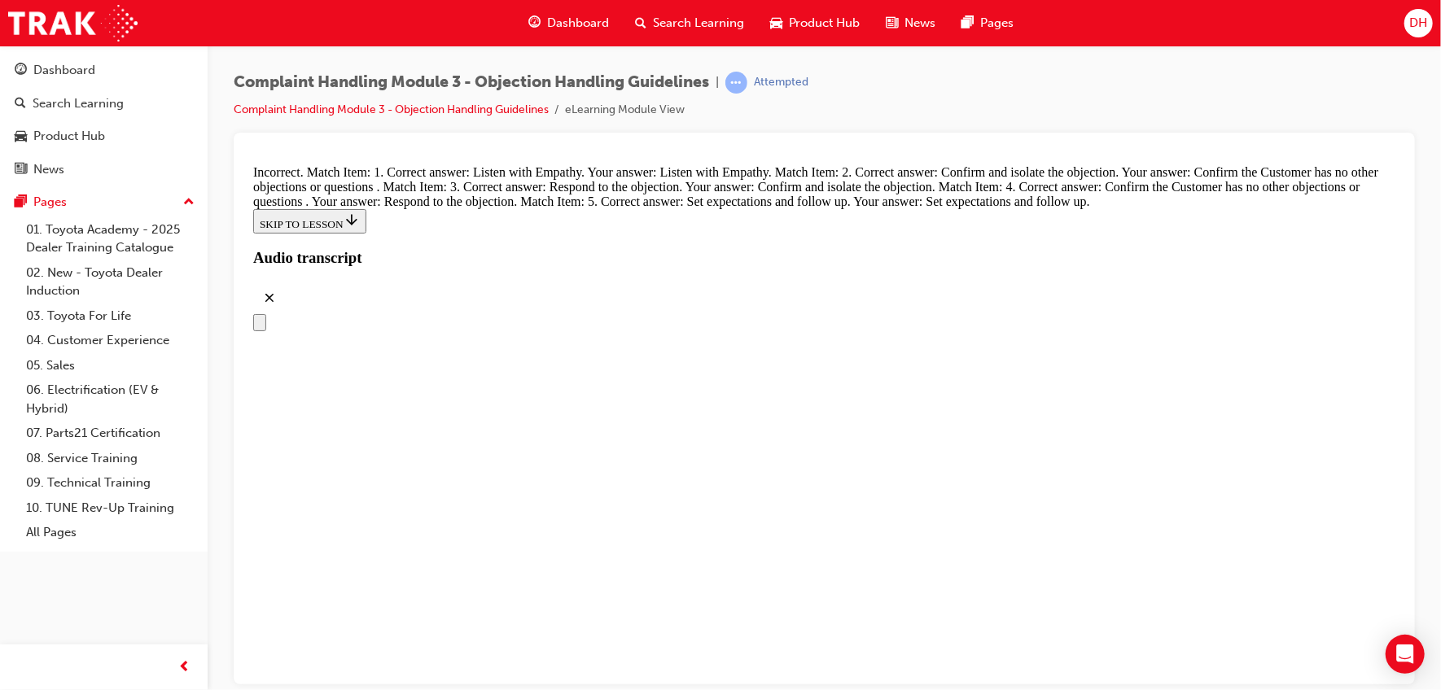
drag, startPoint x: 653, startPoint y: 435, endPoint x: 934, endPoint y: 424, distance: 281.1
drag, startPoint x: 646, startPoint y: 515, endPoint x: 932, endPoint y: 502, distance: 286.9
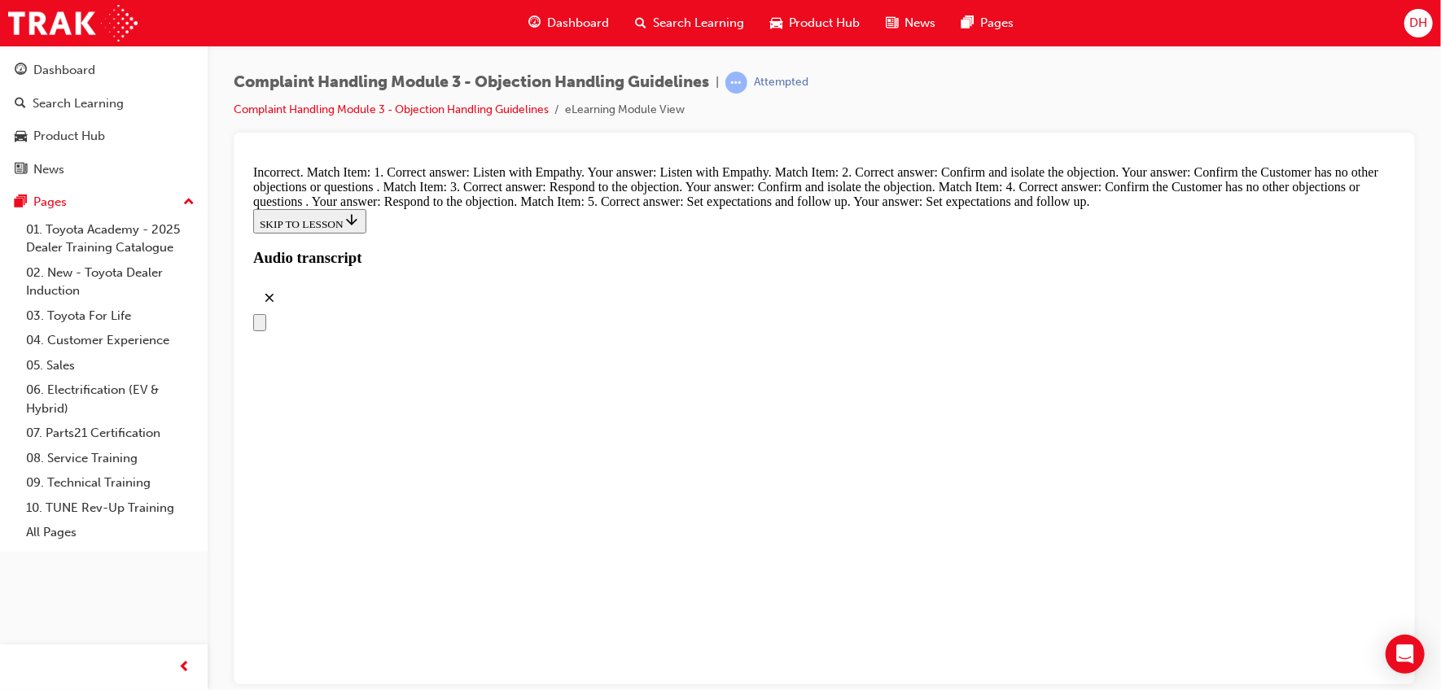
drag, startPoint x: 691, startPoint y: 594, endPoint x: 964, endPoint y: 490, distance: 291.7
drag, startPoint x: 677, startPoint y: 593, endPoint x: 968, endPoint y: 581, distance: 290.9
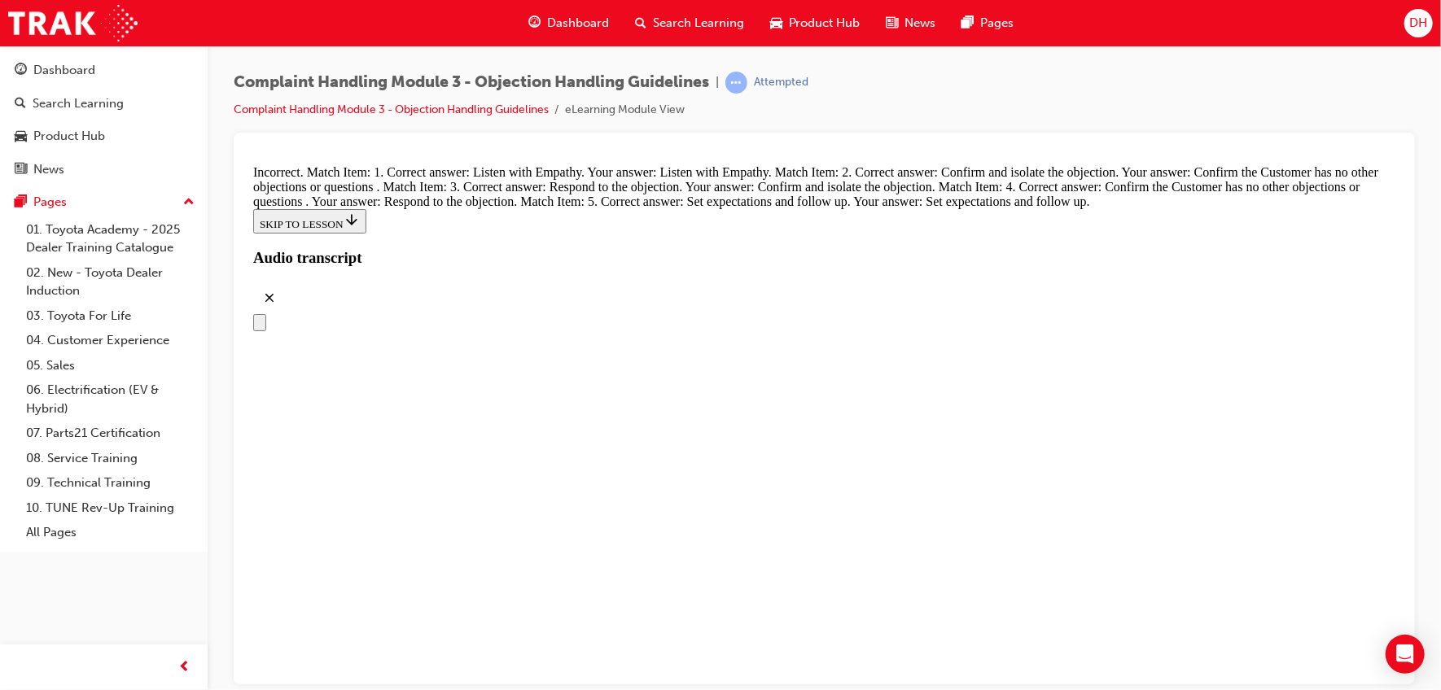
drag, startPoint x: 694, startPoint y: 448, endPoint x: 887, endPoint y: 421, distance: 194.8
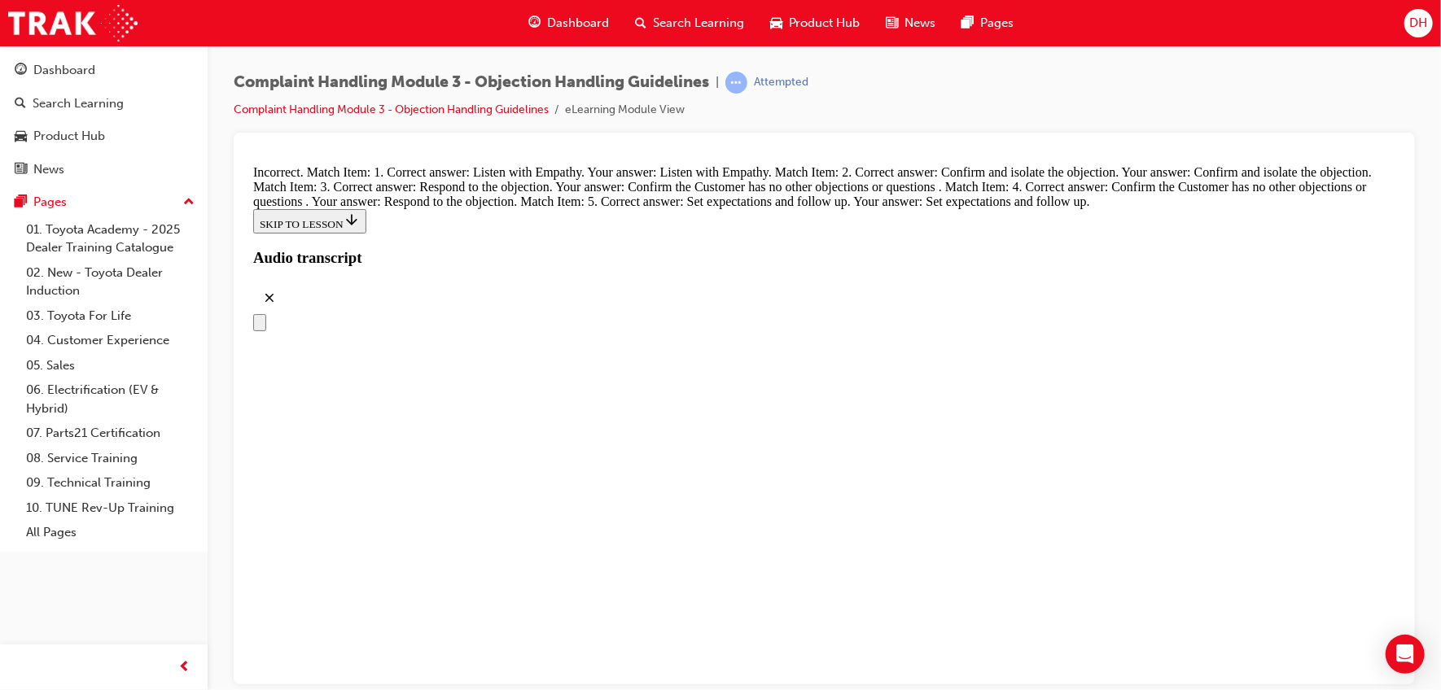
scroll to position [6261, 0]
drag, startPoint x: 677, startPoint y: 365, endPoint x: 973, endPoint y: 272, distance: 309.8
drag, startPoint x: 647, startPoint y: 608, endPoint x: 929, endPoint y: 334, distance: 393.2
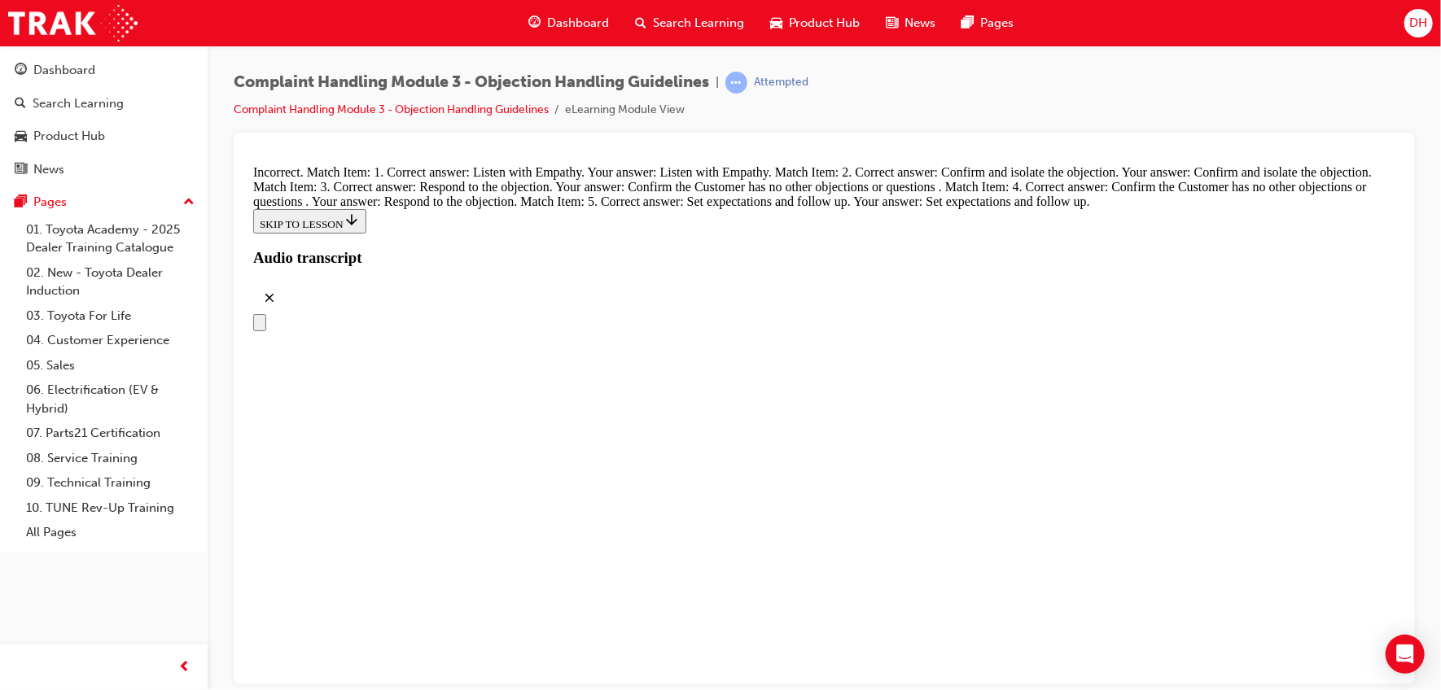
drag, startPoint x: 672, startPoint y: 397, endPoint x: 972, endPoint y: 392, distance: 300.5
drag, startPoint x: 670, startPoint y: 484, endPoint x: 958, endPoint y: 475, distance: 288.4
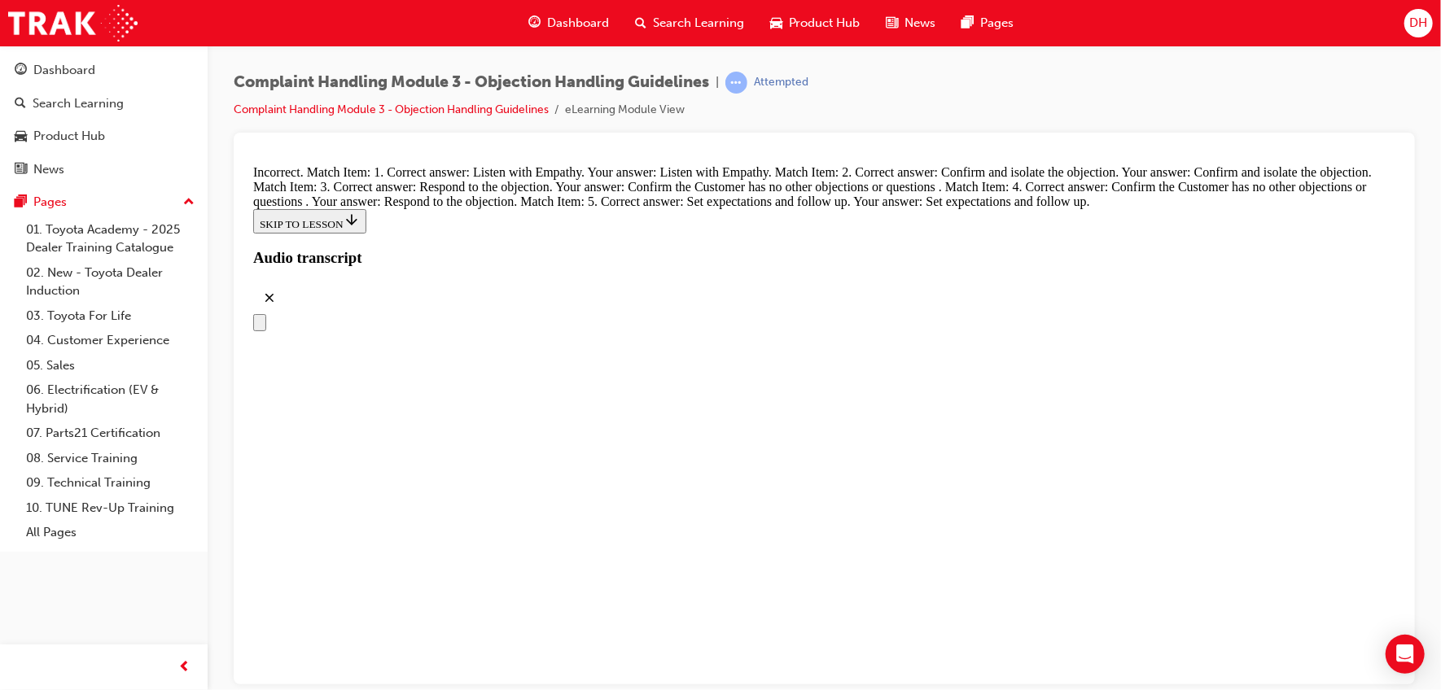
drag, startPoint x: 636, startPoint y: 565, endPoint x: 922, endPoint y: 564, distance: 285.8
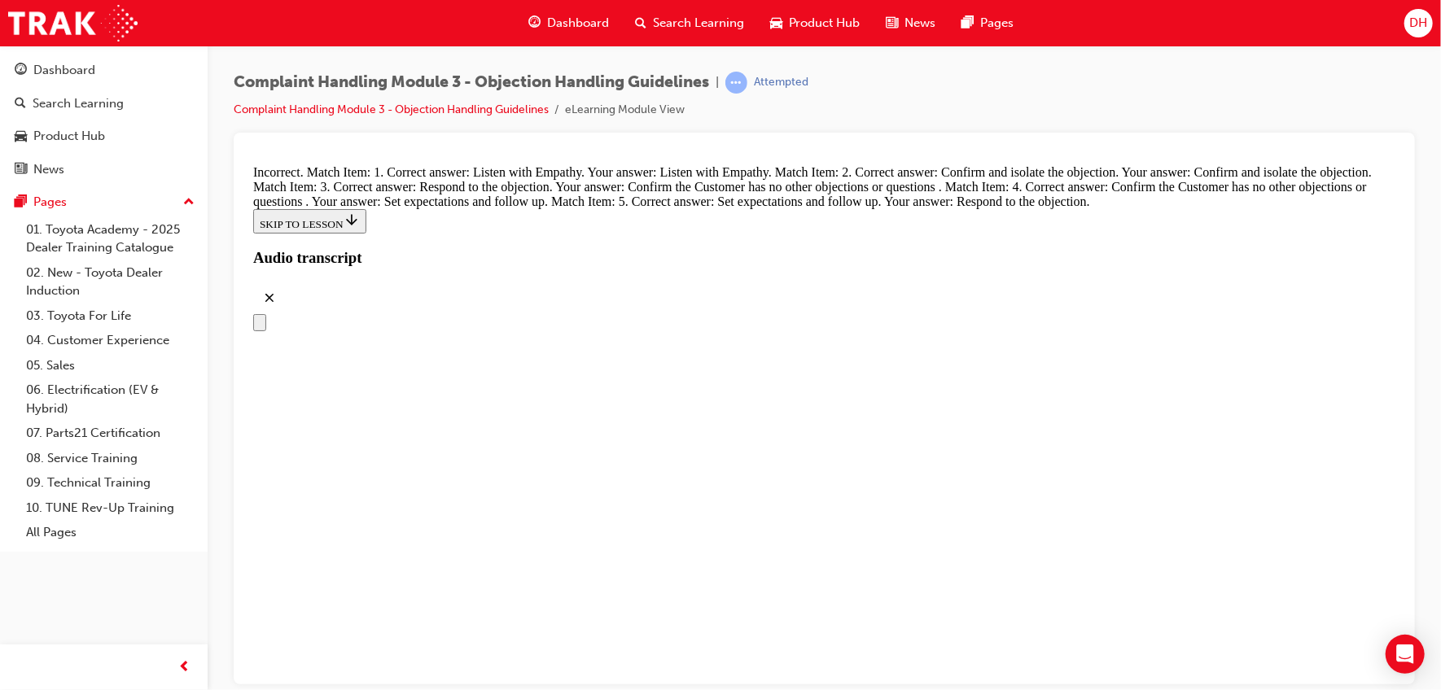
scroll to position [6522, 0]
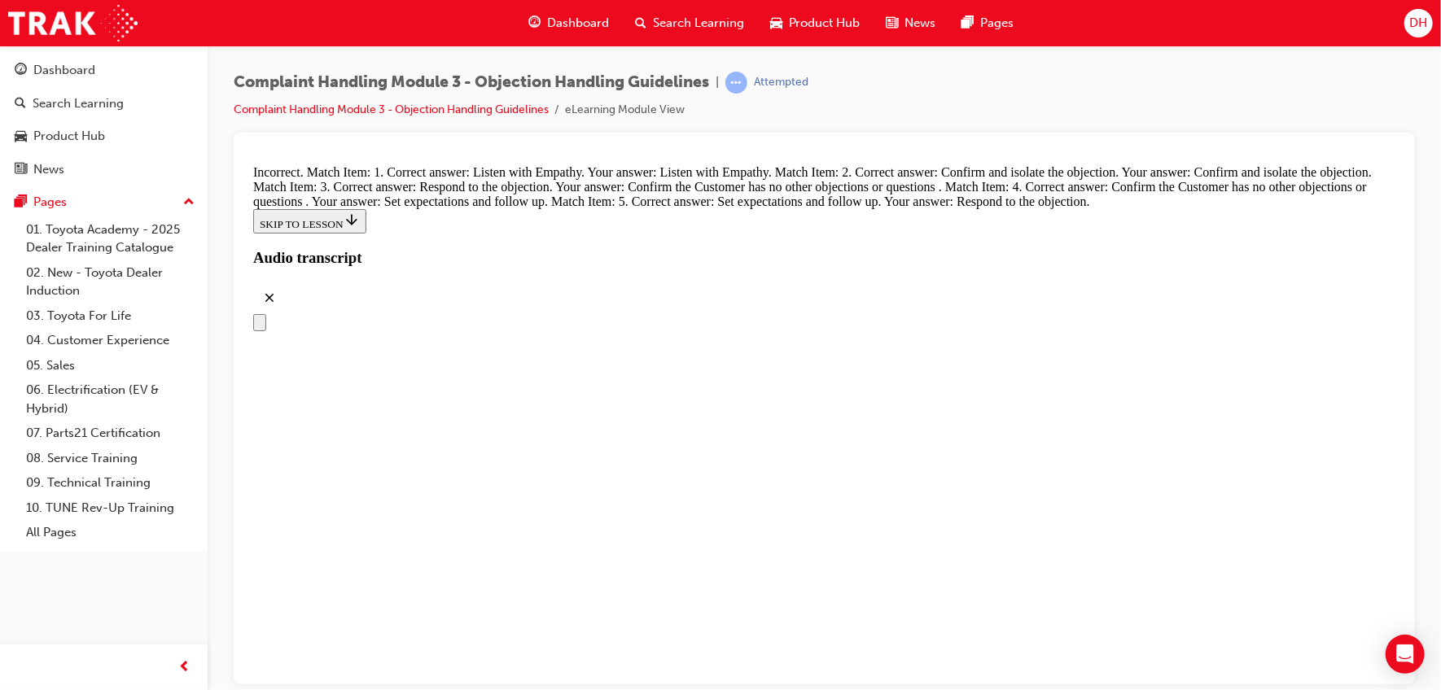
drag, startPoint x: 650, startPoint y: 347, endPoint x: 996, endPoint y: 359, distance: 346.2
drag, startPoint x: 664, startPoint y: 597, endPoint x: 921, endPoint y: 386, distance: 332.7
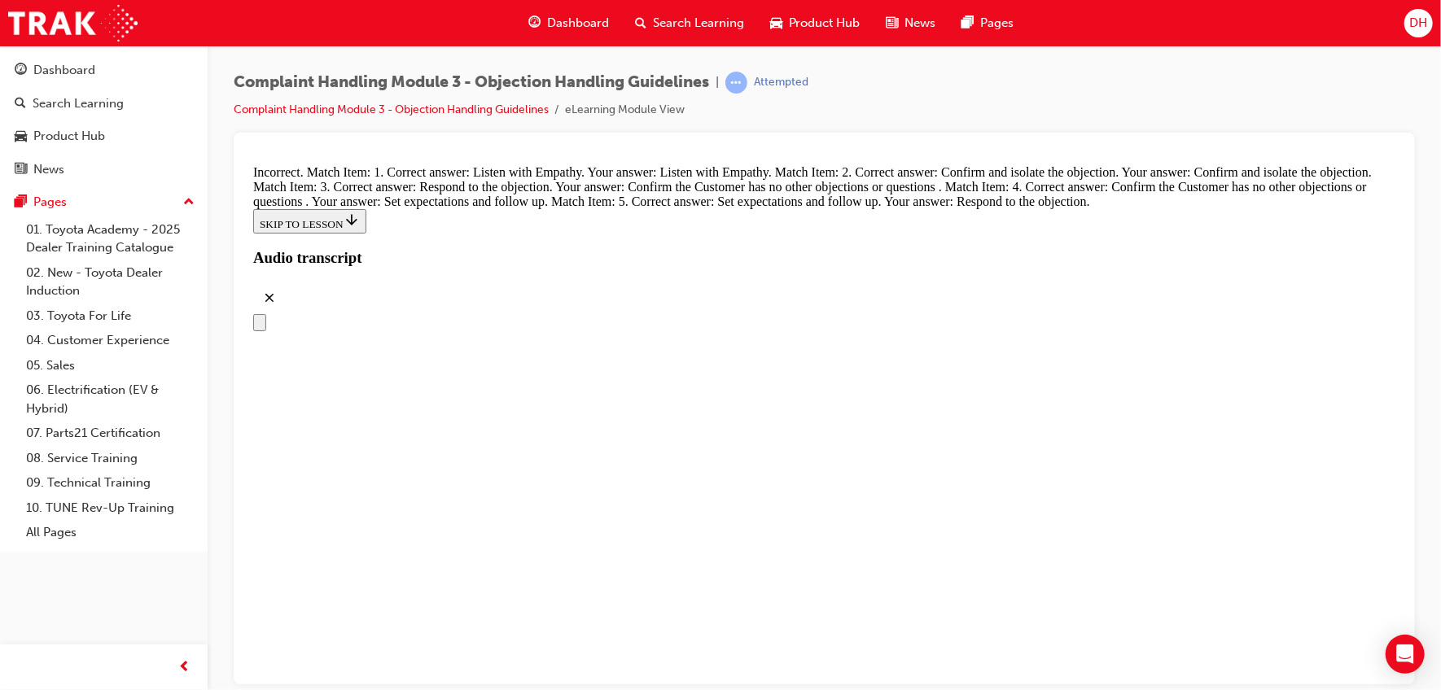
drag, startPoint x: 717, startPoint y: 271, endPoint x: 607, endPoint y: 553, distance: 302.7
drag, startPoint x: 650, startPoint y: 430, endPoint x: 883, endPoint y: 222, distance: 312.6
drag, startPoint x: 646, startPoint y: 522, endPoint x: 922, endPoint y: 337, distance: 332.2
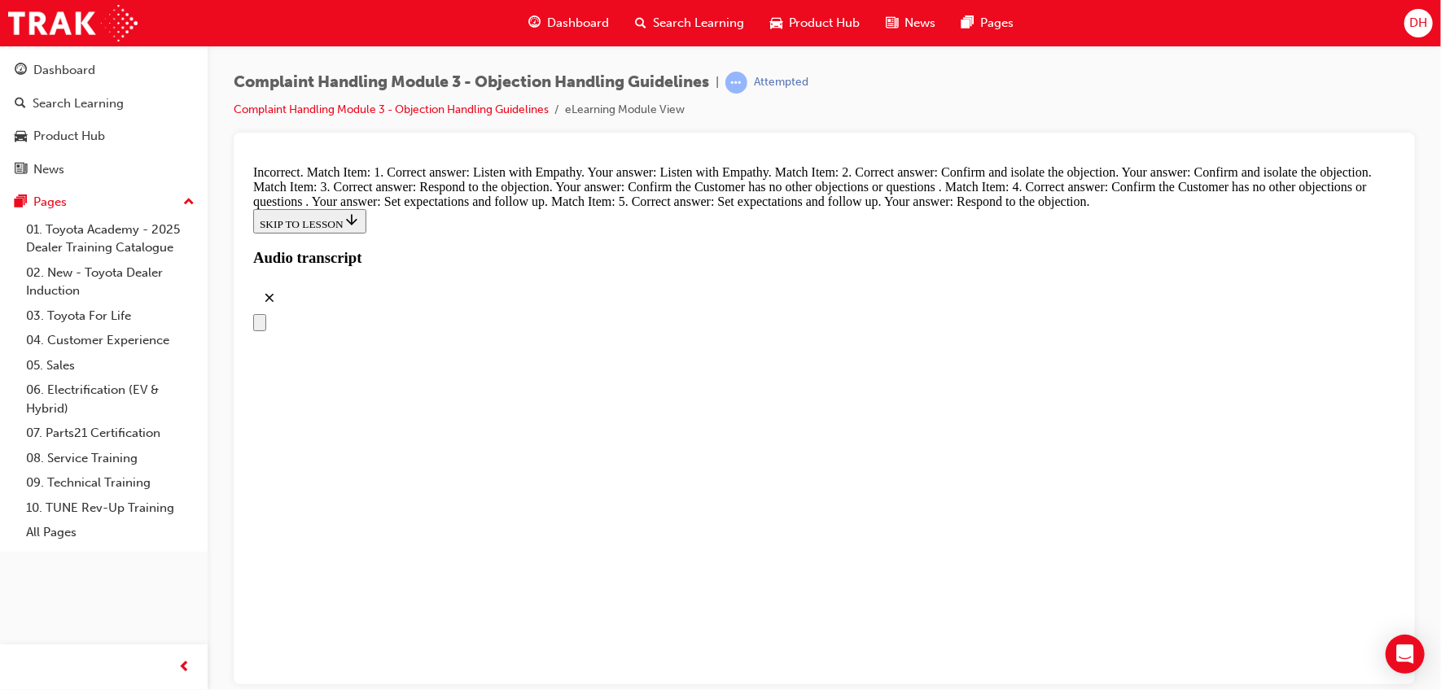
drag, startPoint x: 624, startPoint y: 428, endPoint x: 922, endPoint y: 420, distance: 297.3
drag, startPoint x: 602, startPoint y: 516, endPoint x: 916, endPoint y: 518, distance: 313.5
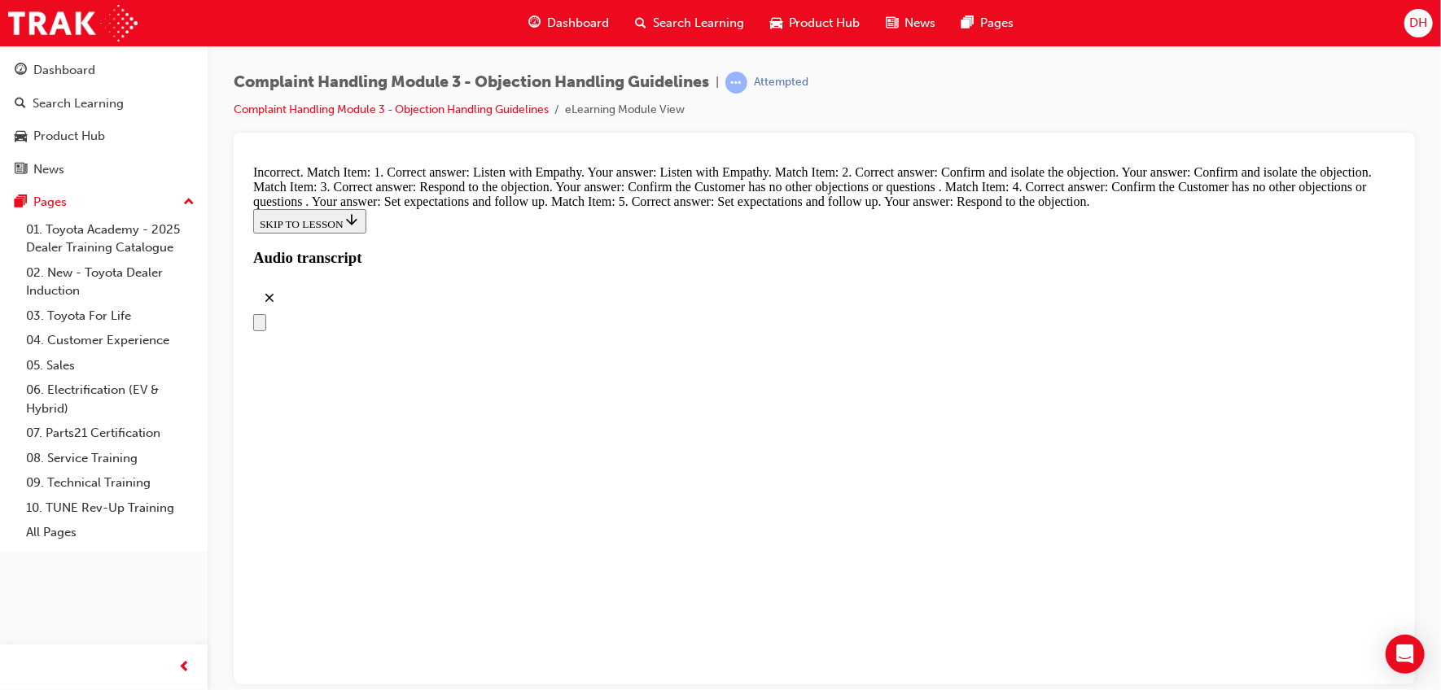
radio input "true"
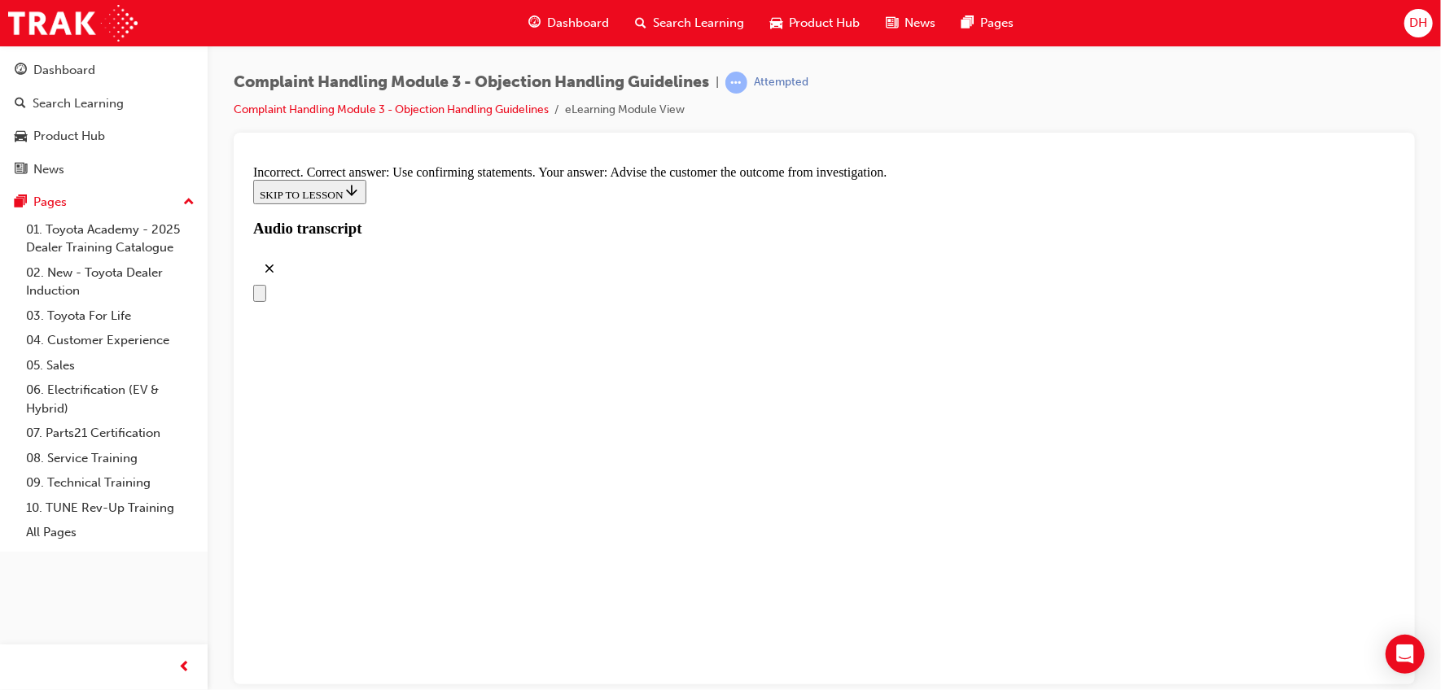
scroll to position [7254, 0]
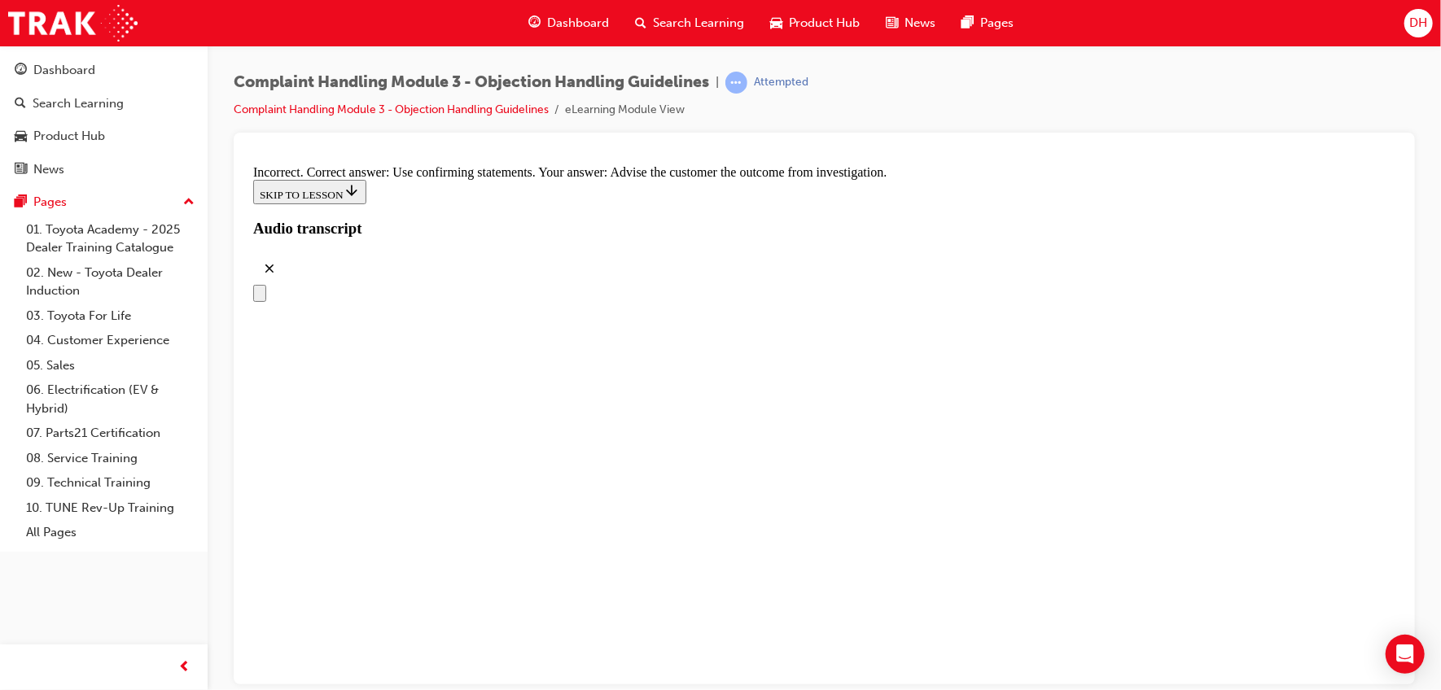
radio input "true"
drag, startPoint x: 804, startPoint y: 654, endPoint x: 848, endPoint y: 655, distance: 44.0
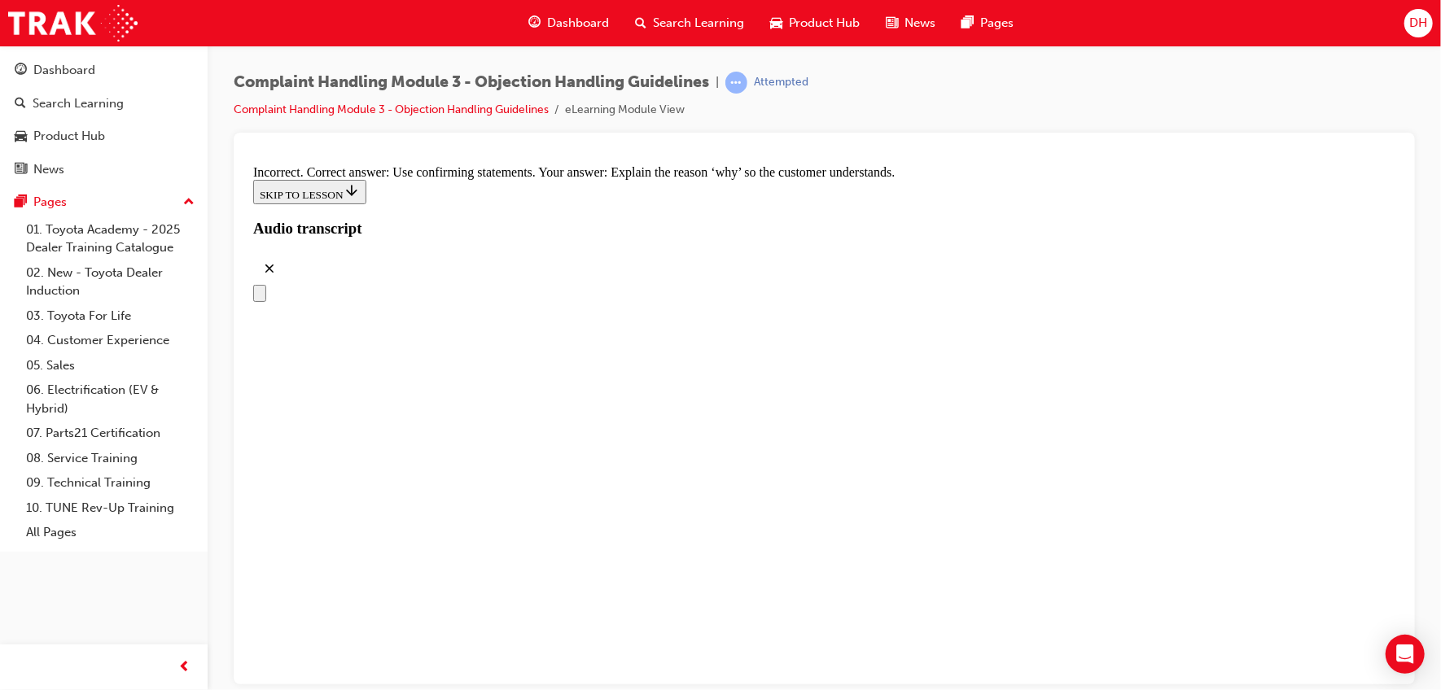
radio input "true"
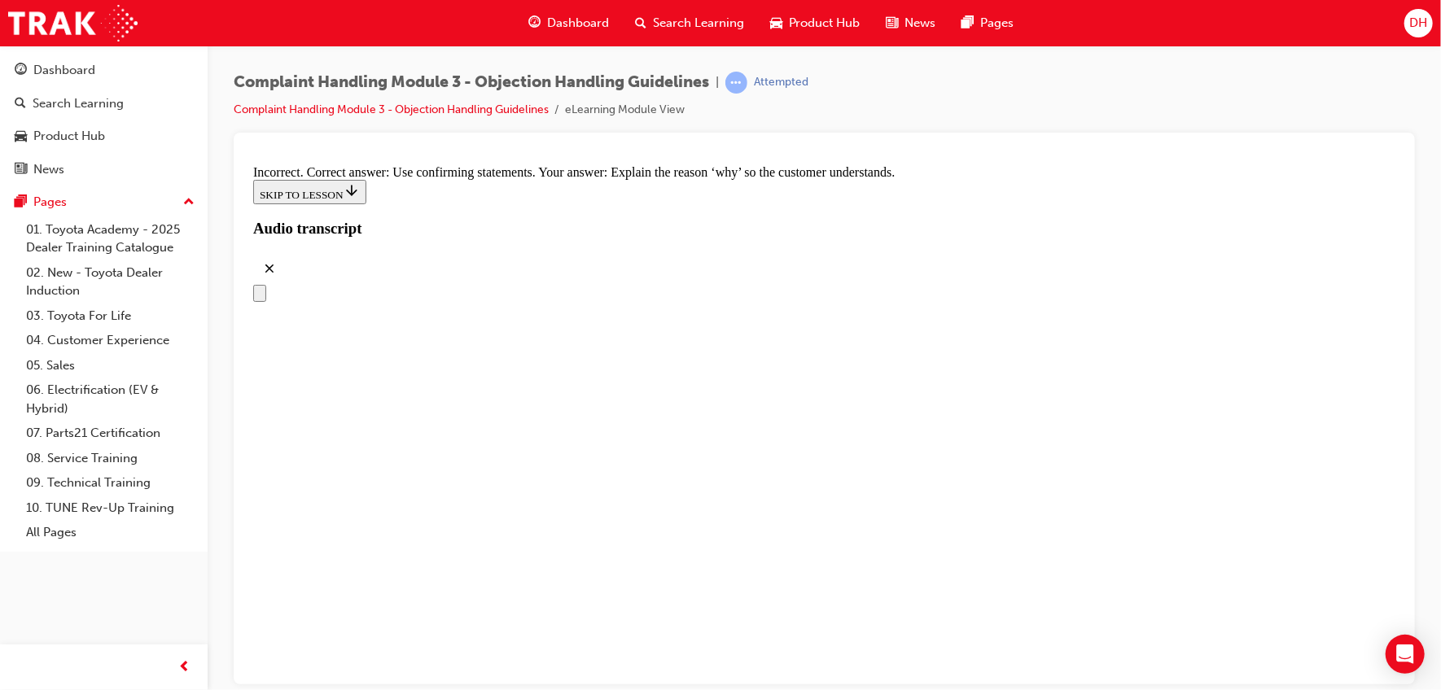
radio input "true"
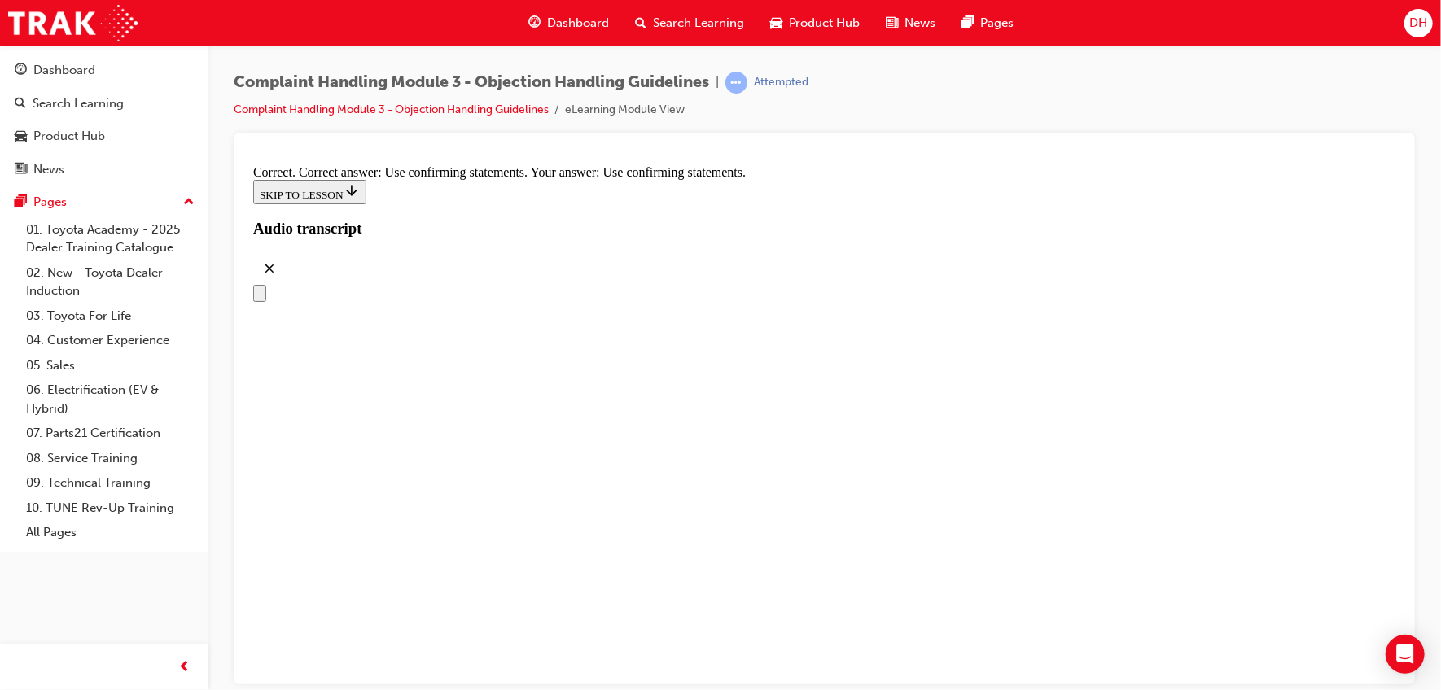
radio input "true"
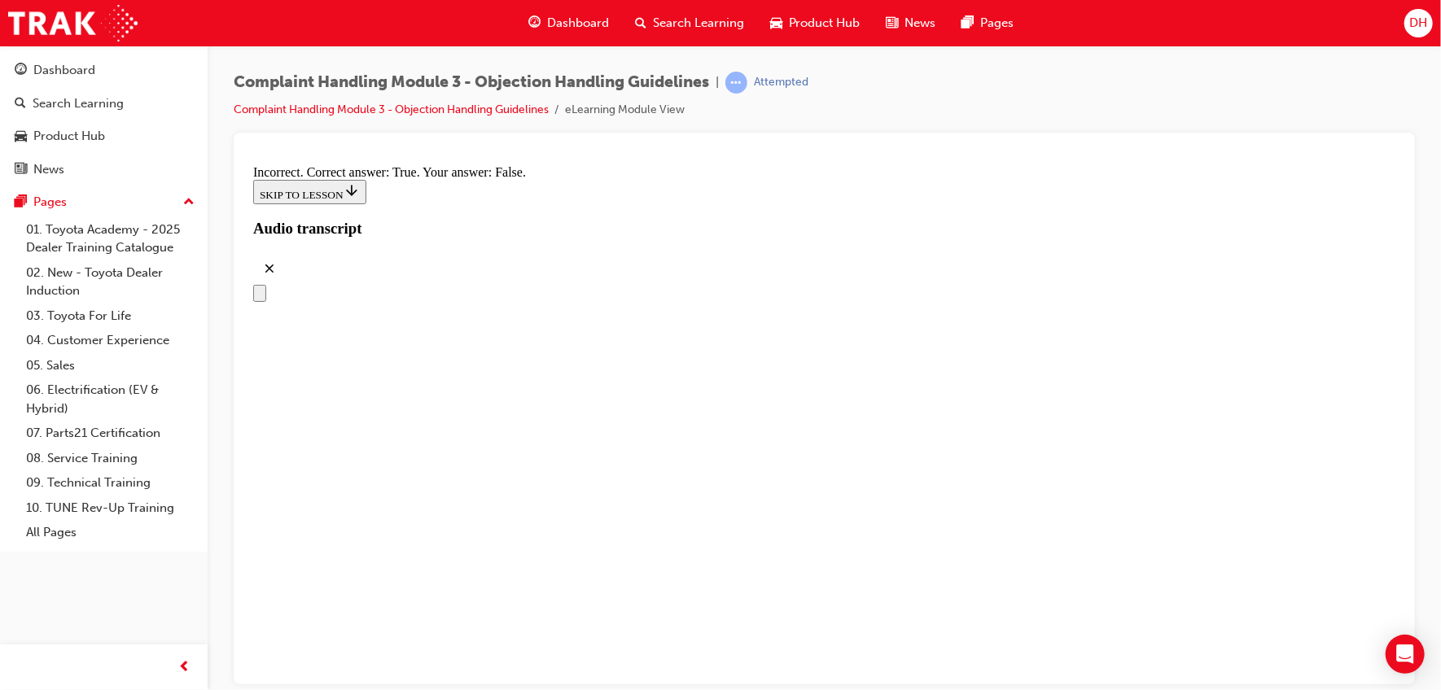
radio input "true"
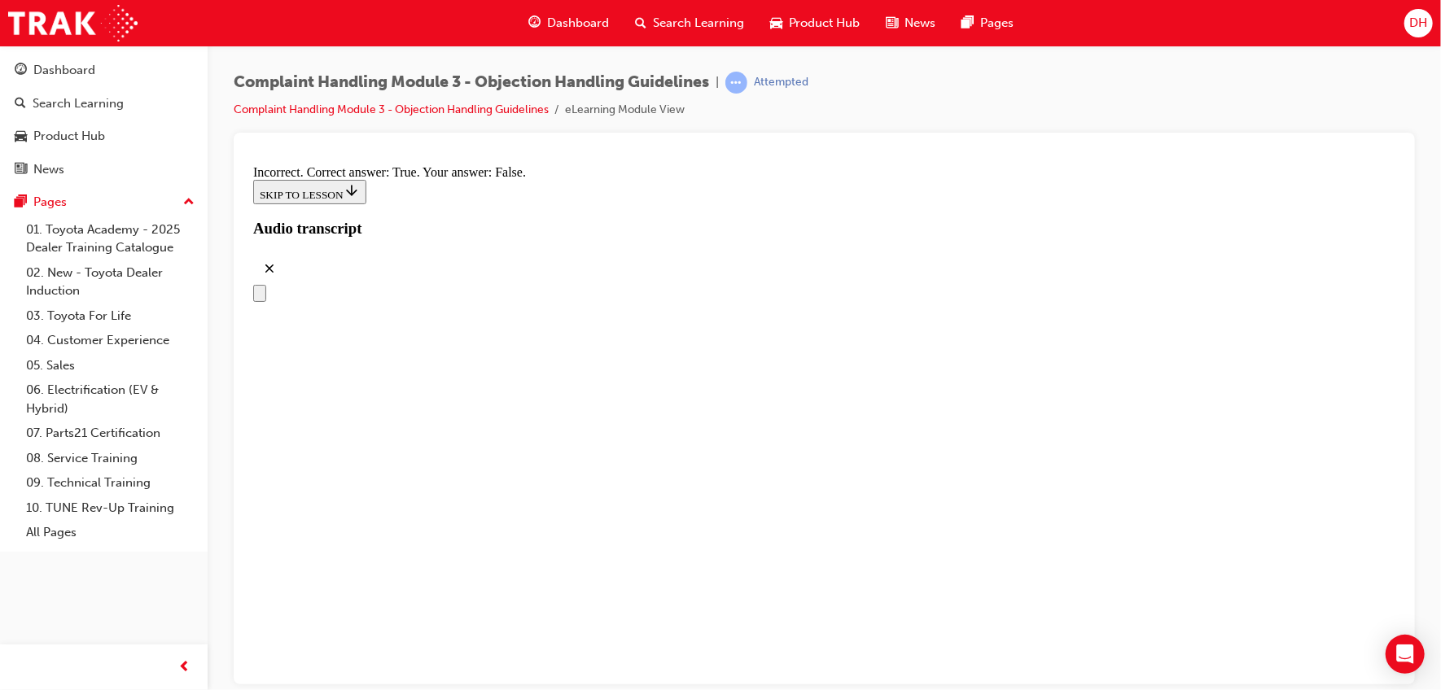
checkbox input "true"
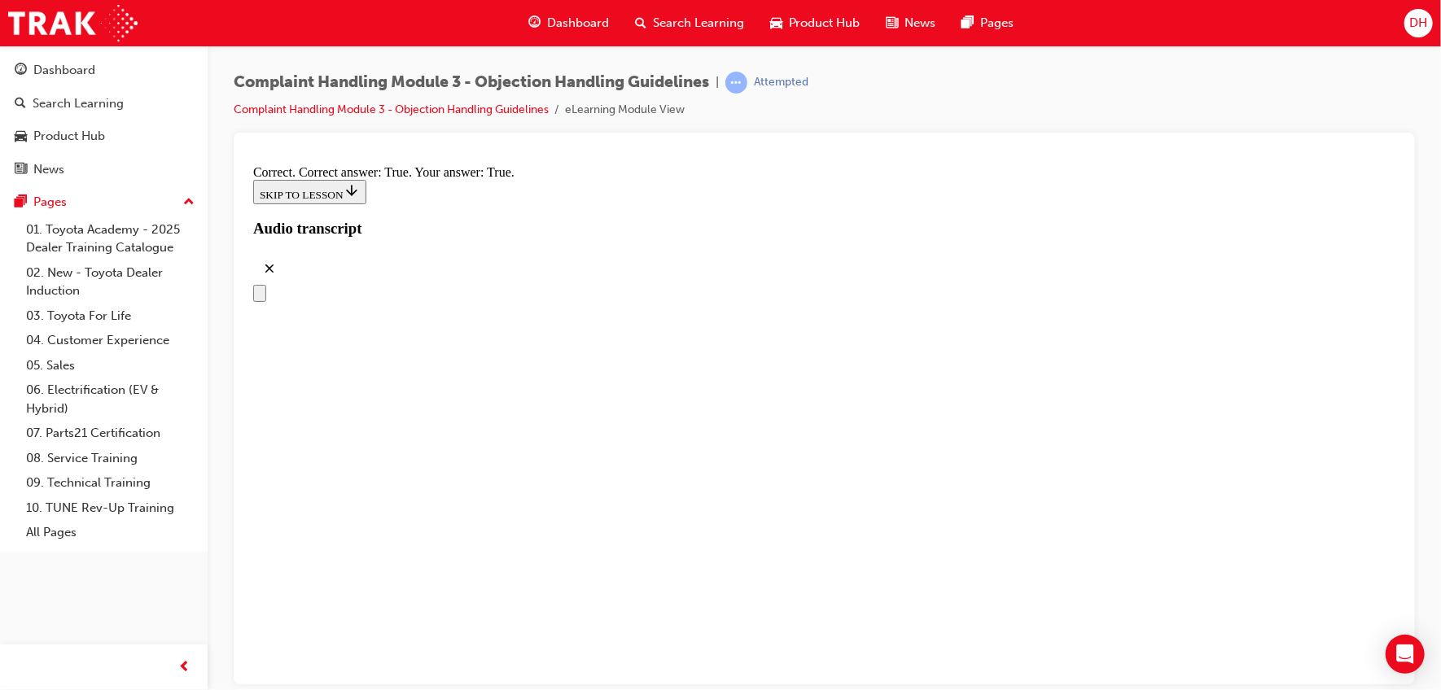
checkbox input "true"
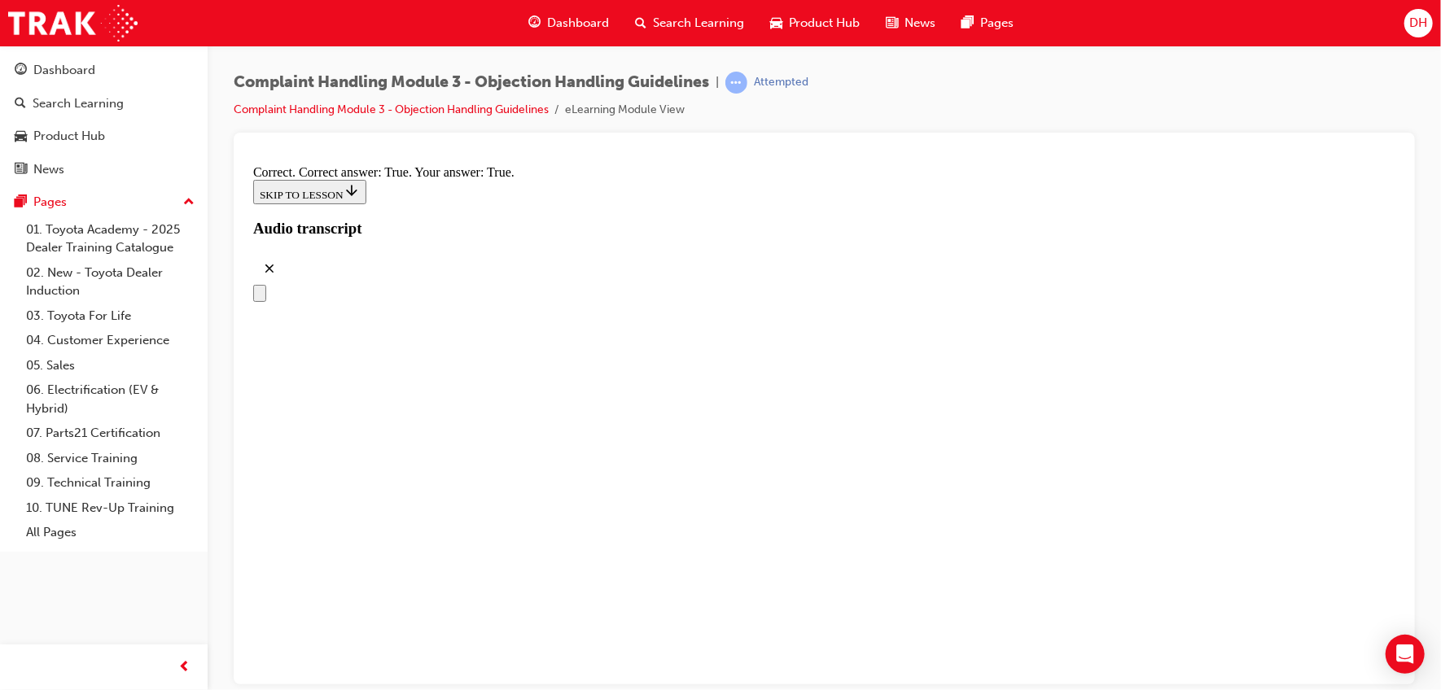
checkbox input "true"
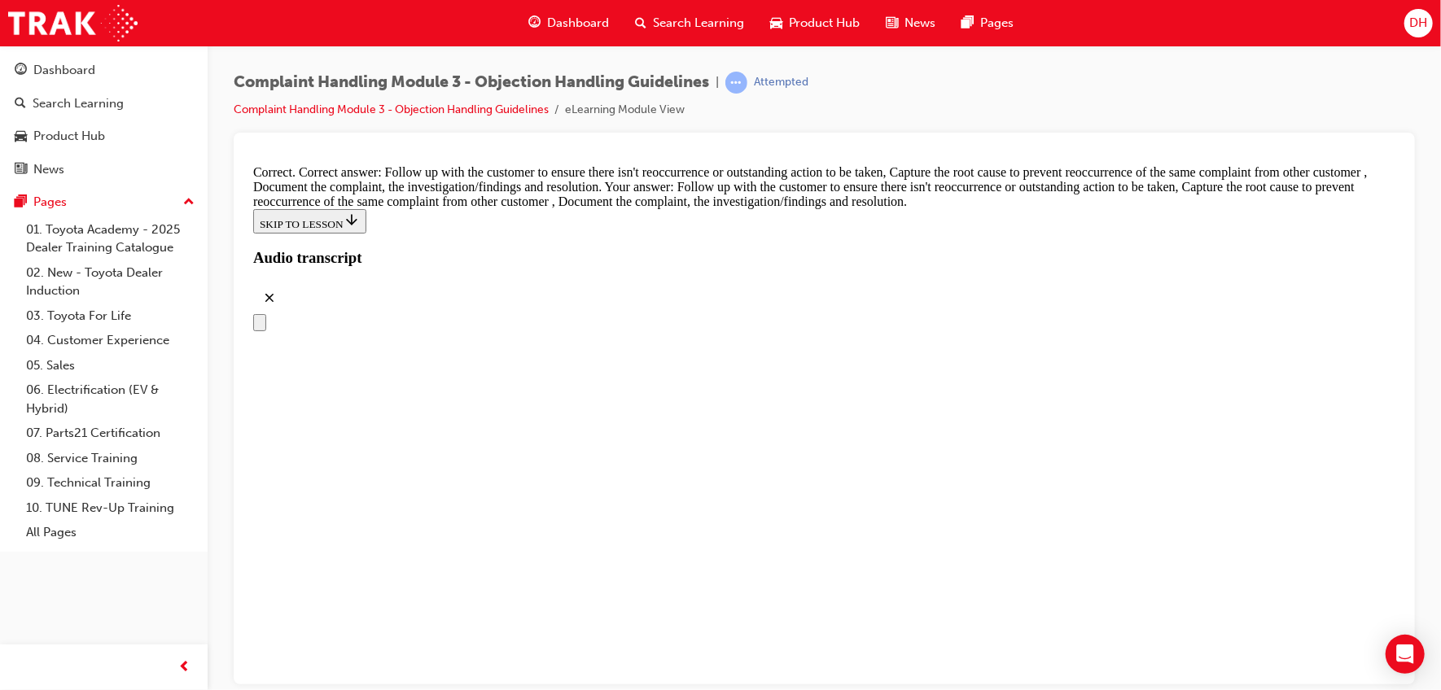
scroll to position [8546, 0]
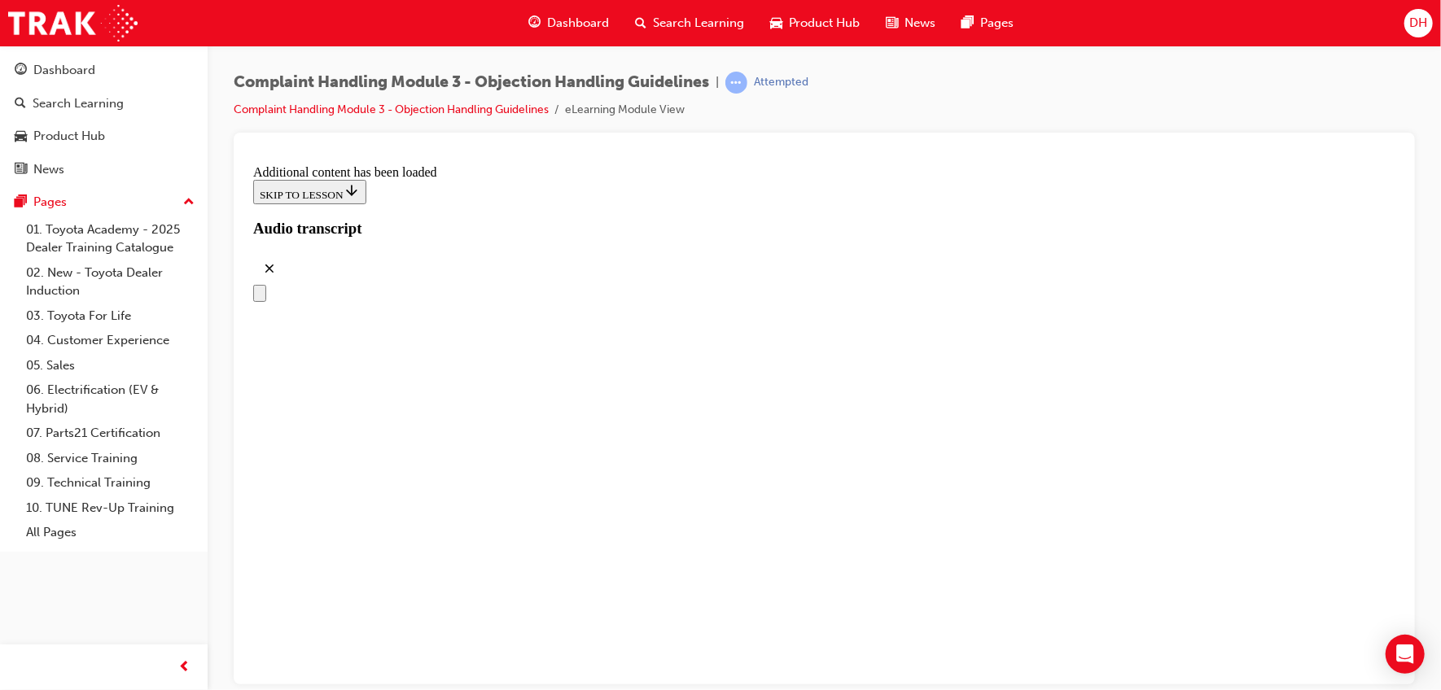
scroll to position [9214, 0]
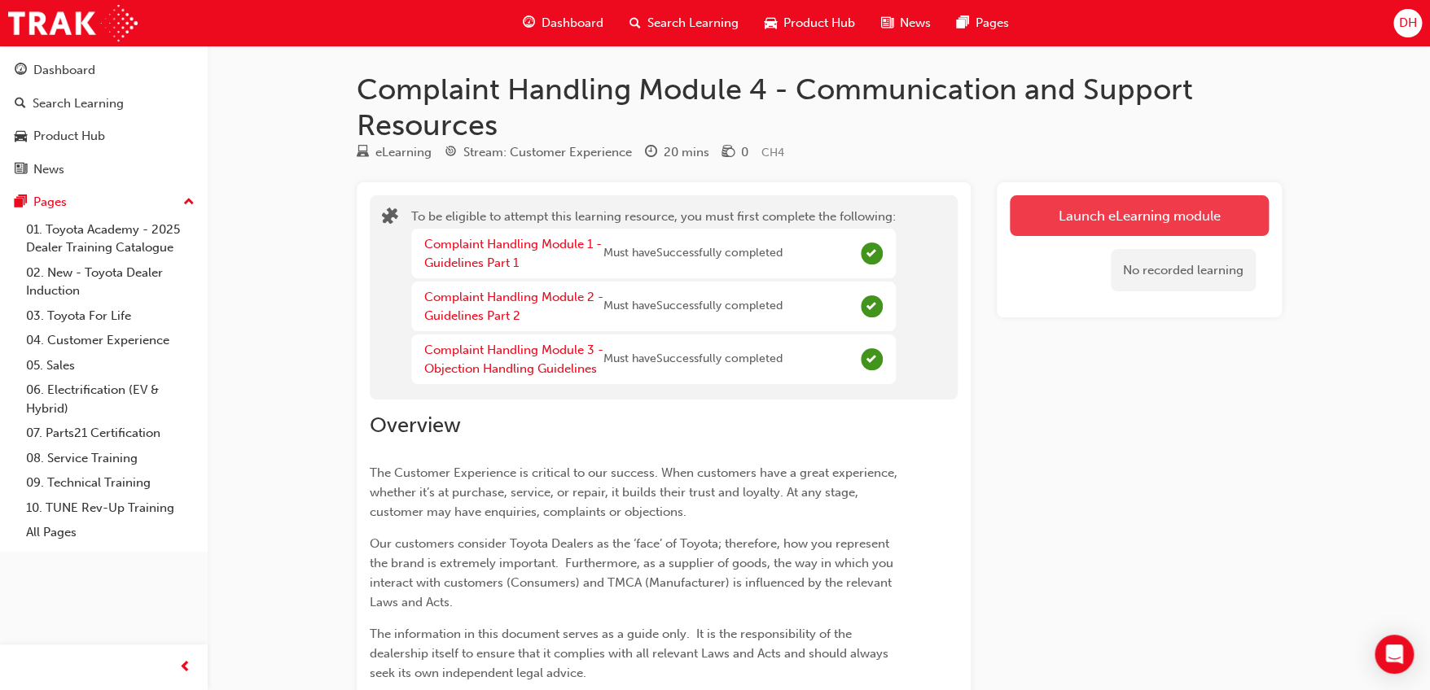
click at [1087, 218] on button "Launch eLearning module" at bounding box center [1139, 215] width 259 height 41
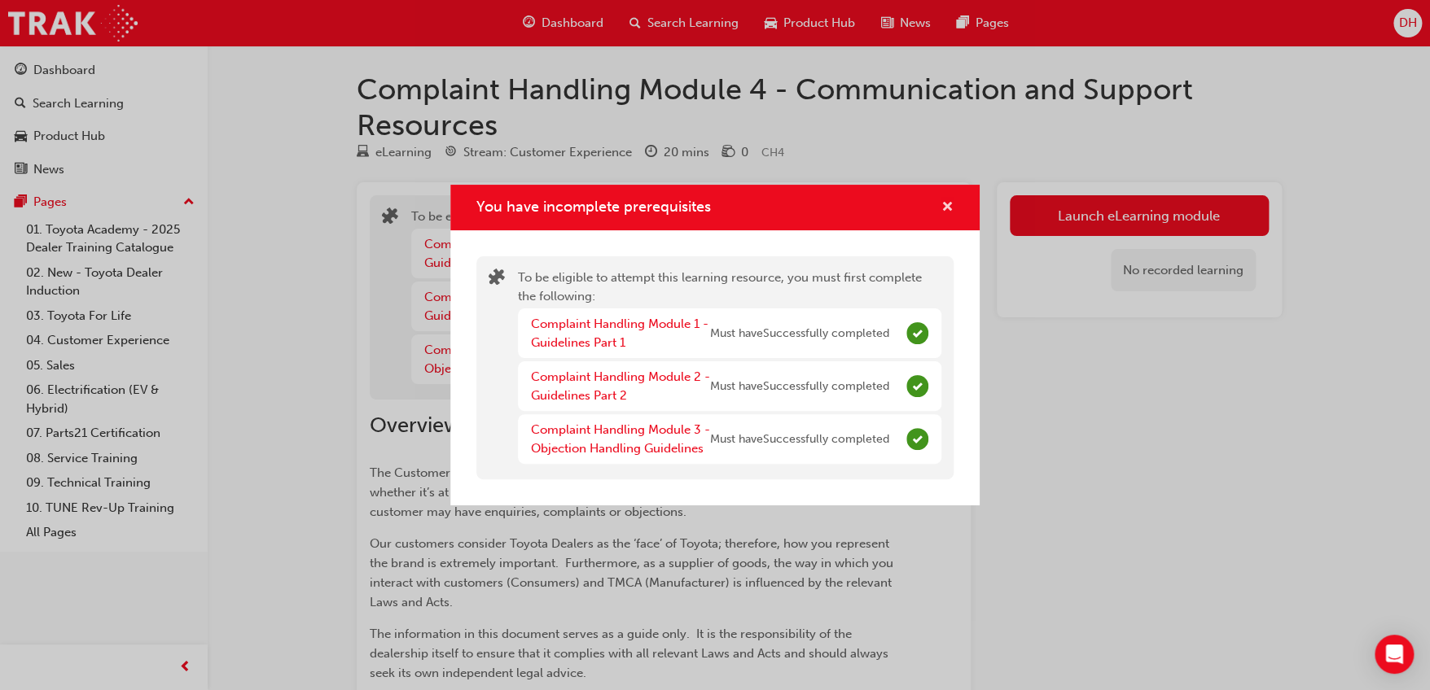
click at [946, 201] on span "cross-icon" at bounding box center [947, 208] width 12 height 15
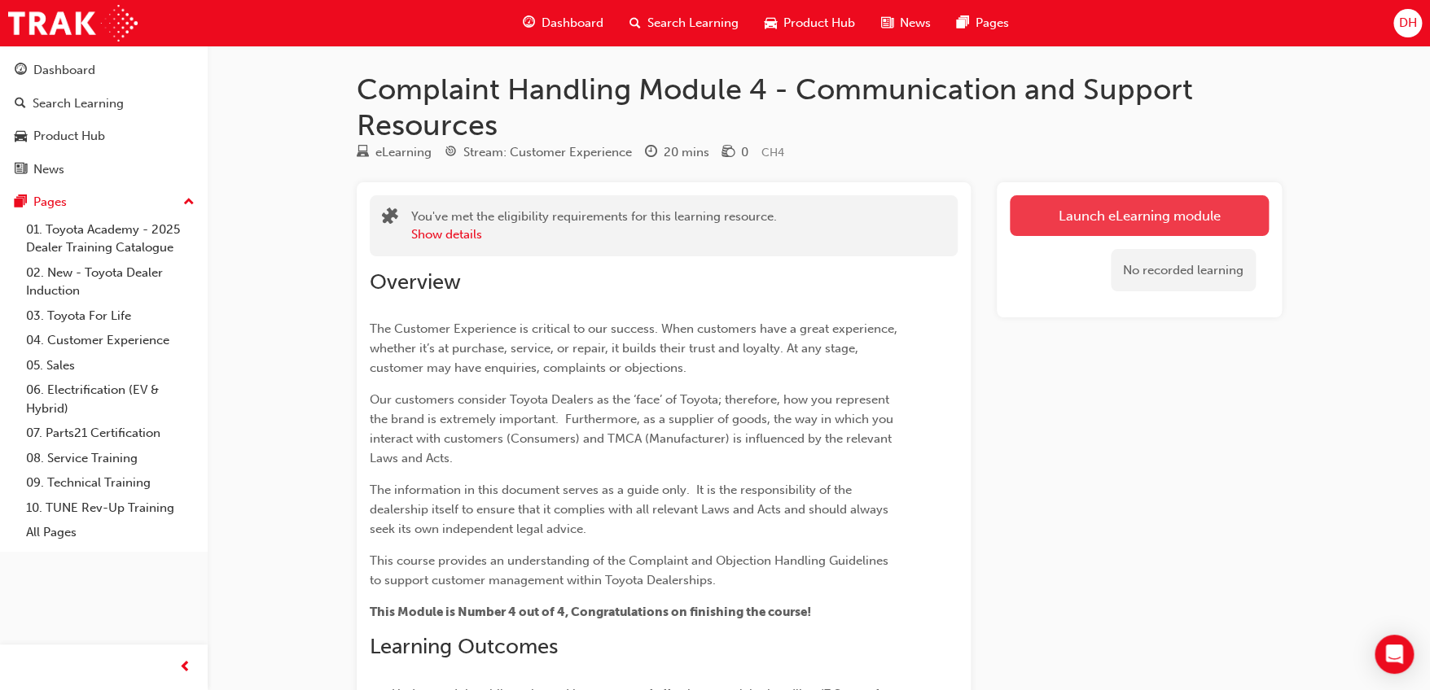
click at [1090, 207] on link "Launch eLearning module" at bounding box center [1139, 215] width 259 height 41
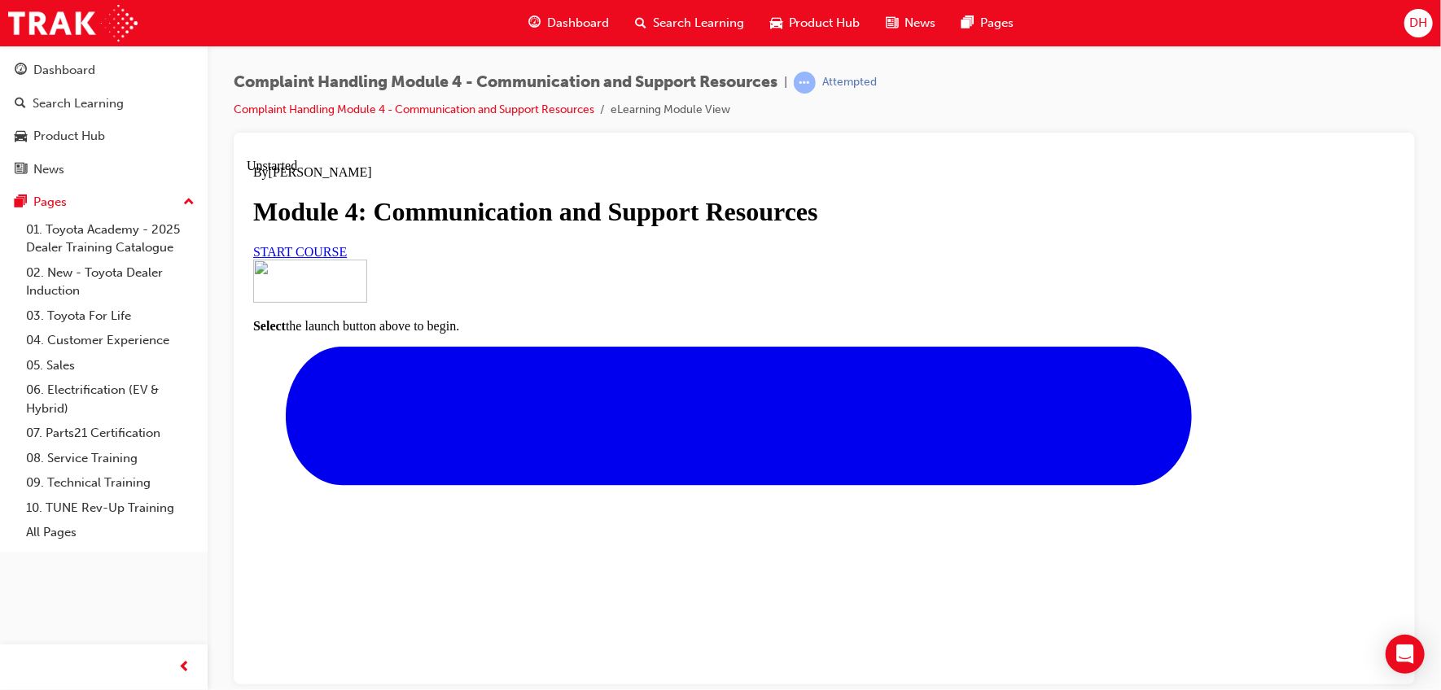
scroll to position [190, 0]
click at [346, 258] on span "START COURSE" at bounding box center [299, 251] width 94 height 14
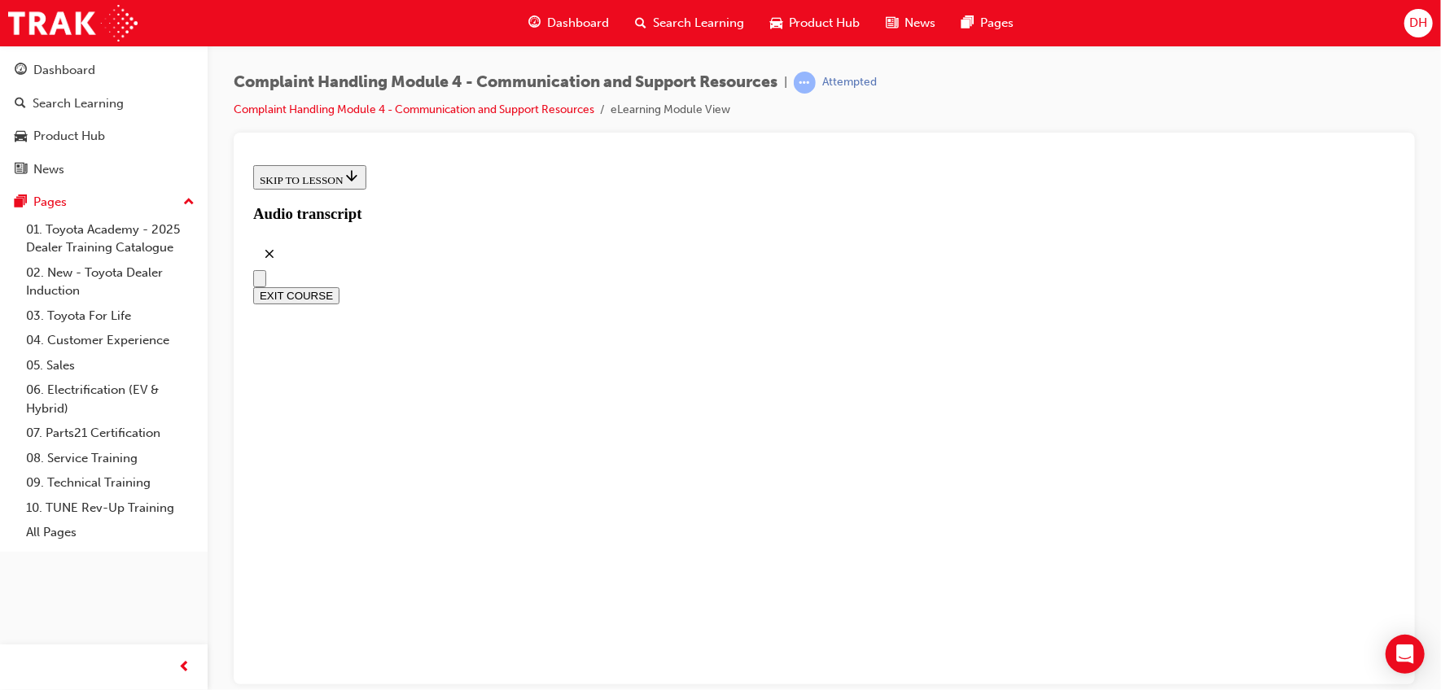
scroll to position [521, 0]
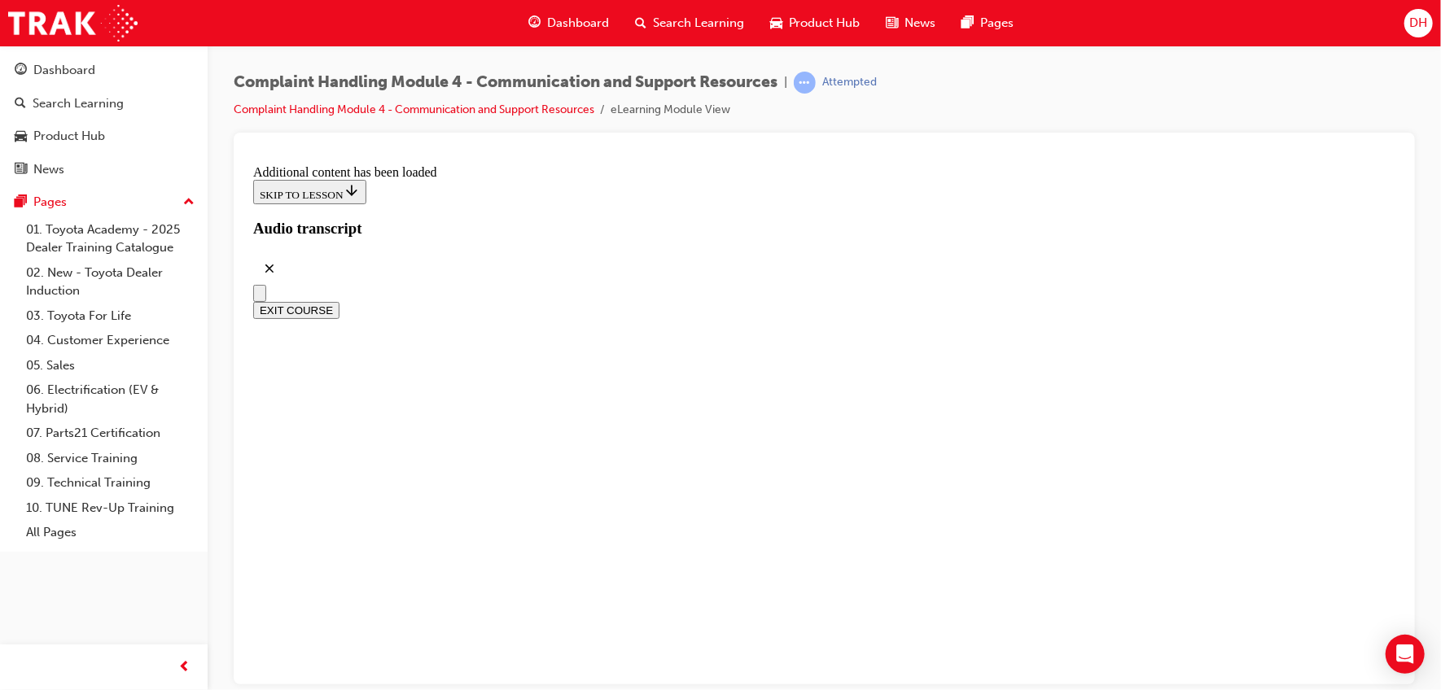
scroll to position [9050, 0]
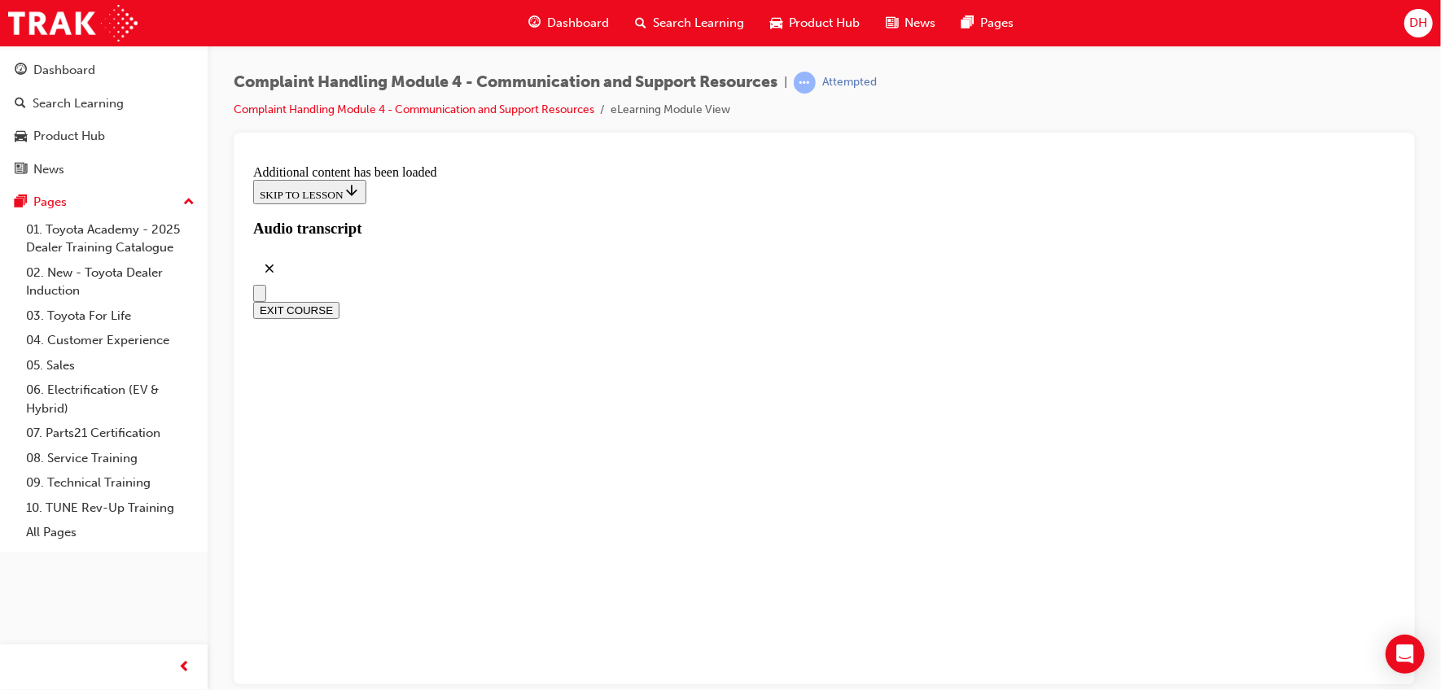
radio input "true"
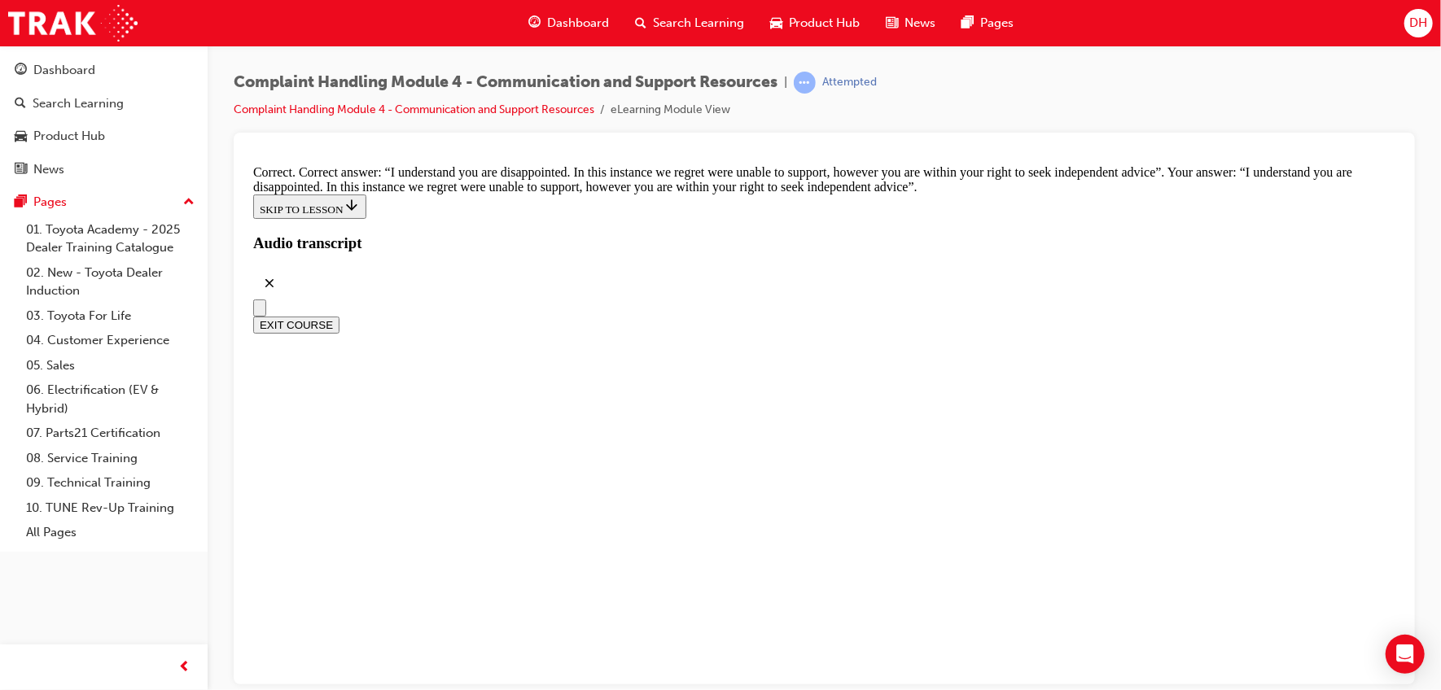
scroll to position [10625, 0]
checkbox input "true"
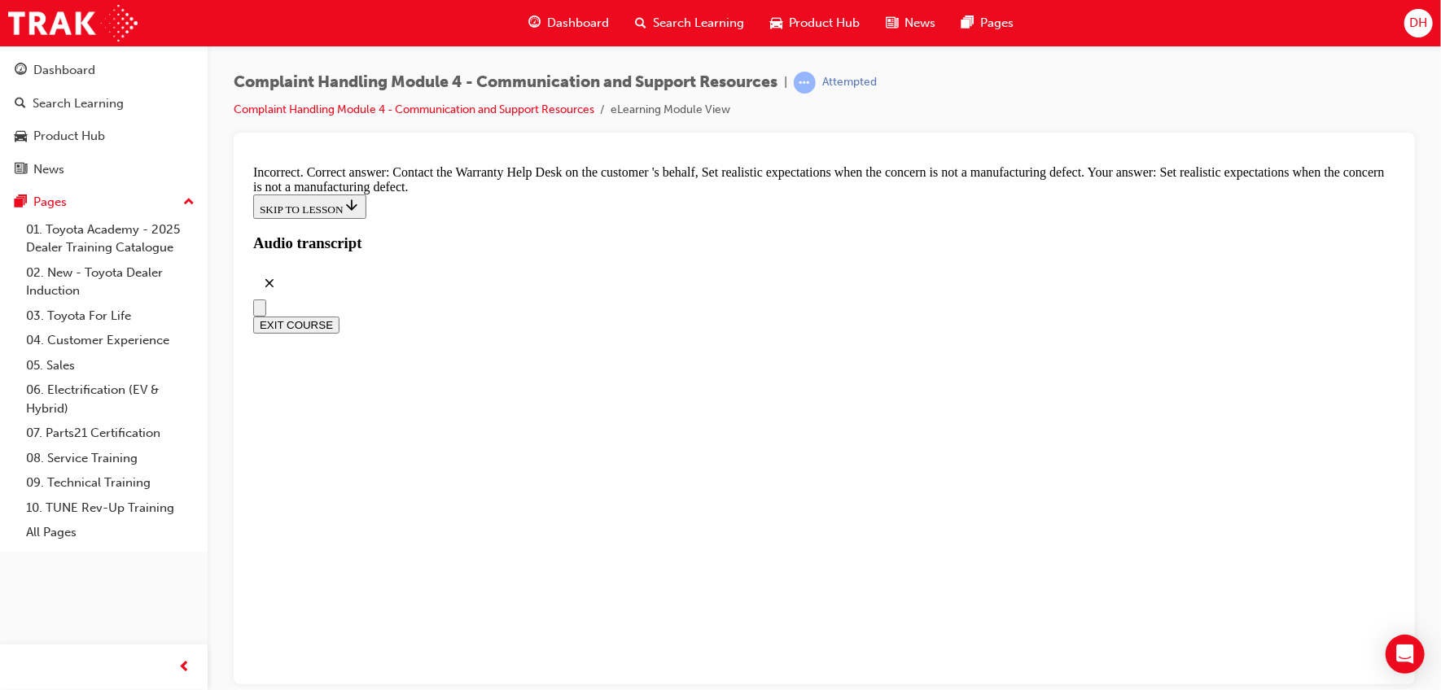
scroll to position [10876, 0]
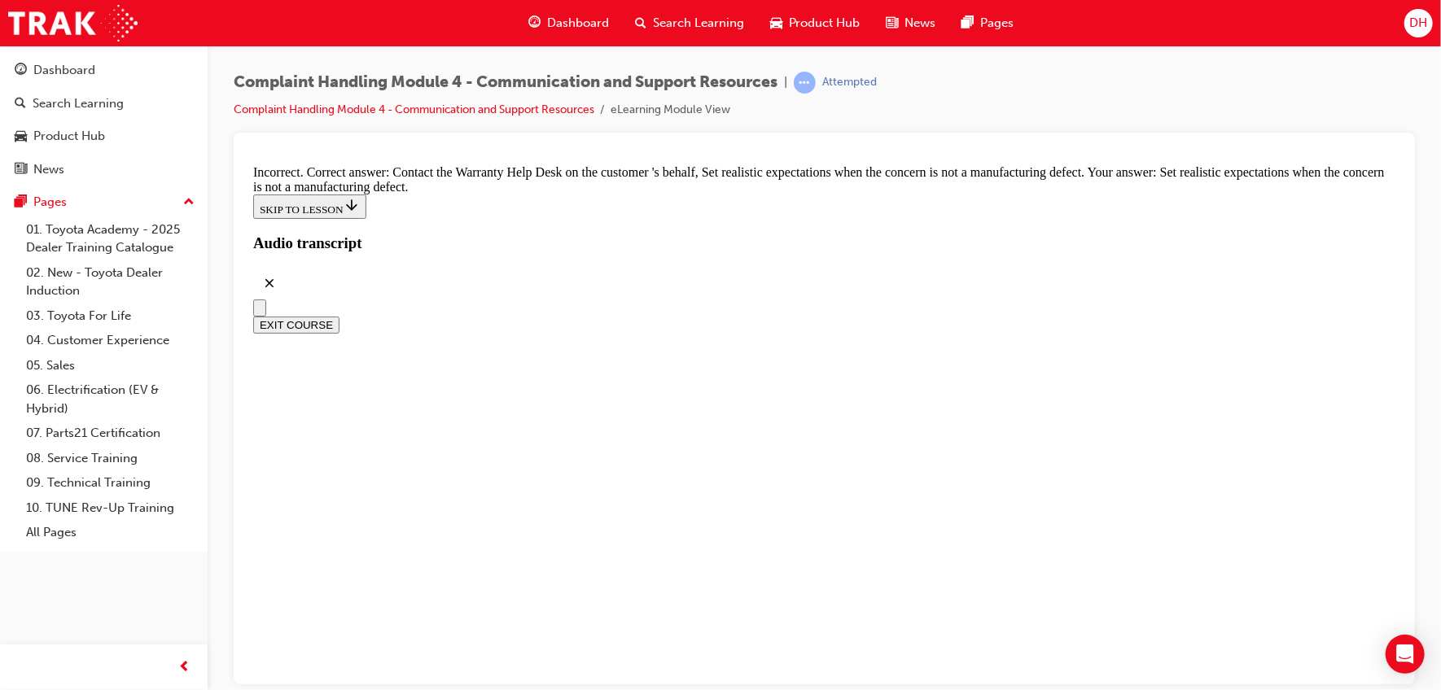
checkbox input "true"
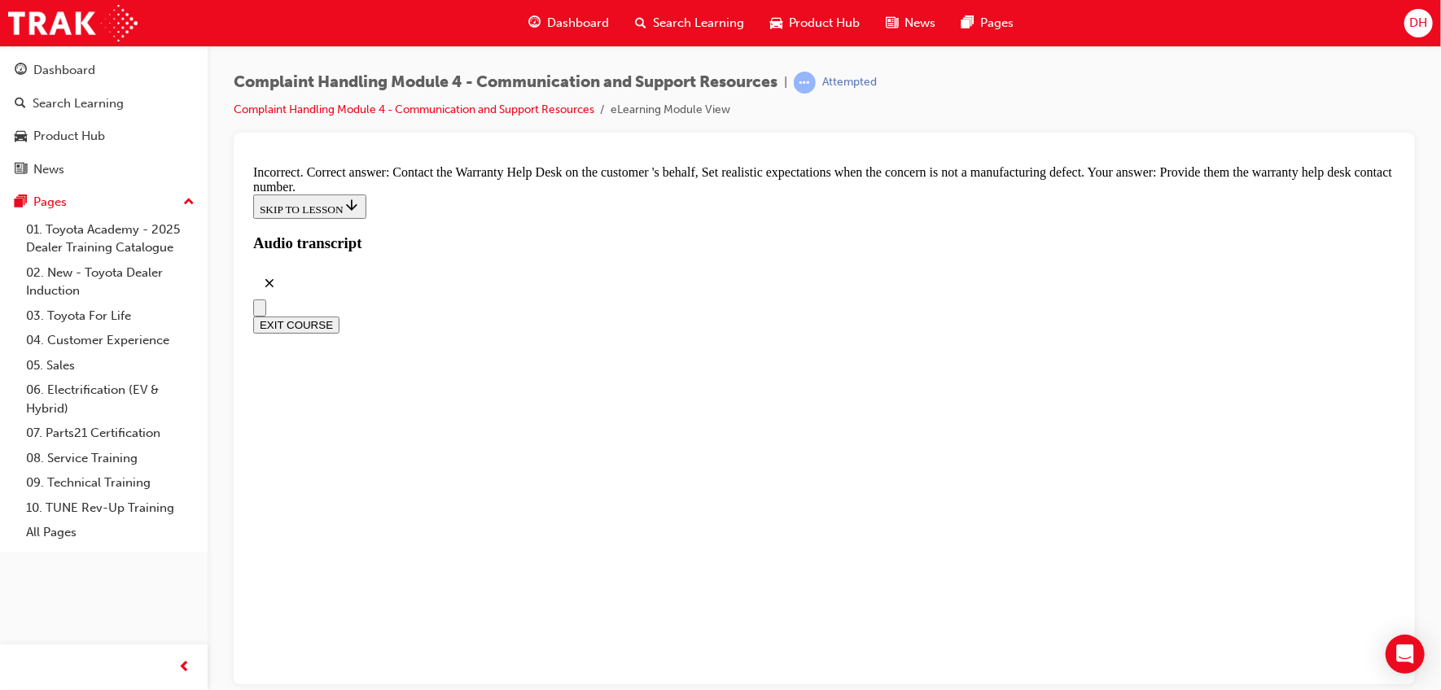
checkbox input "true"
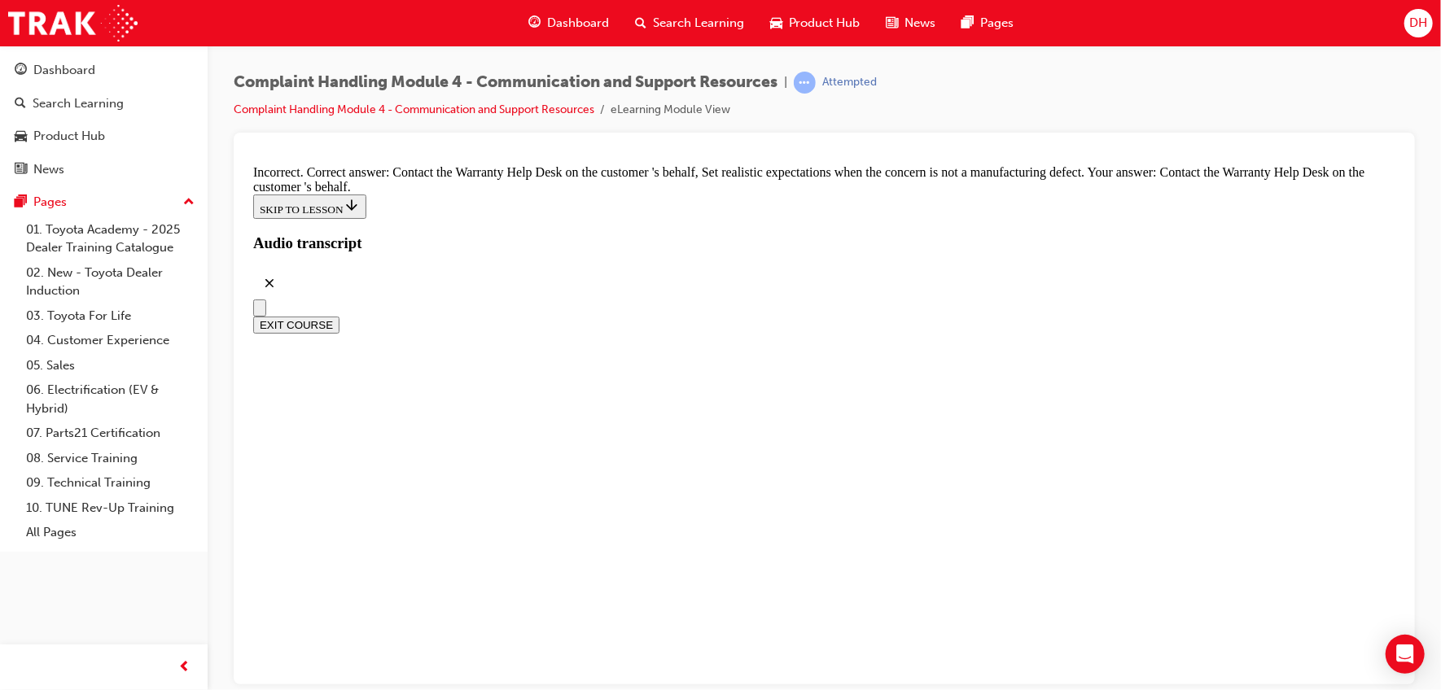
checkbox input "true"
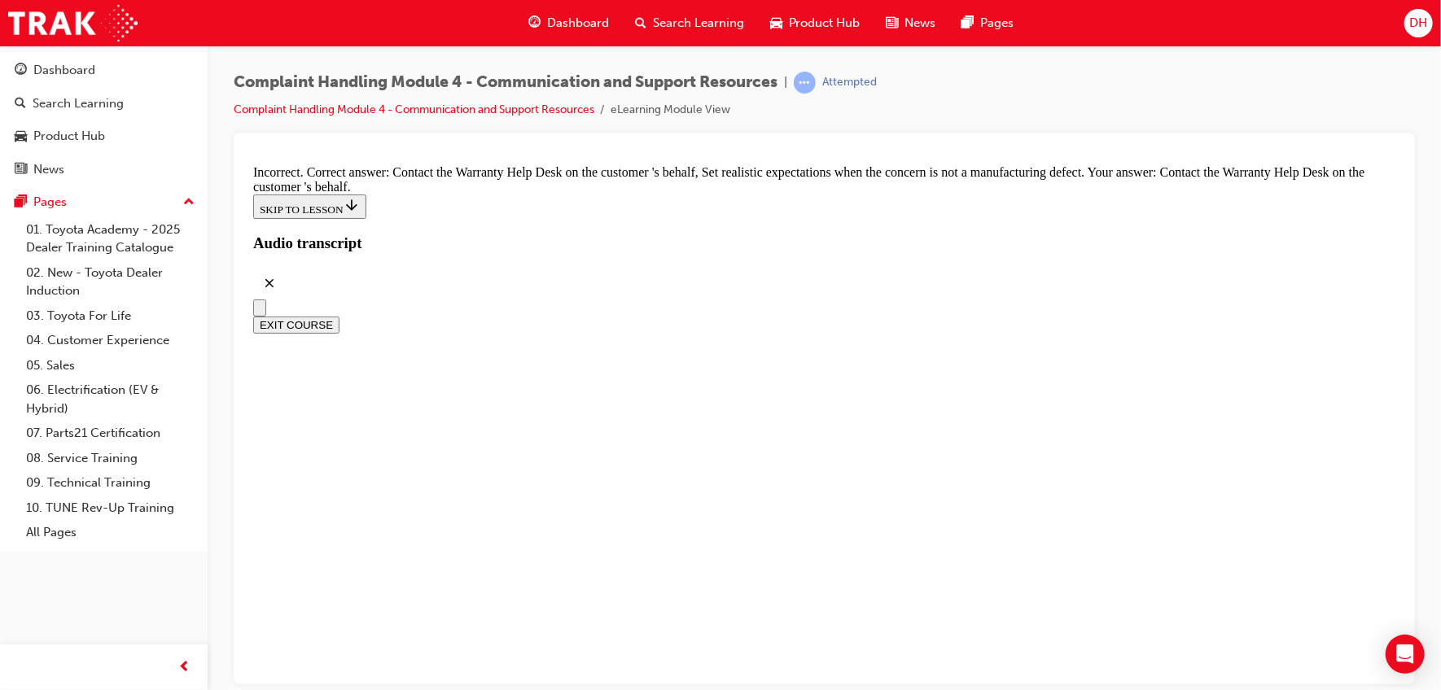
drag, startPoint x: 819, startPoint y: 585, endPoint x: 820, endPoint y: 577, distance: 8.2
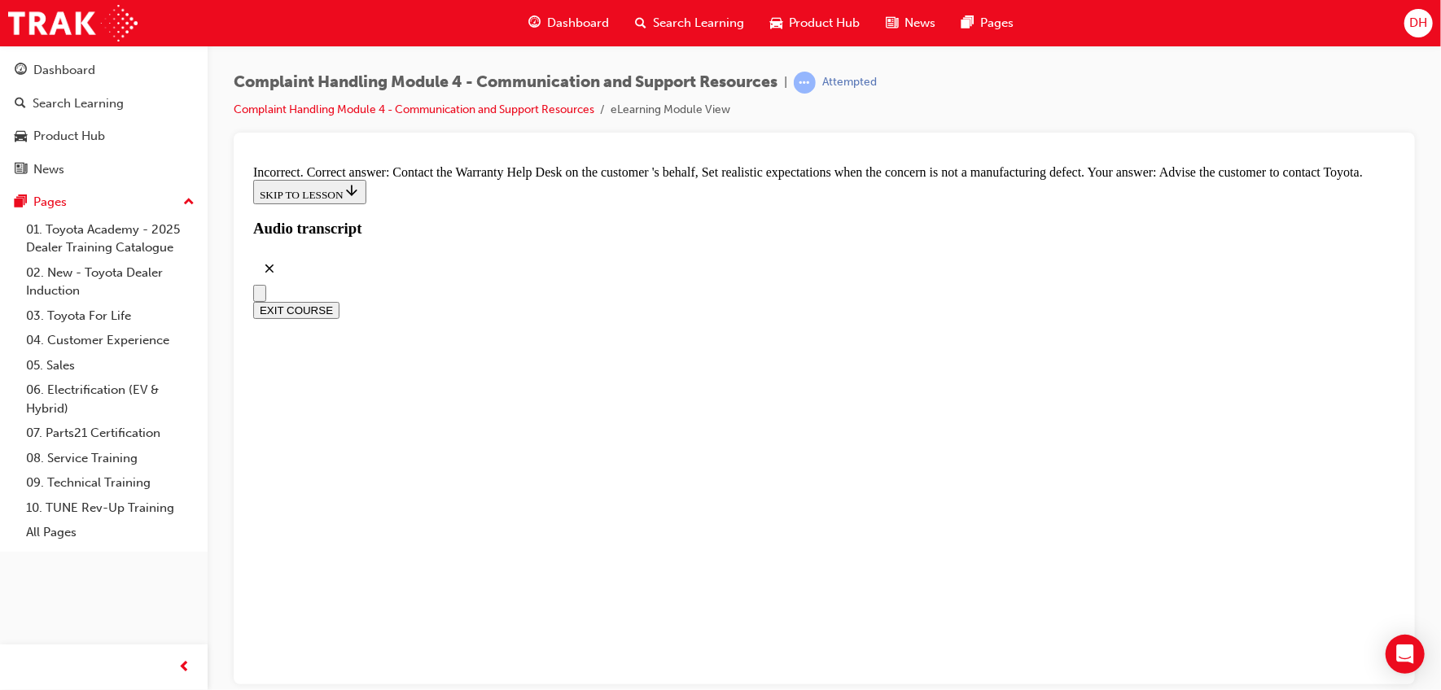
checkbox input "false"
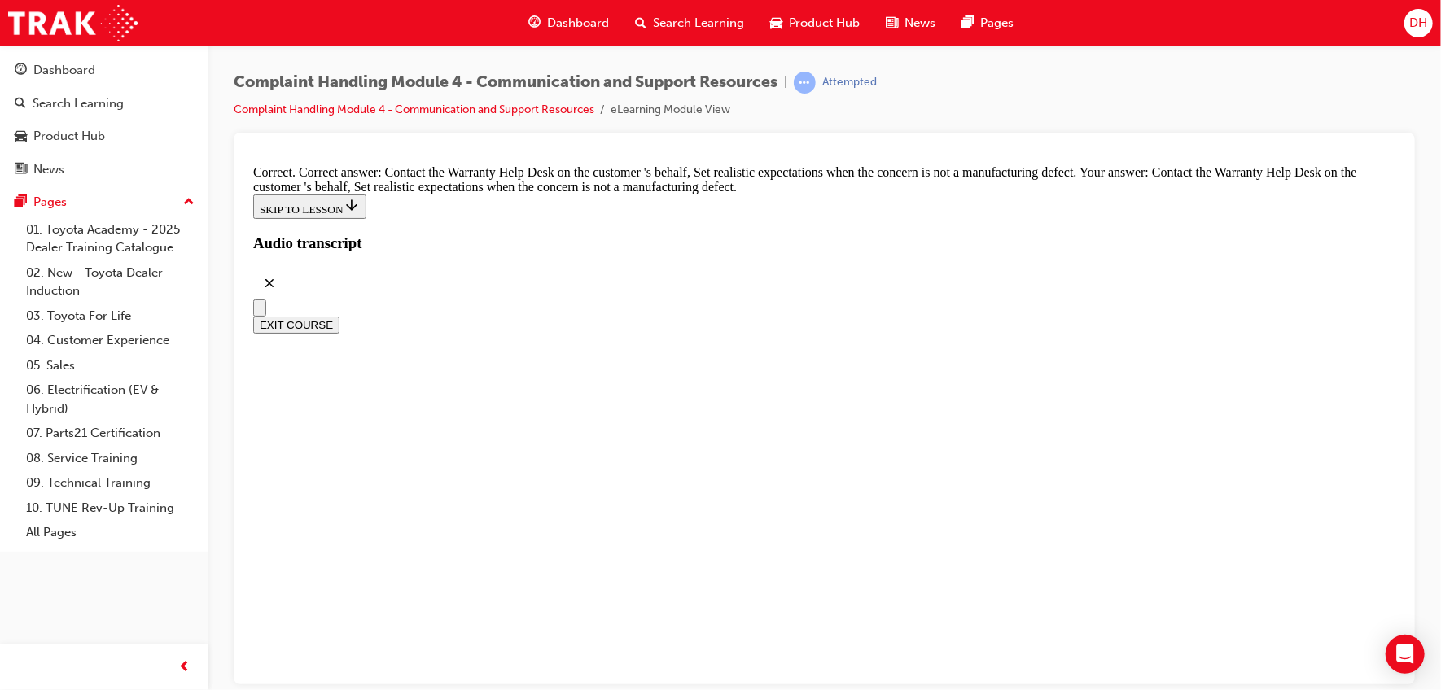
scroll to position [11145, 0]
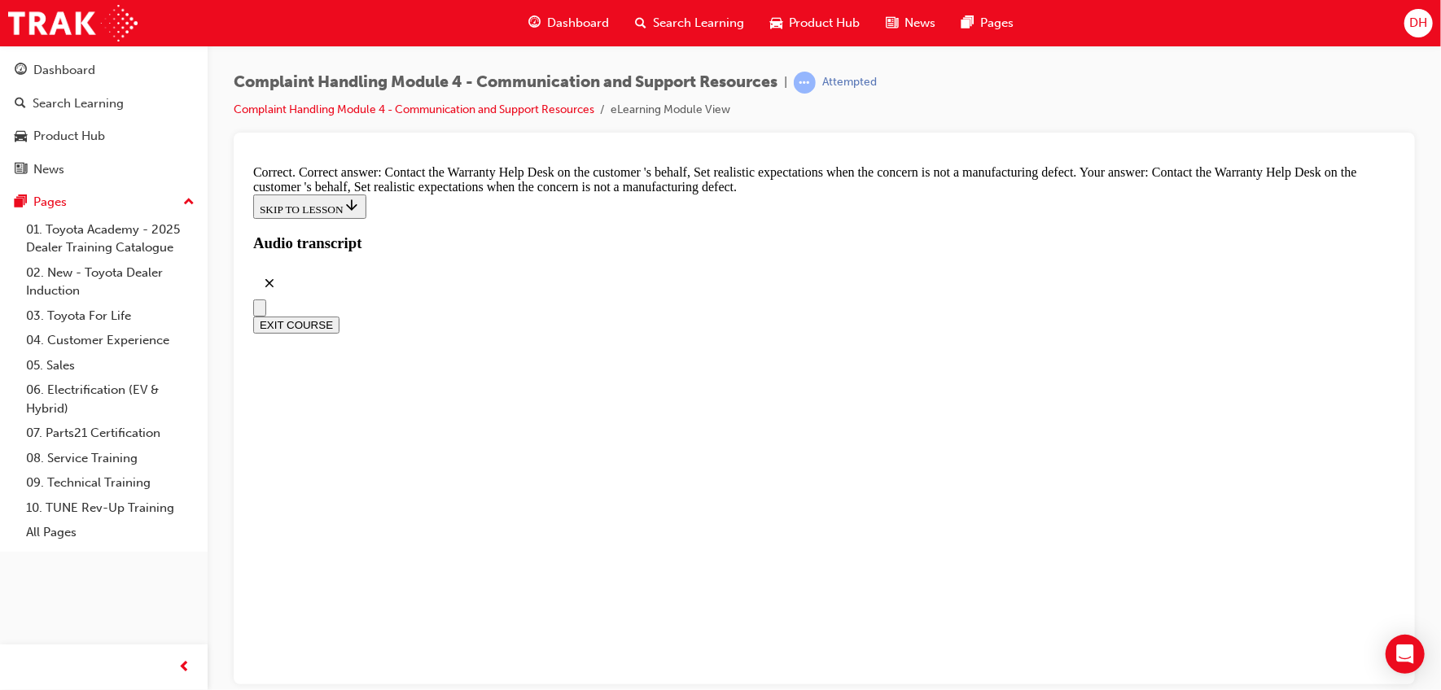
checkbox input "true"
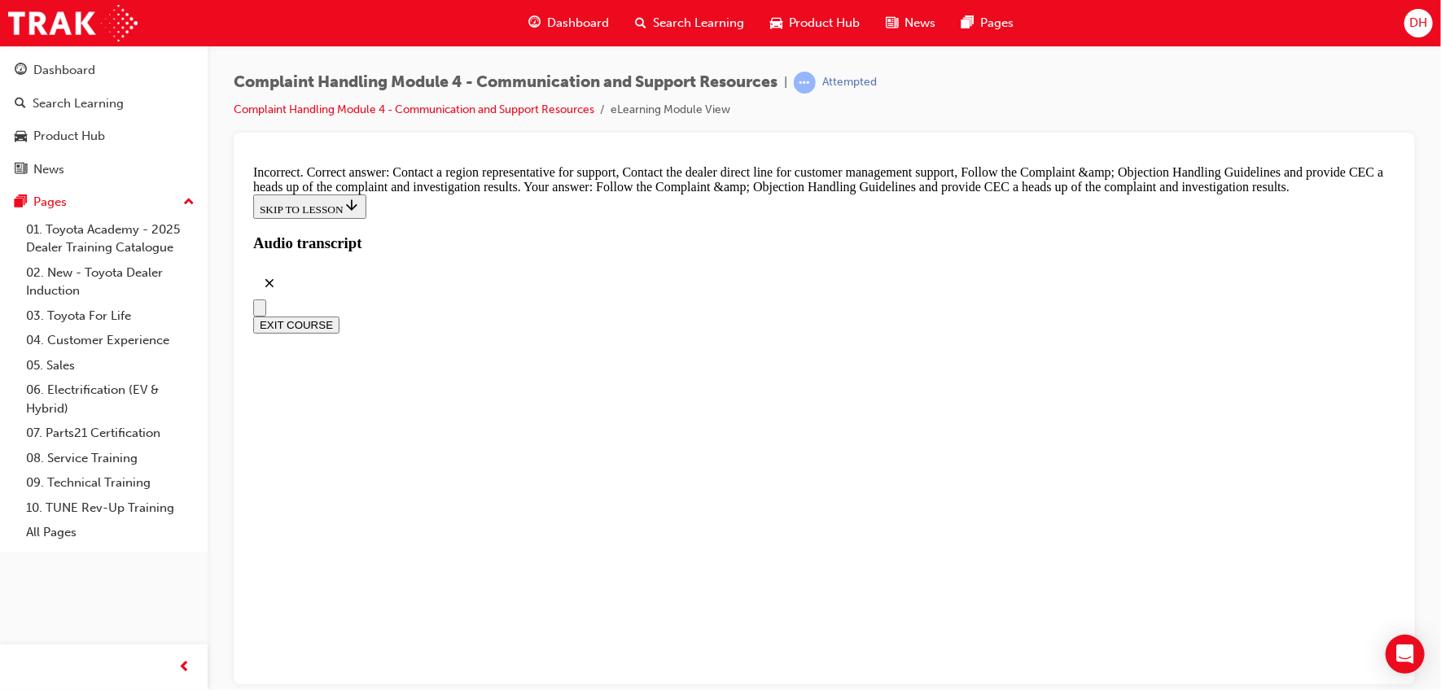
checkbox input "true"
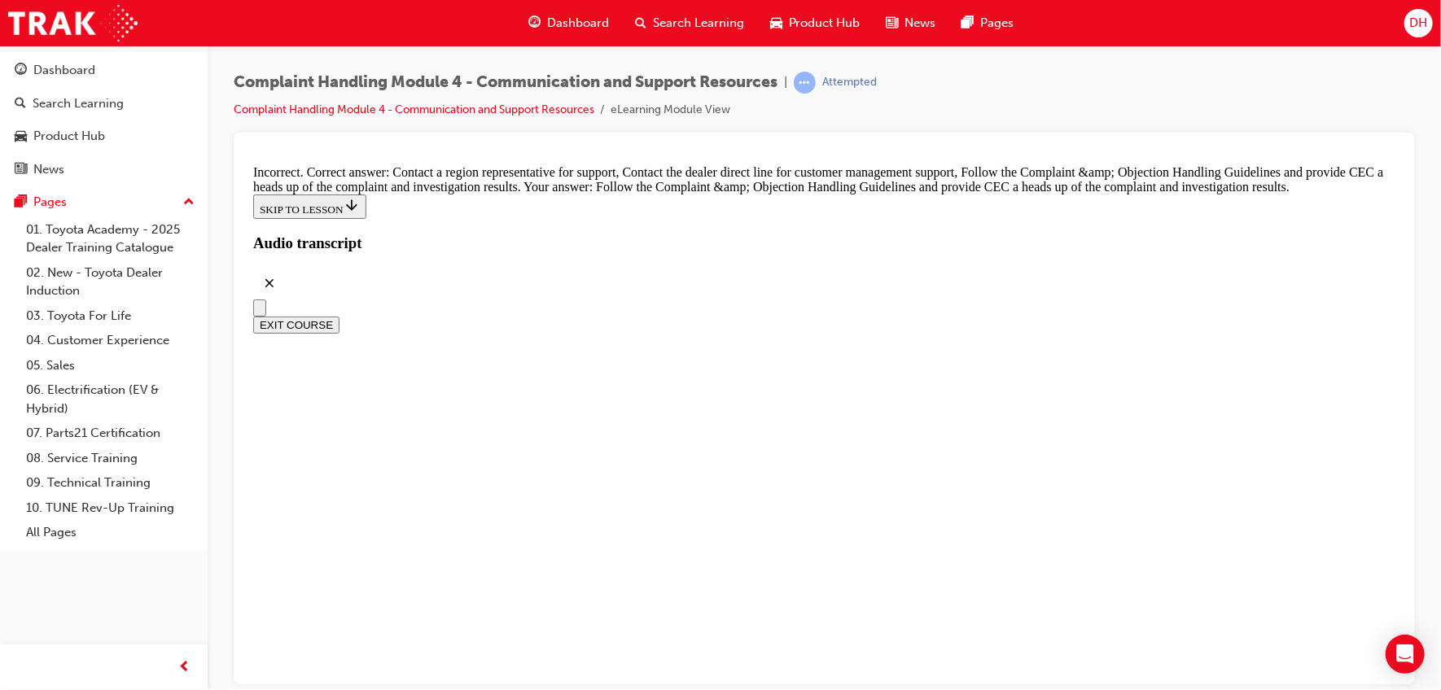
checkbox input "false"
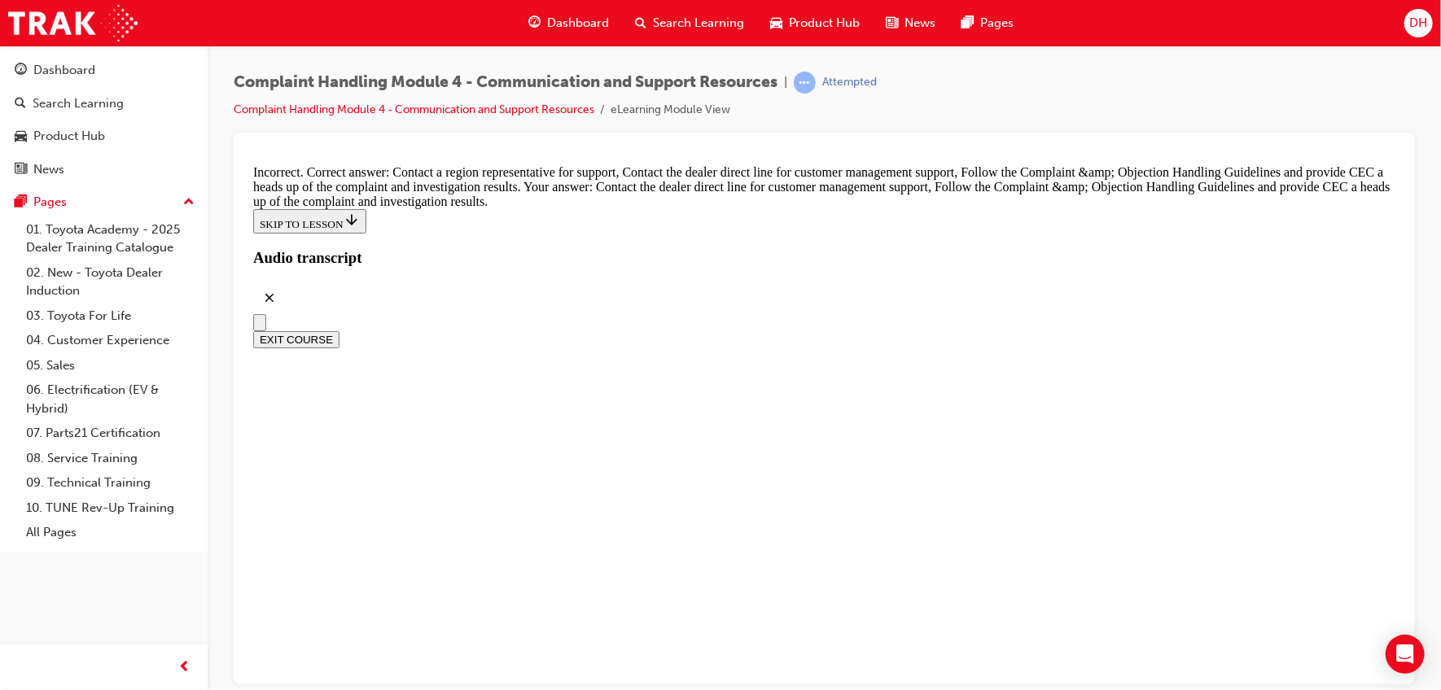
checkbox input "false"
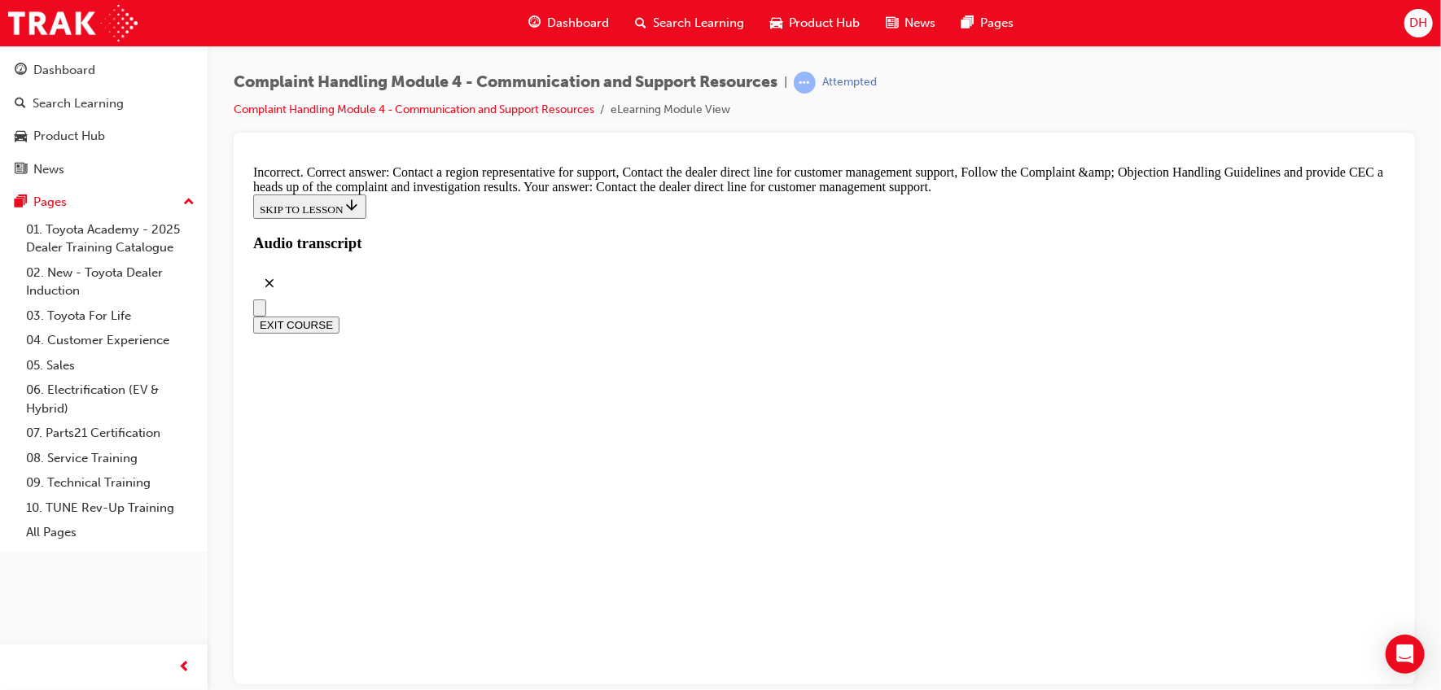
checkbox input "true"
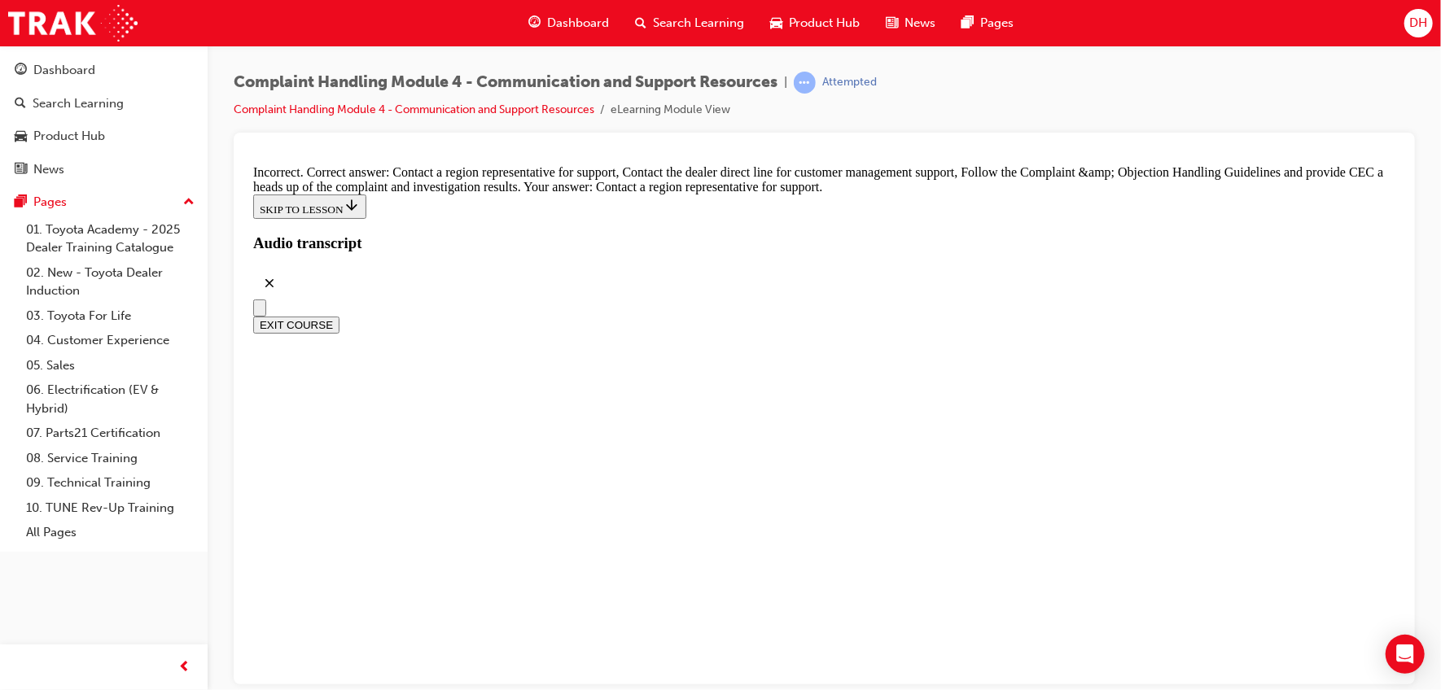
checkbox input "true"
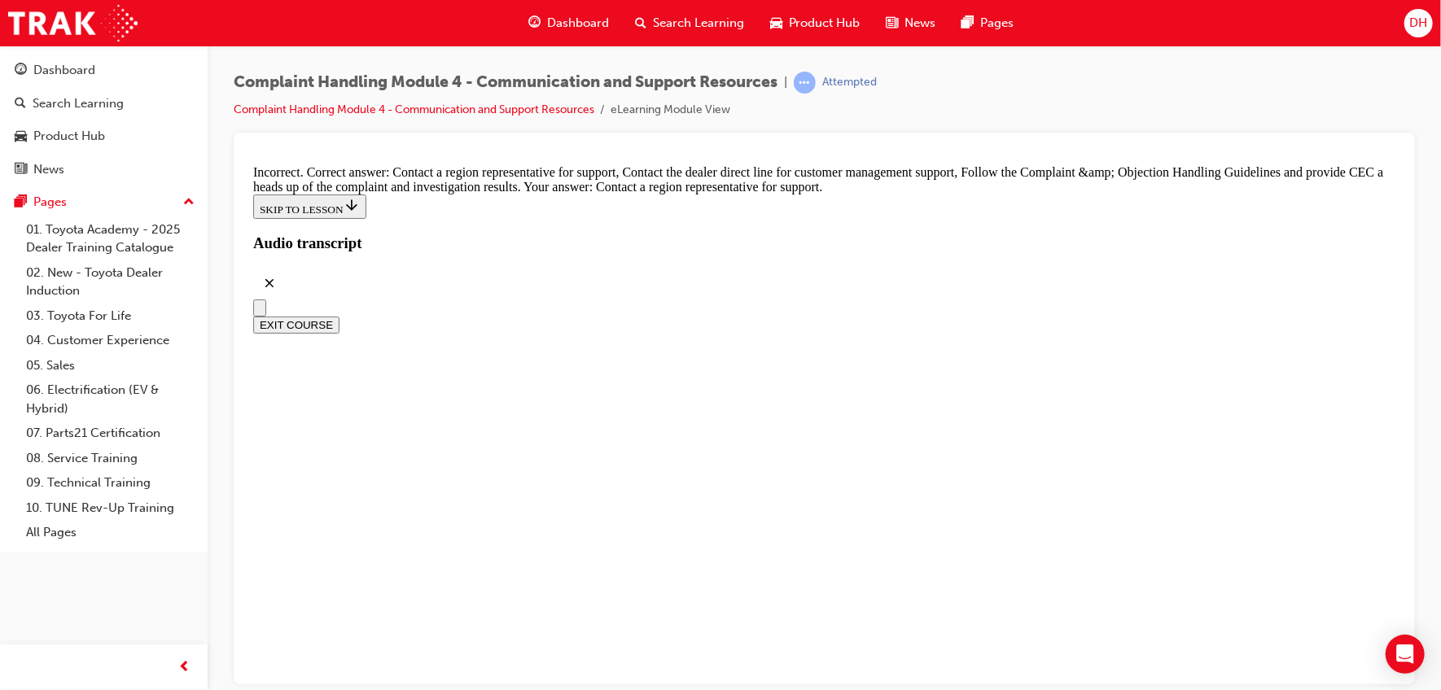
checkbox input "false"
checkbox input "true"
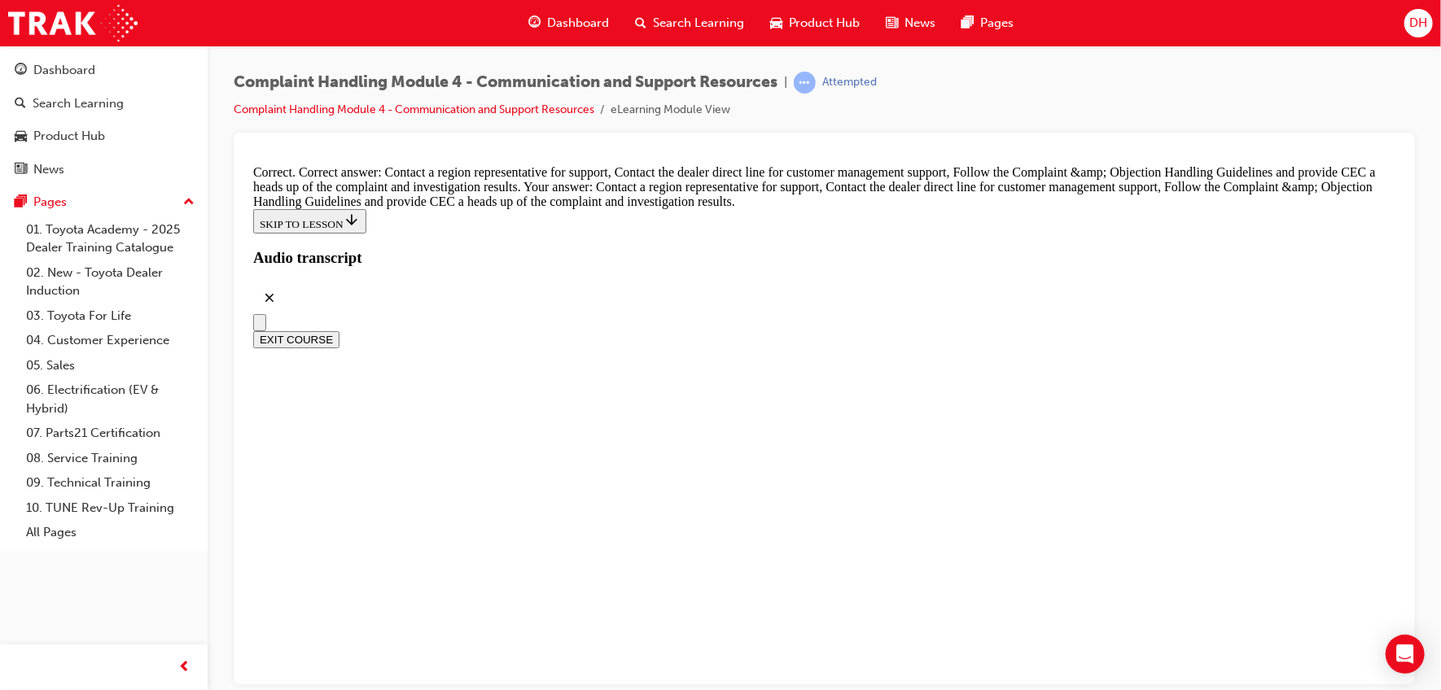
scroll to position [11878, 0]
radio input "true"
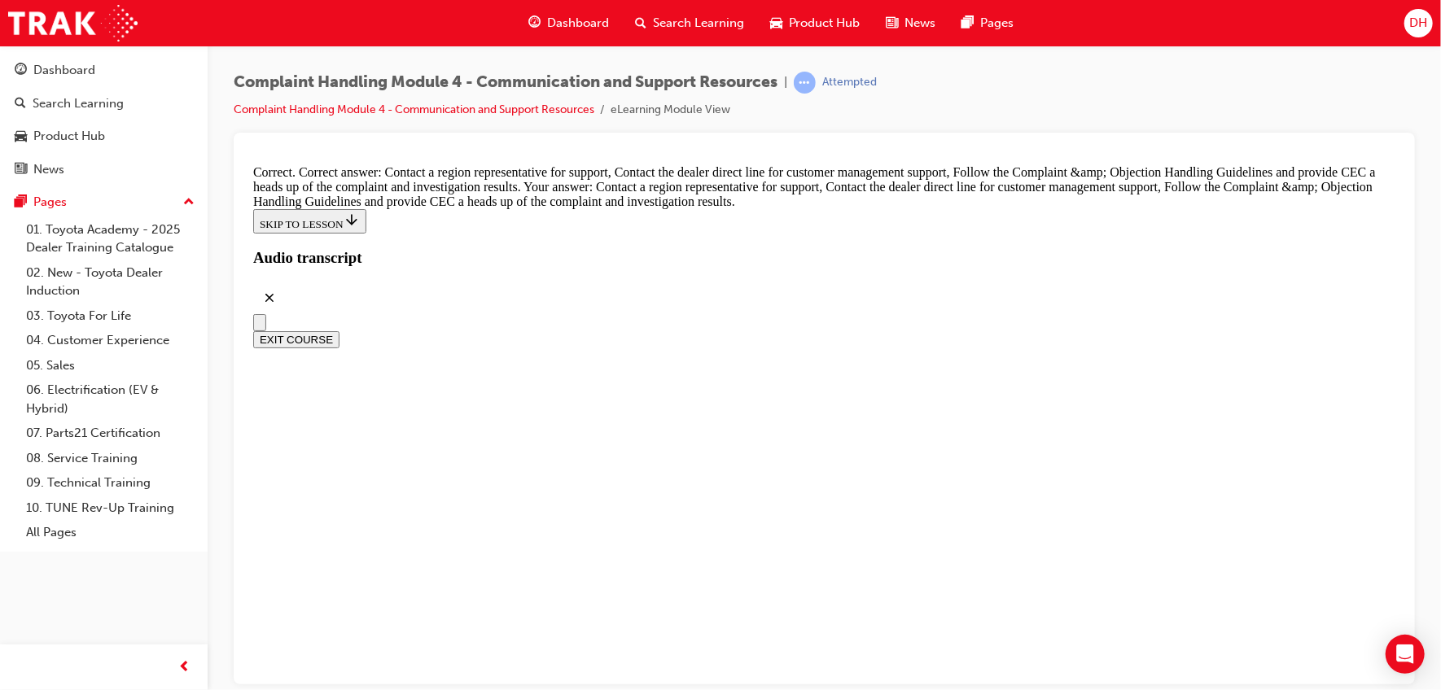
radio input "true"
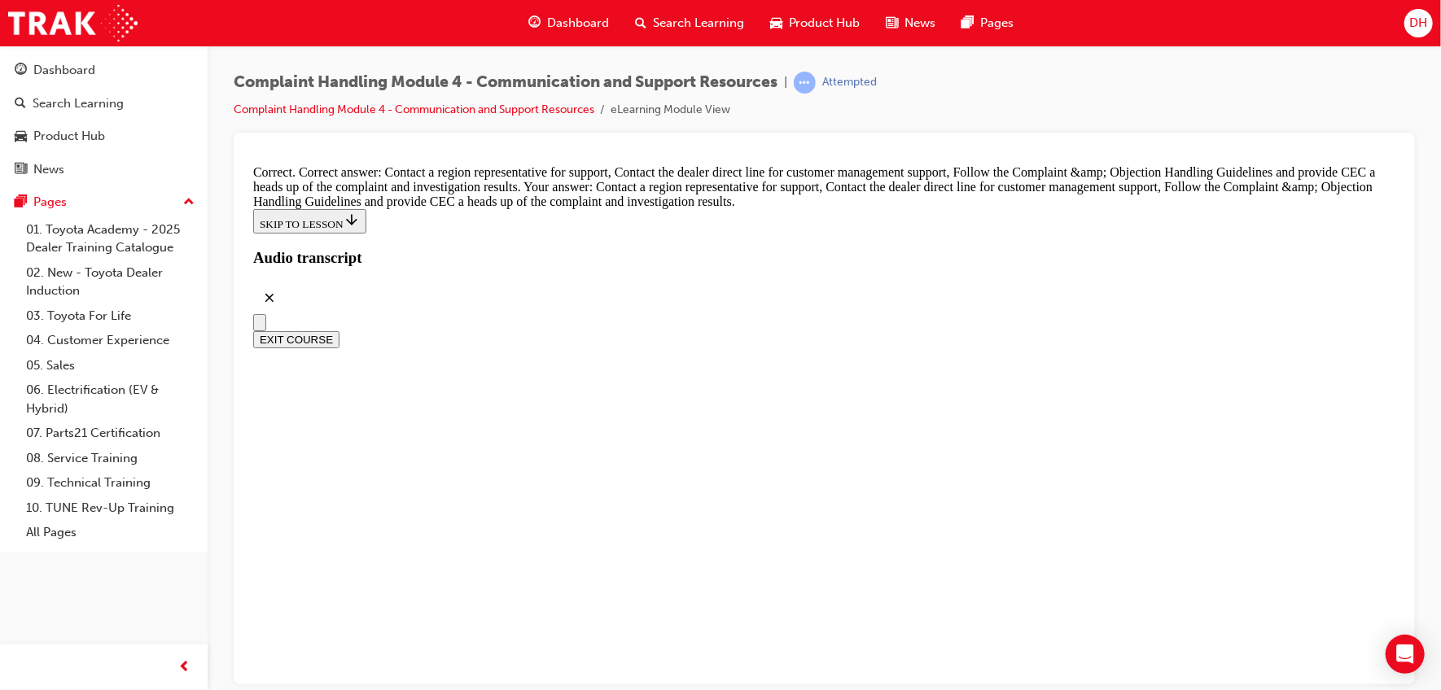
radio input "true"
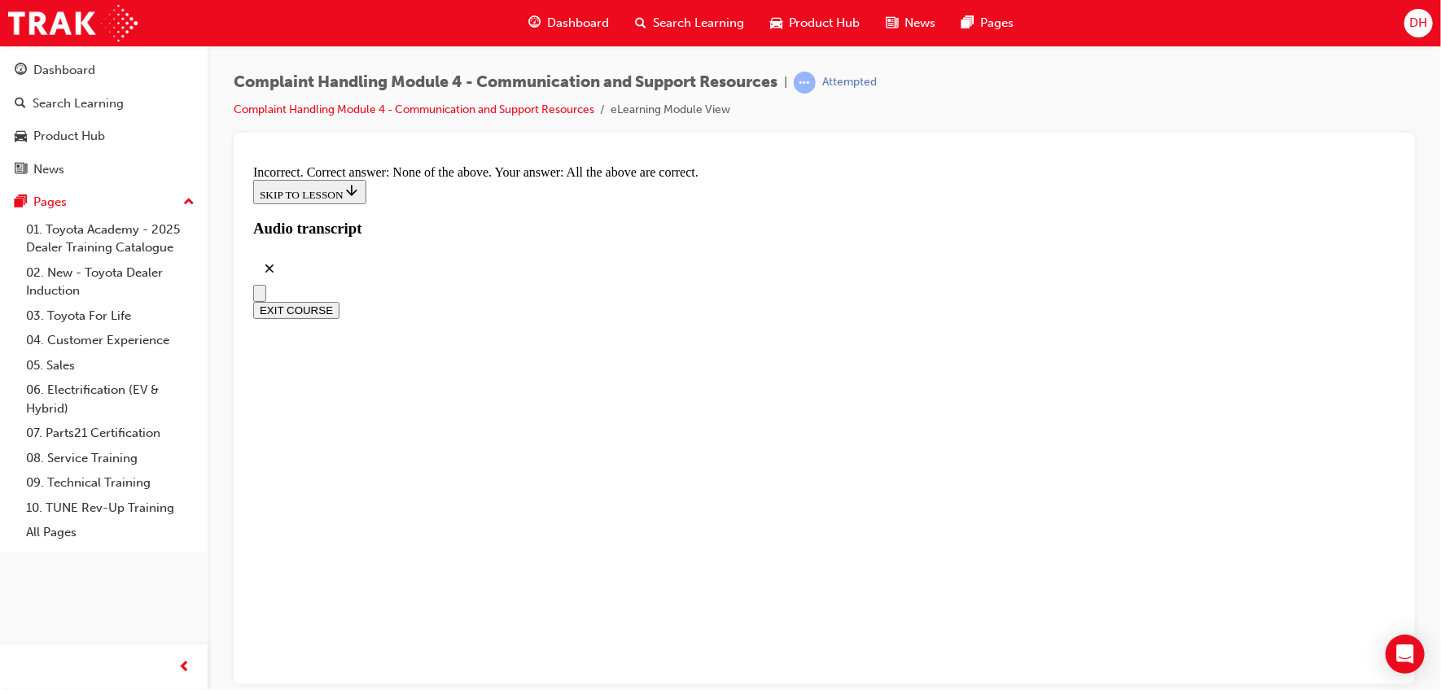
radio input "true"
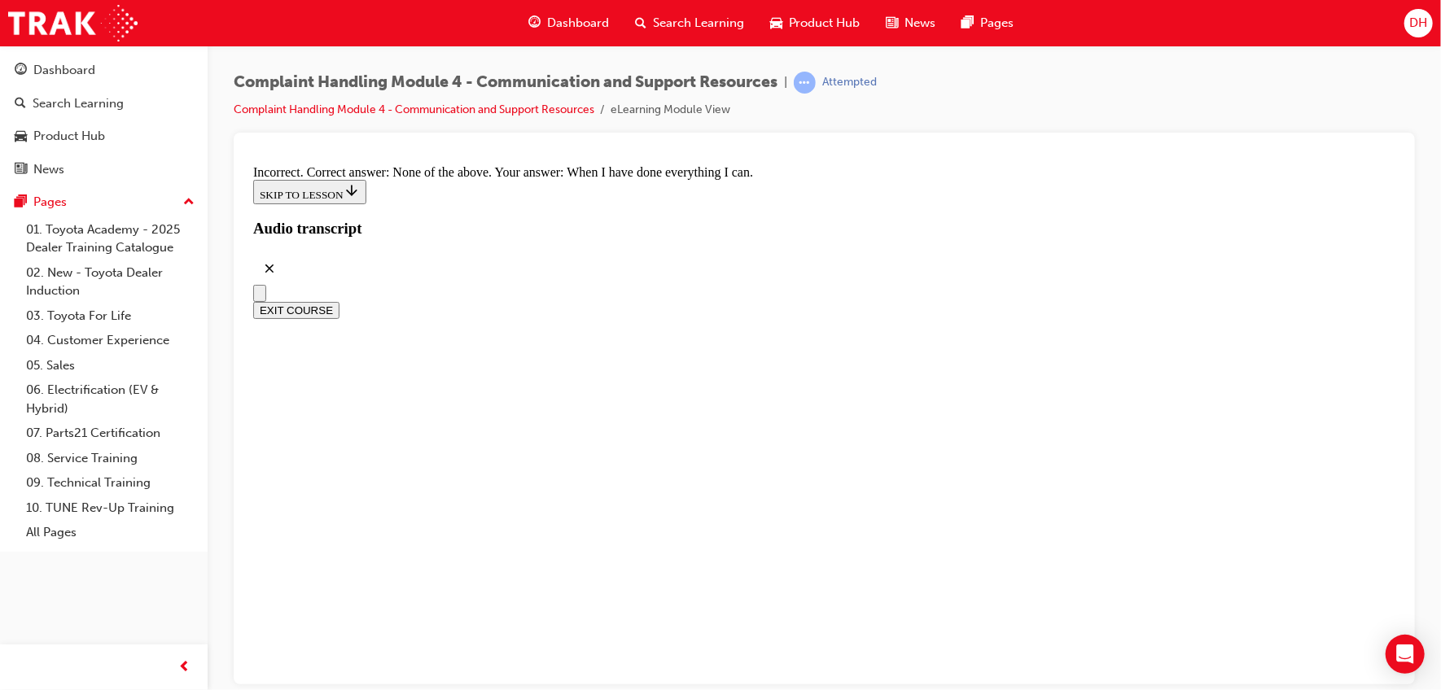
radio input "true"
